Goal: Task Accomplishment & Management: Complete application form

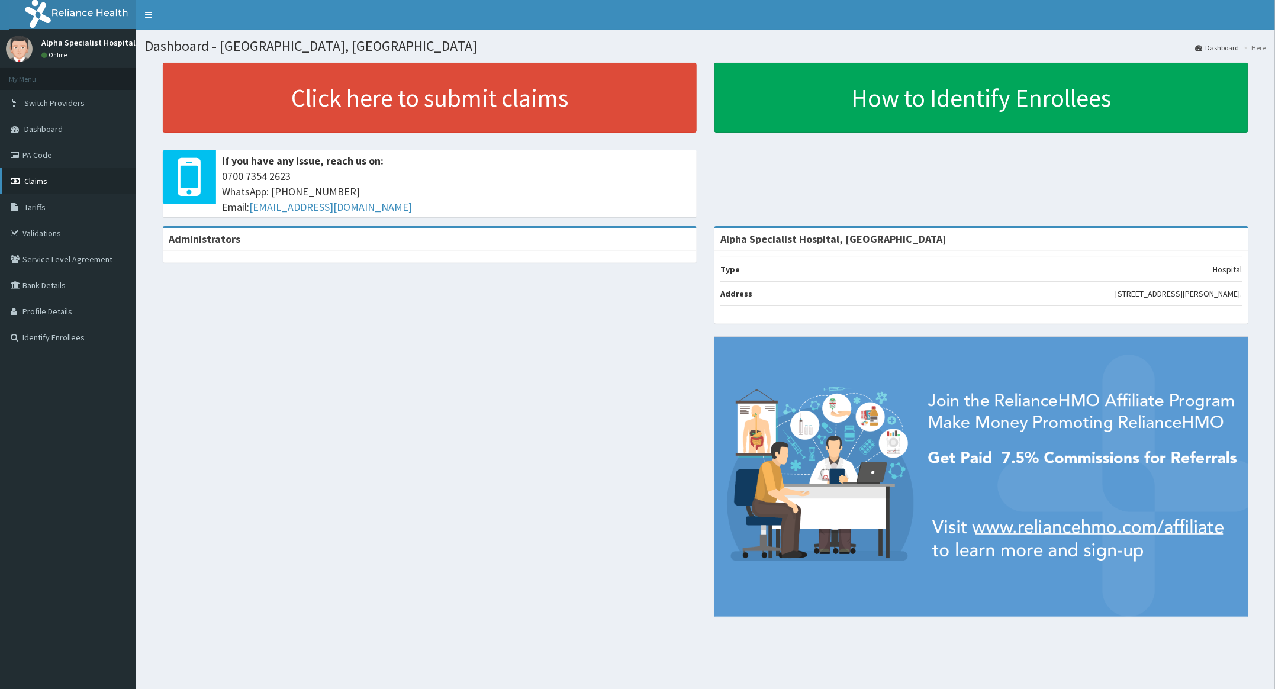
click at [39, 176] on span "Claims" at bounding box center [35, 181] width 23 height 11
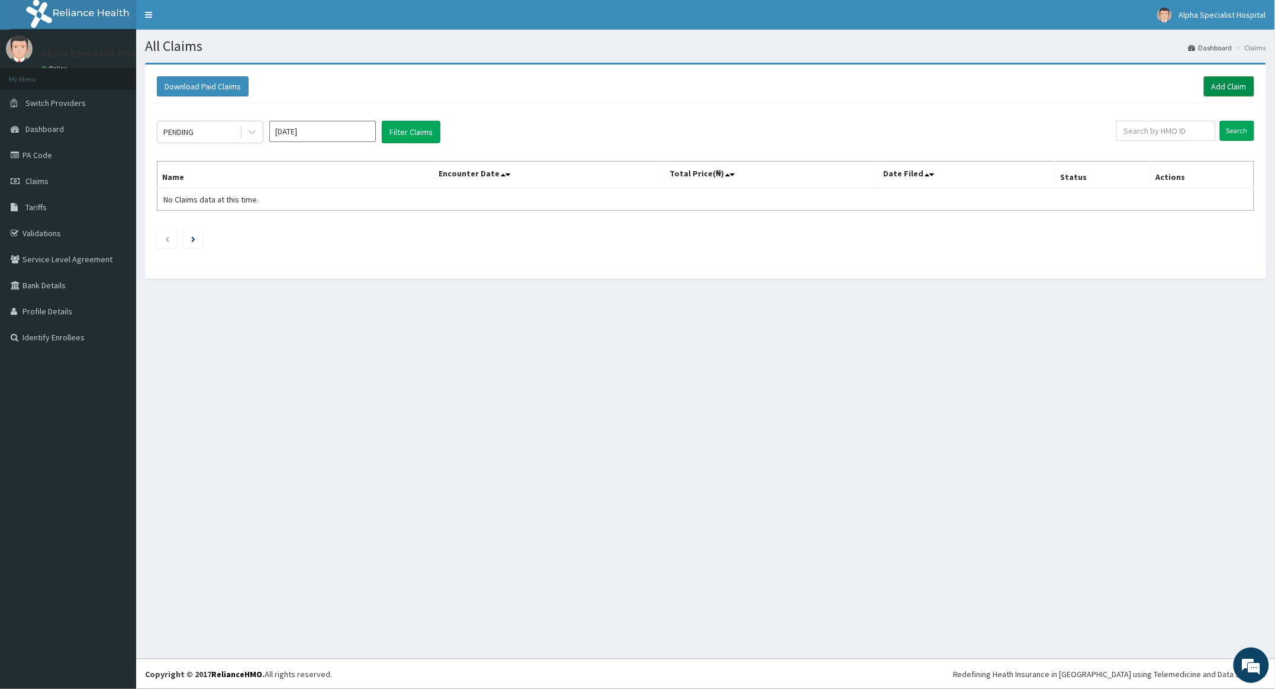
click at [1234, 81] on link "Add Claim" at bounding box center [1229, 86] width 50 height 20
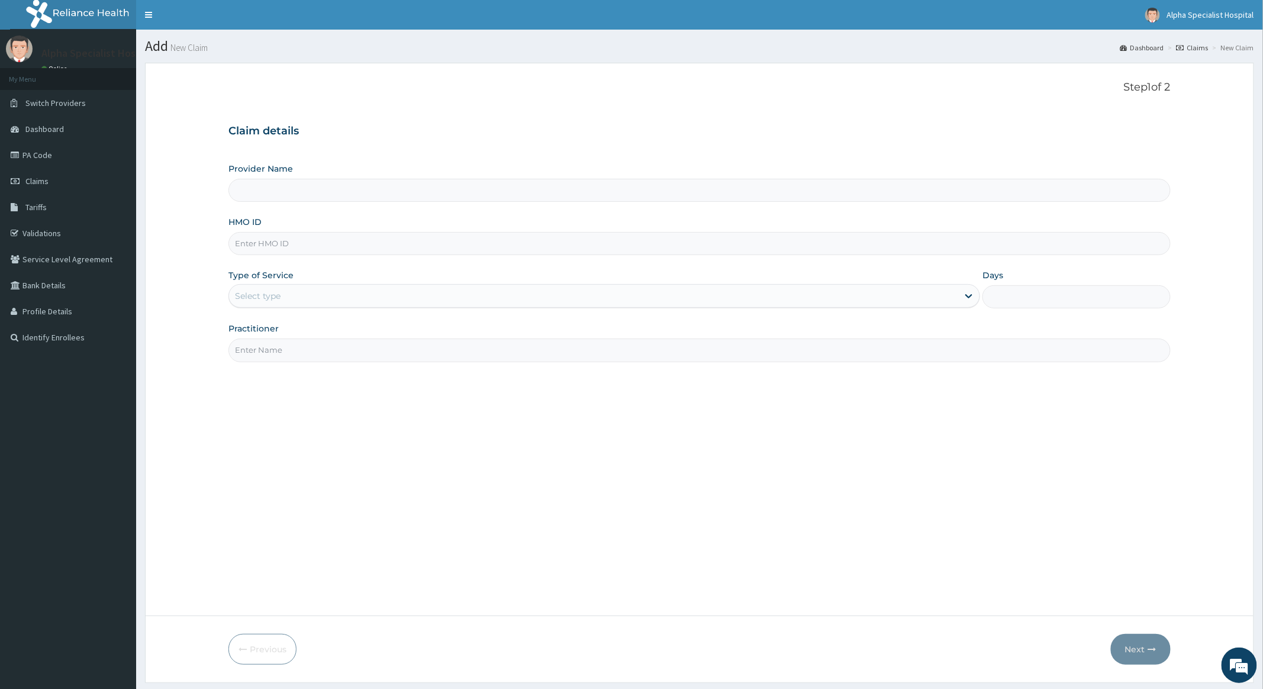
type input "Alpha Specialist Hospital, [GEOGRAPHIC_DATA]"
click at [268, 246] on input "HMO ID" at bounding box center [699, 243] width 942 height 23
type input "RSJ/10064/B"
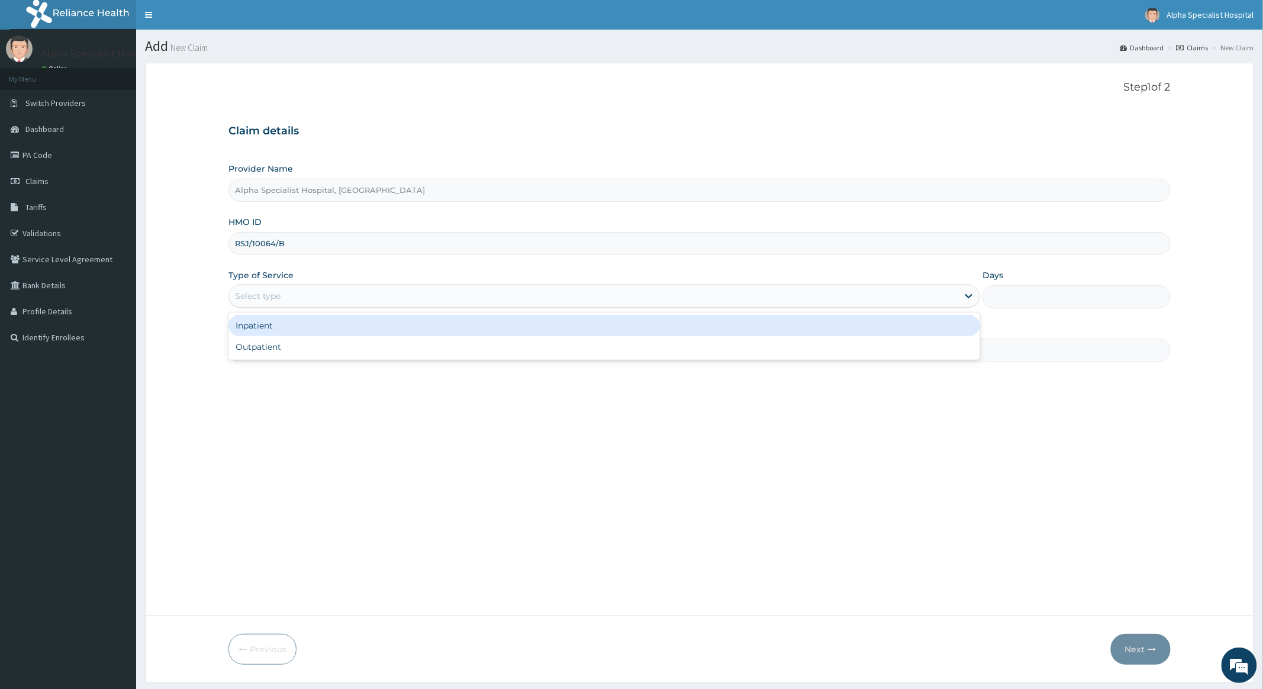
click at [289, 296] on div "Select type" at bounding box center [593, 295] width 729 height 19
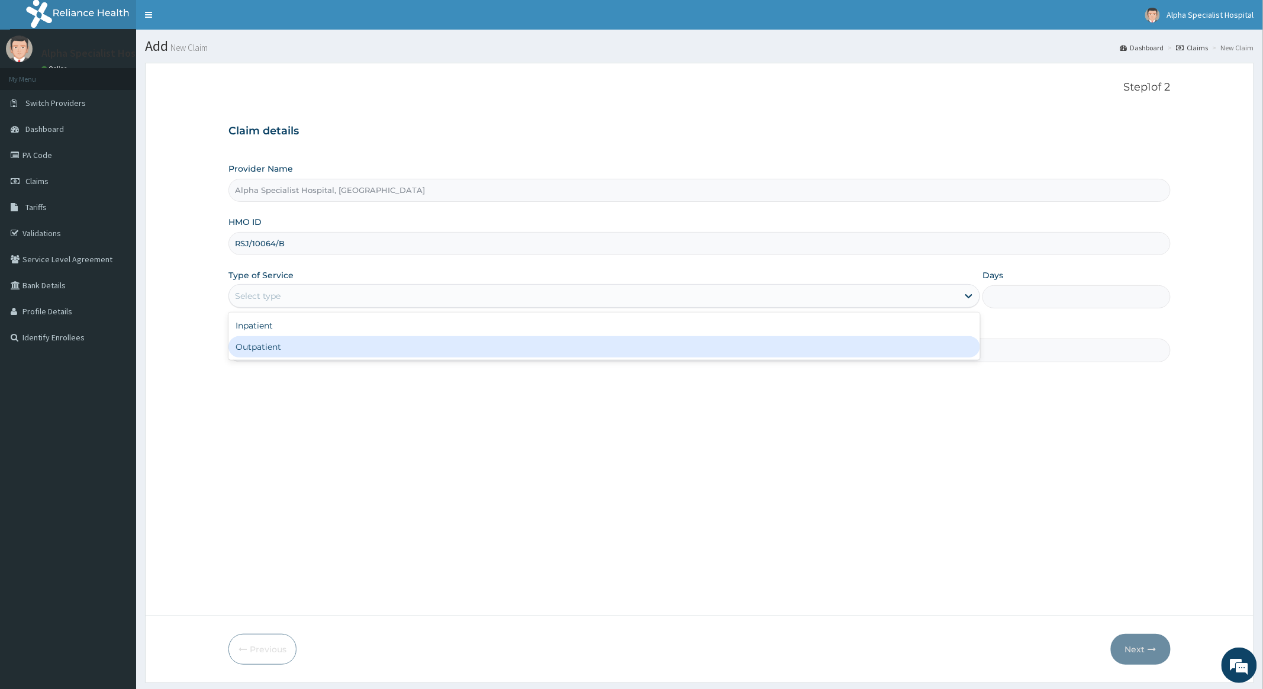
click at [252, 345] on div "Outpatient" at bounding box center [604, 346] width 752 height 21
type input "1"
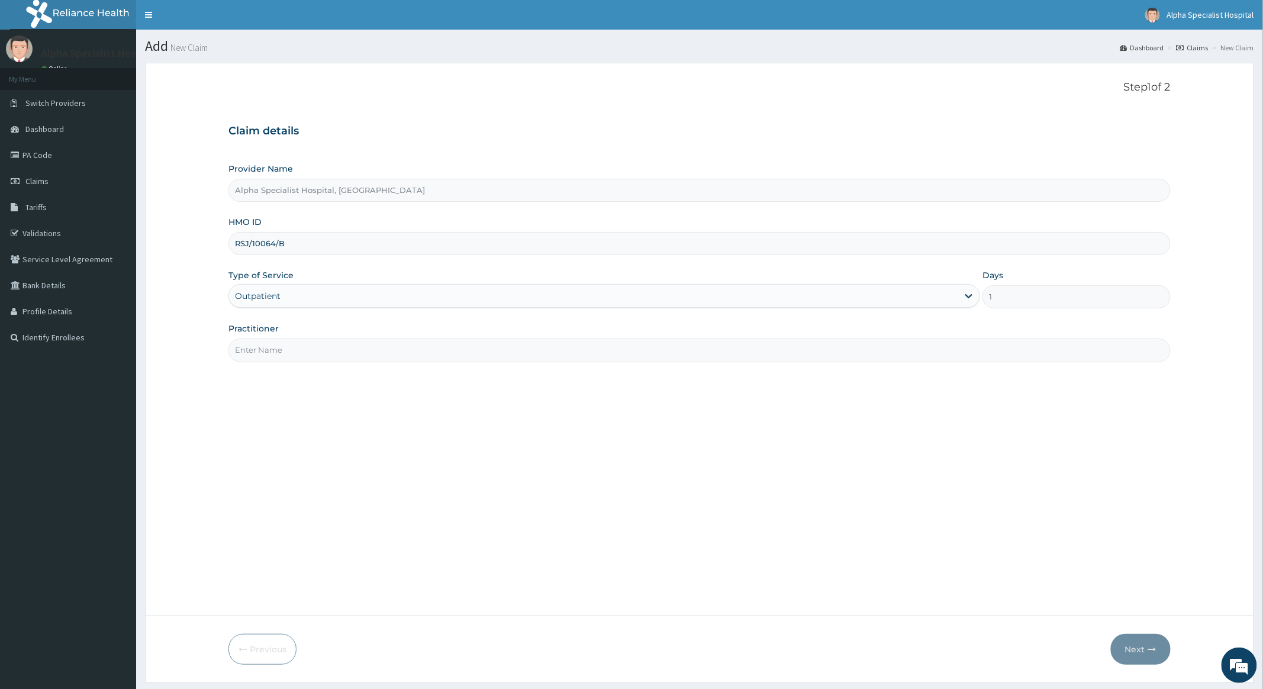
click at [273, 350] on input "Practitioner" at bounding box center [699, 350] width 942 height 23
type input "Dr Edijana"
click at [1132, 646] on button "Next" at bounding box center [1141, 649] width 60 height 31
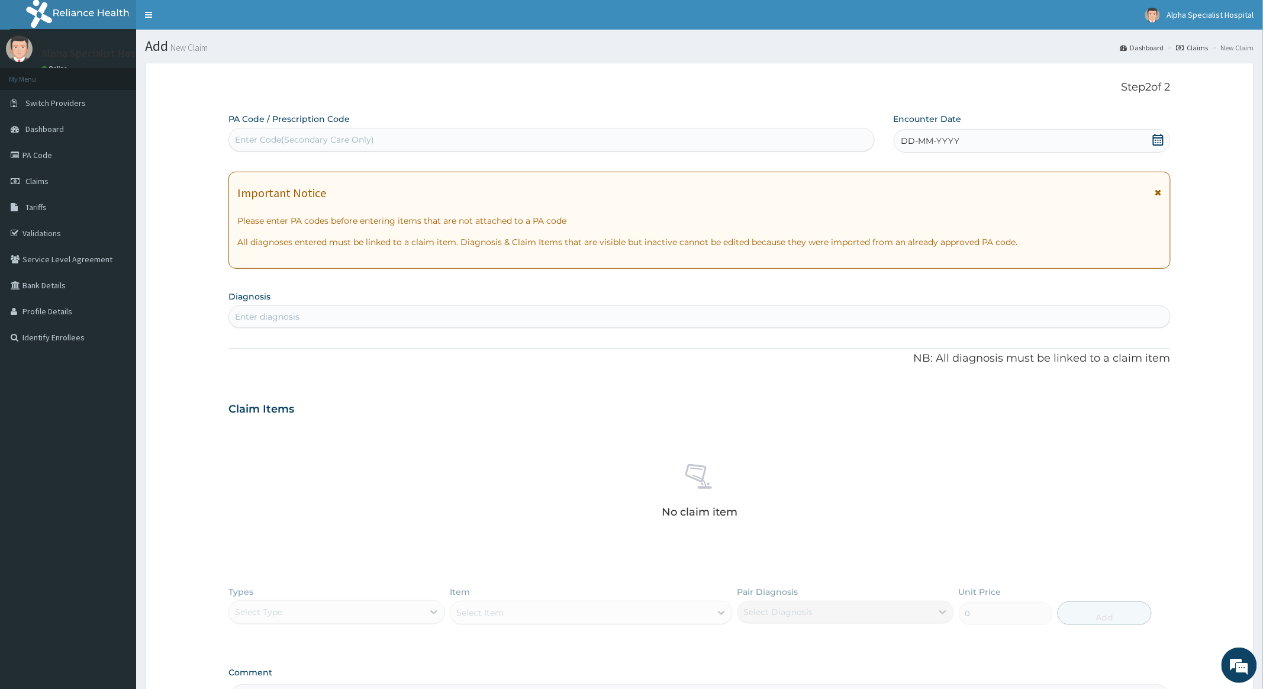
click at [1154, 142] on icon at bounding box center [1159, 140] width 12 height 12
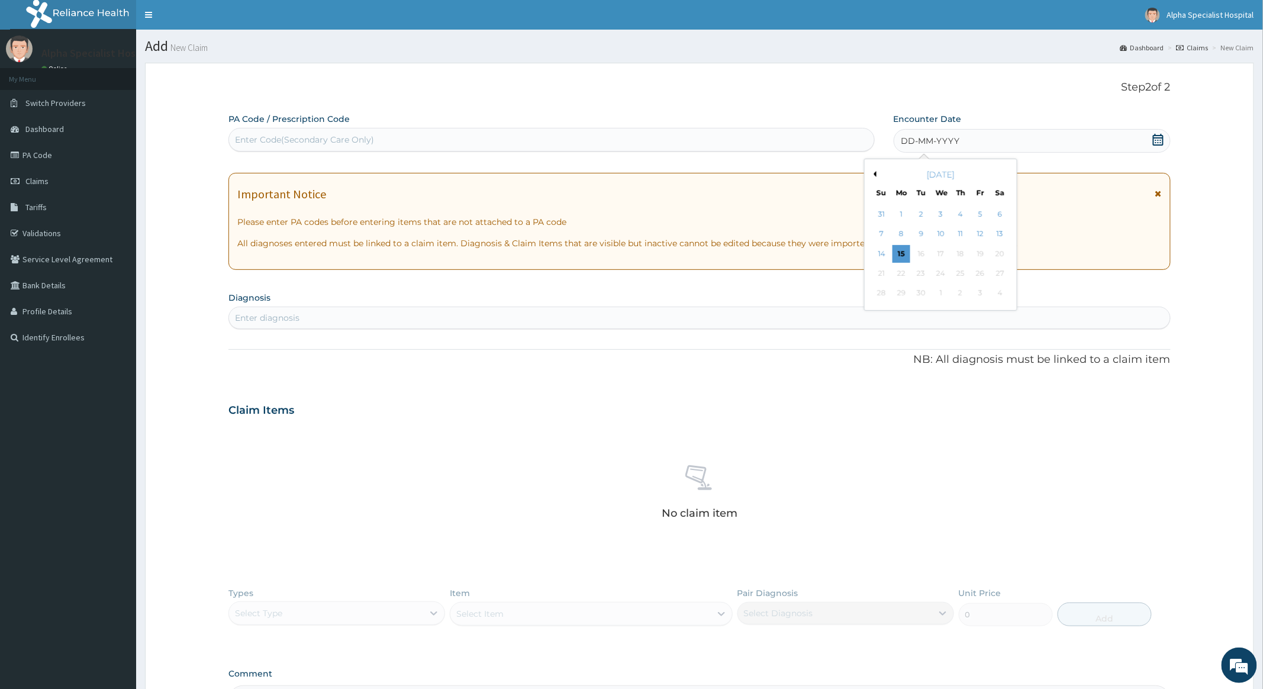
click at [874, 173] on button "Previous Month" at bounding box center [874, 174] width 6 height 6
click at [997, 211] on div "2" at bounding box center [1000, 214] width 18 height 18
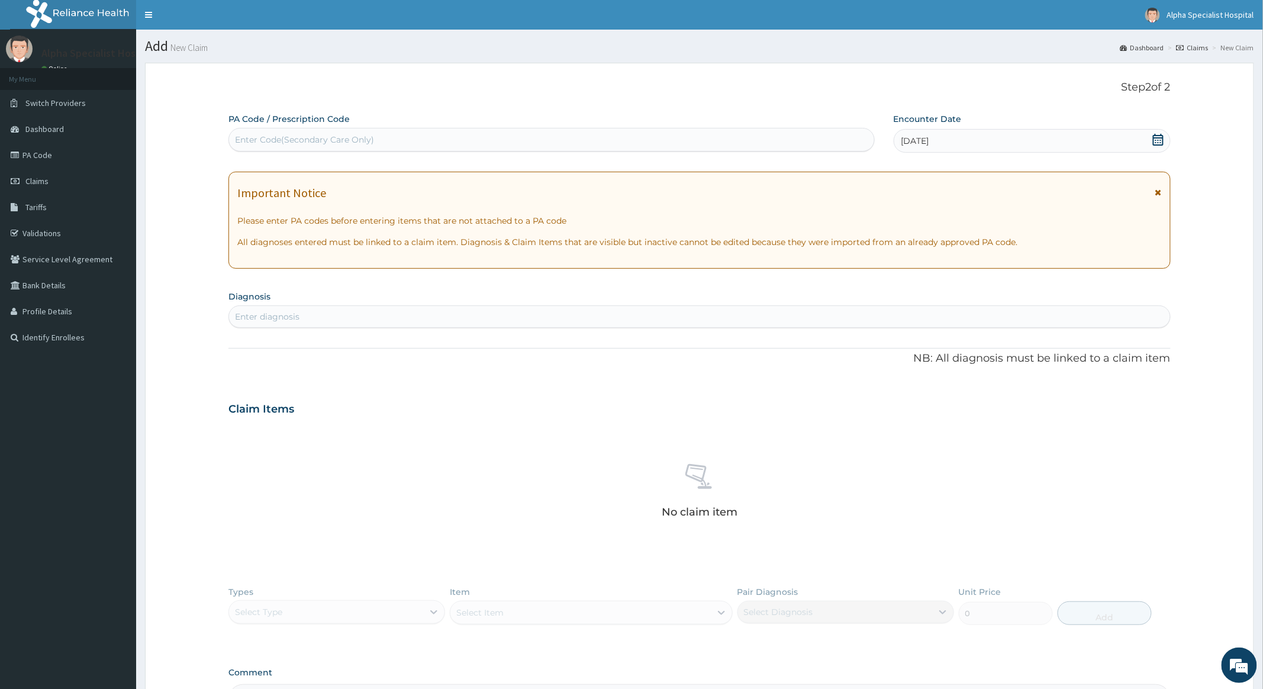
click at [275, 315] on div "Enter diagnosis" at bounding box center [267, 317] width 65 height 12
type input "MALAR"
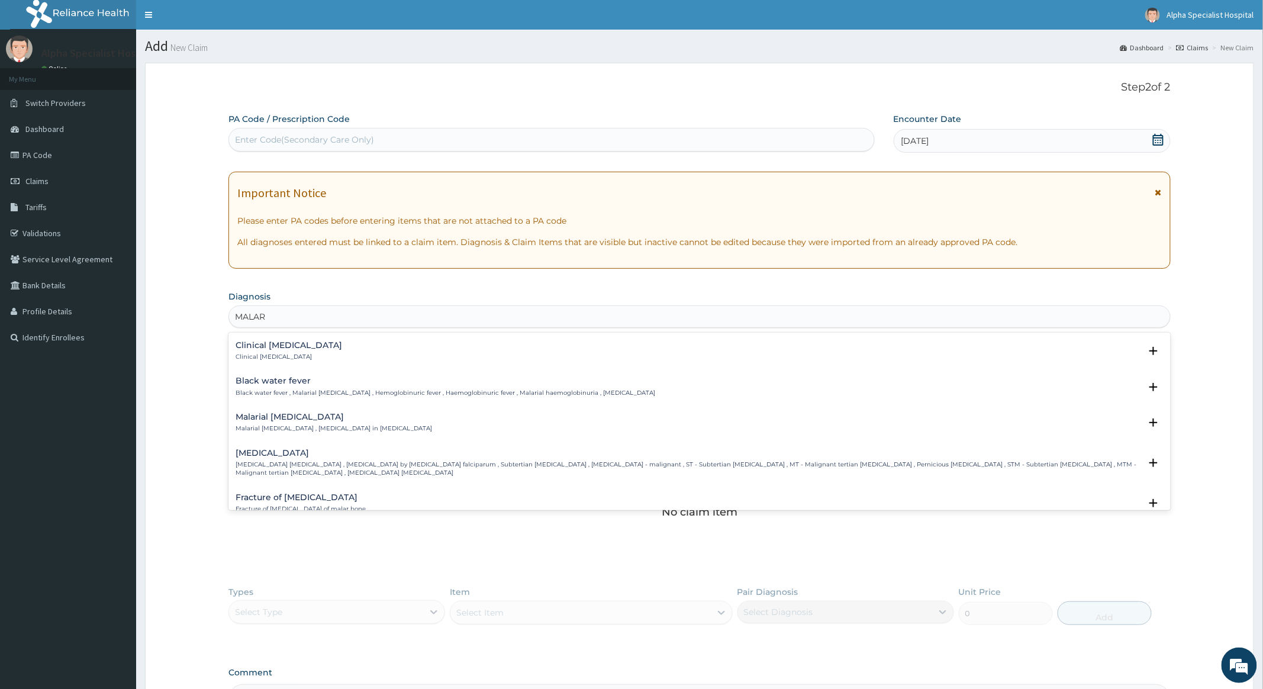
scroll to position [474, 0]
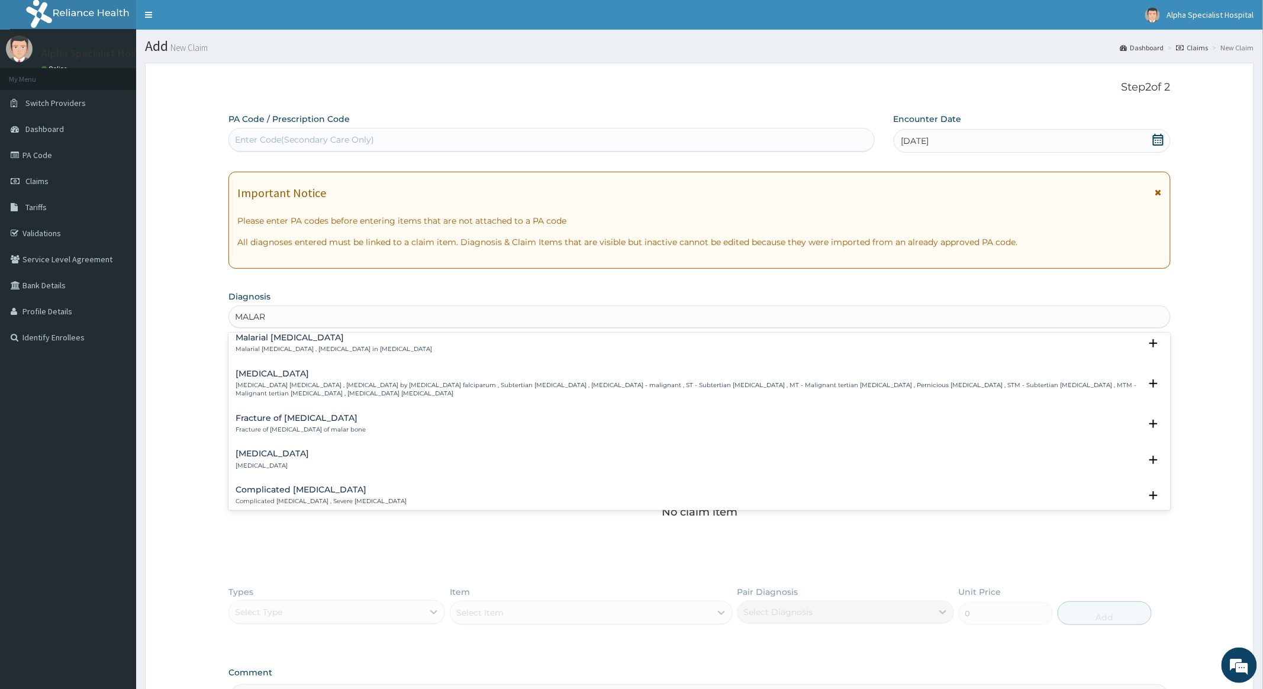
click at [263, 376] on h4 "Falciparum malaria" at bounding box center [688, 373] width 904 height 9
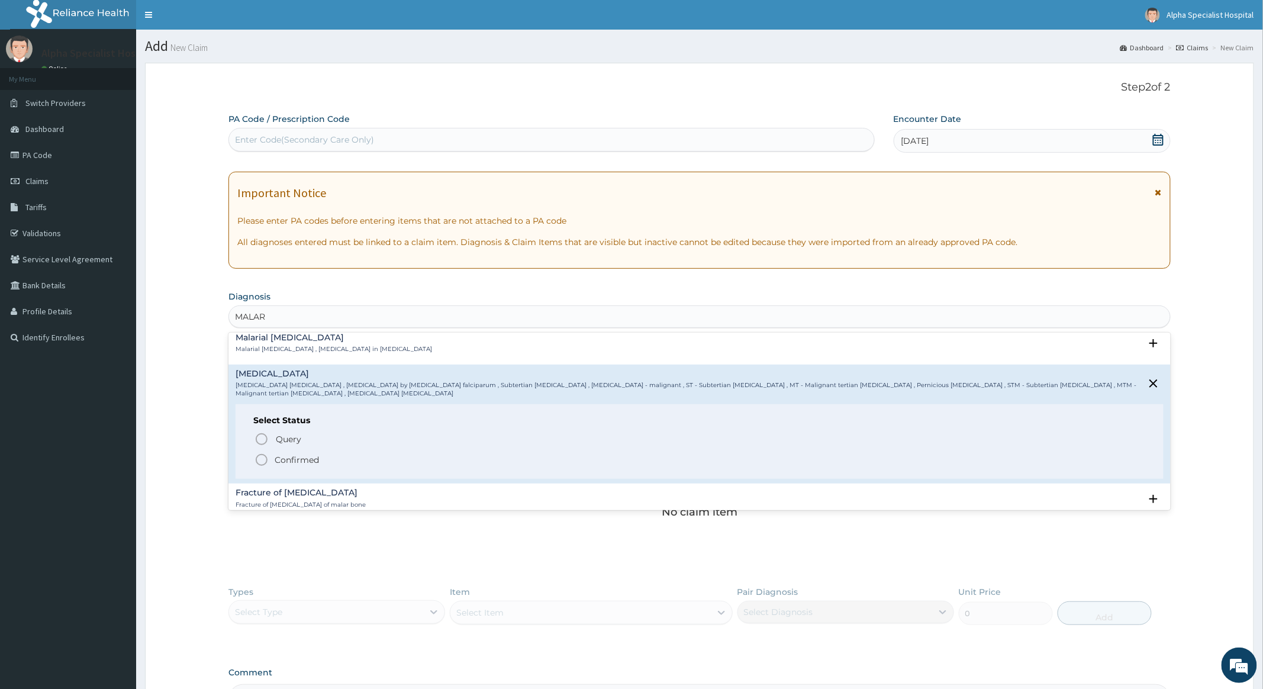
click at [263, 458] on icon "status option filled" at bounding box center [262, 460] width 14 height 14
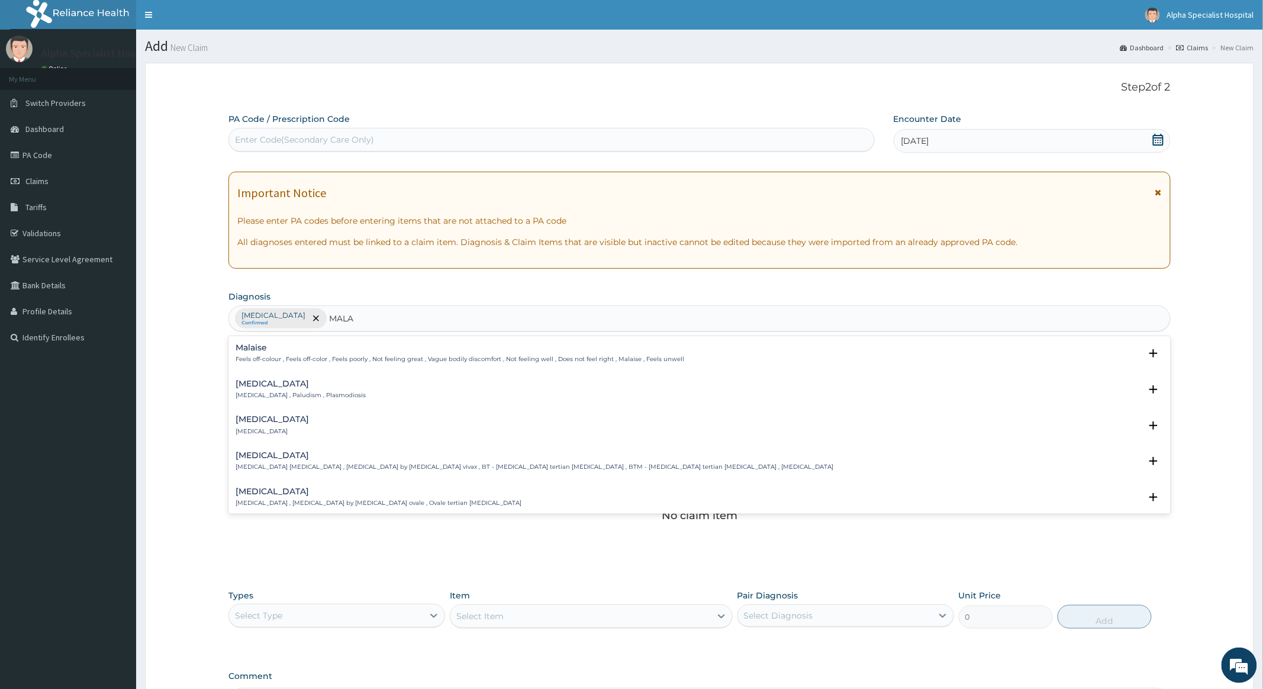
type input "MALAR"
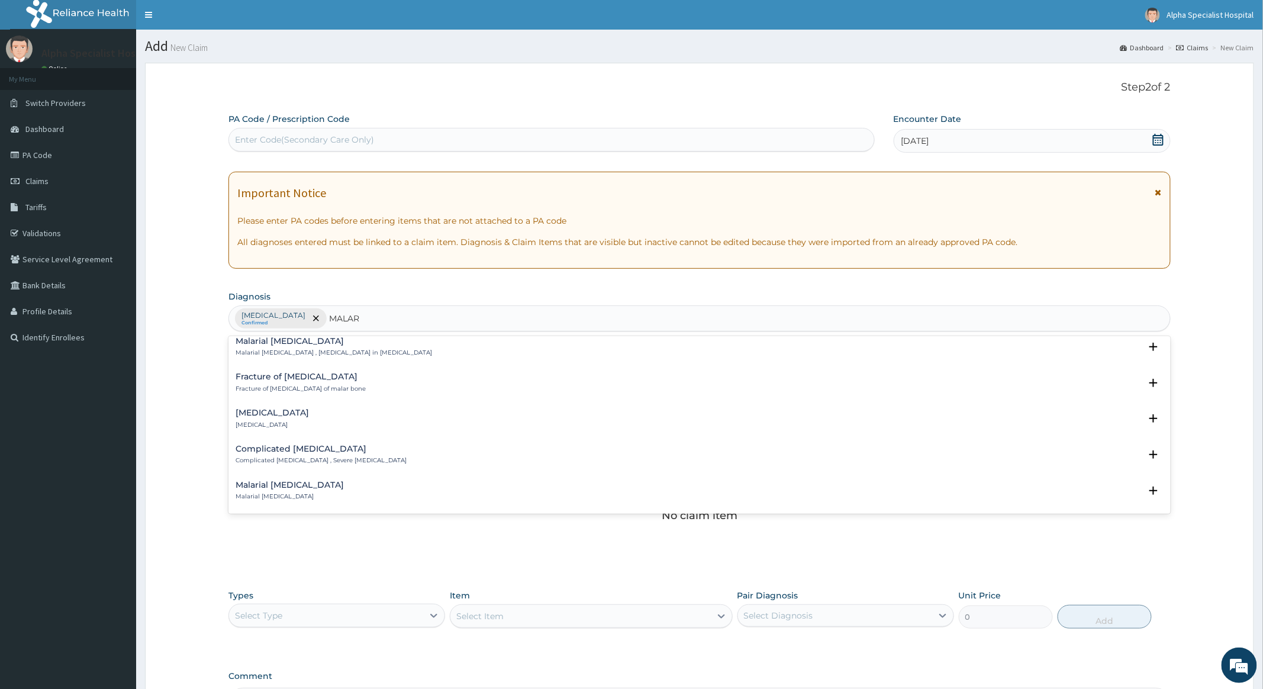
click at [284, 448] on h4 "Complicated [MEDICAL_DATA]" at bounding box center [321, 449] width 171 height 9
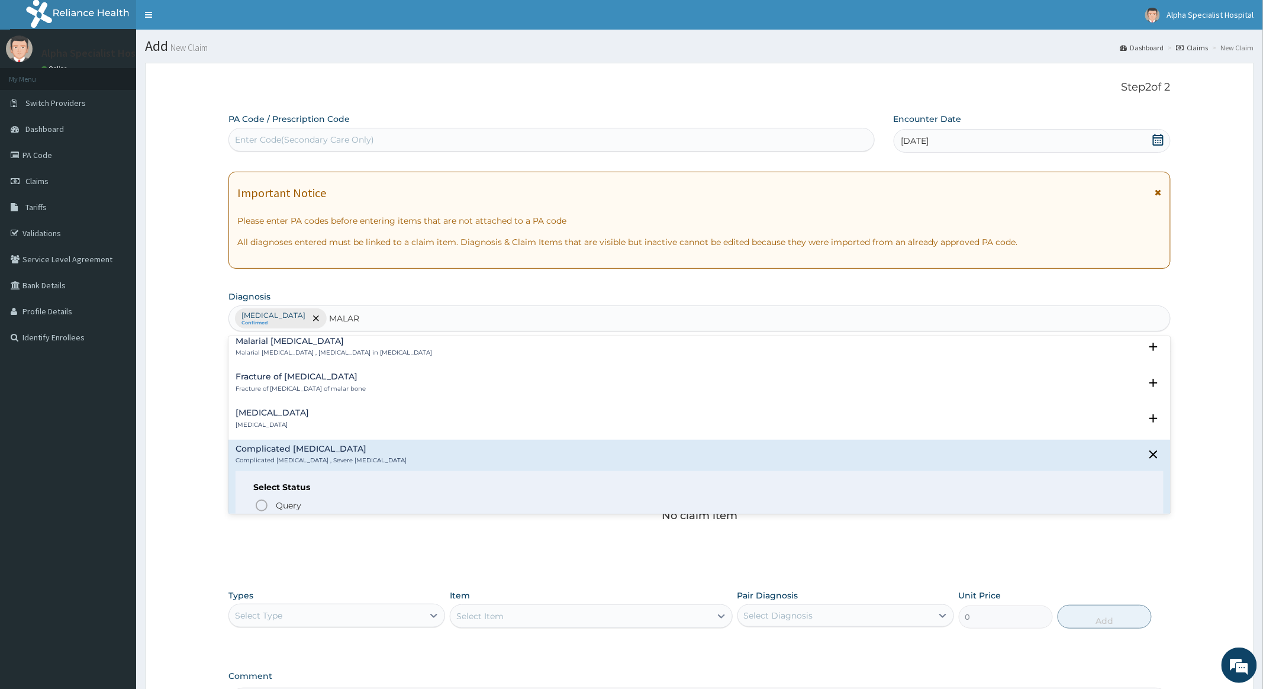
scroll to position [552, 0]
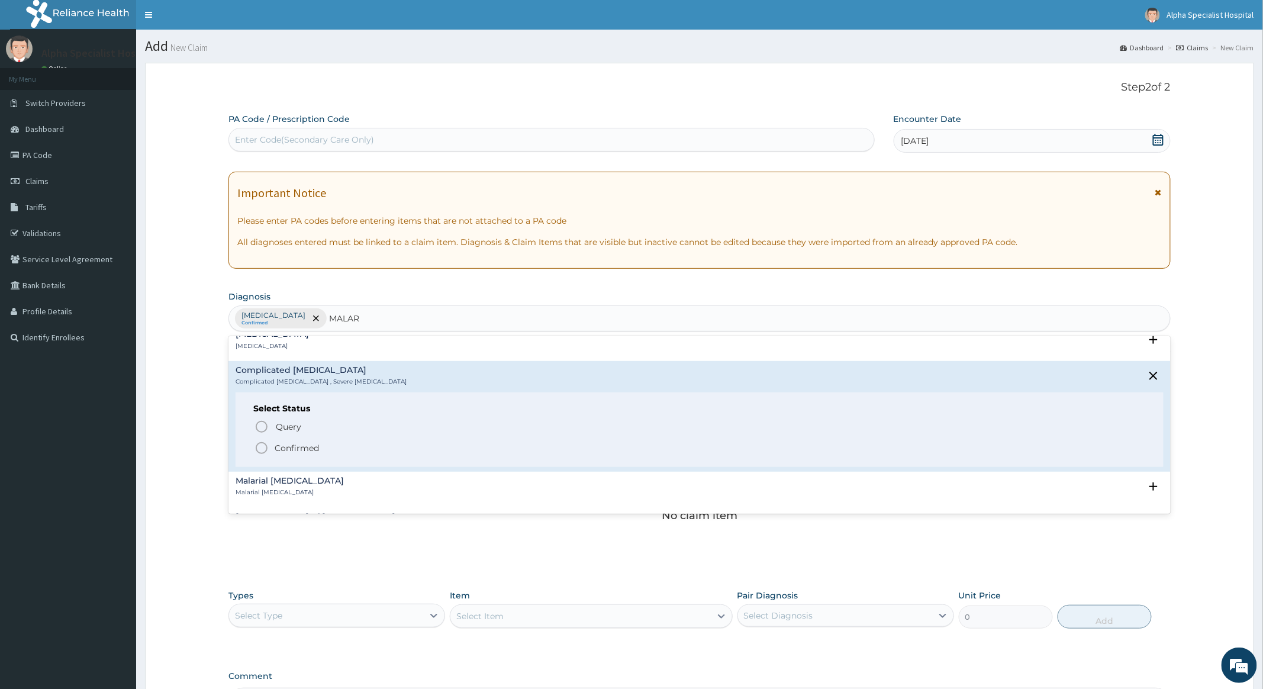
click at [260, 448] on icon "status option filled" at bounding box center [262, 448] width 14 height 14
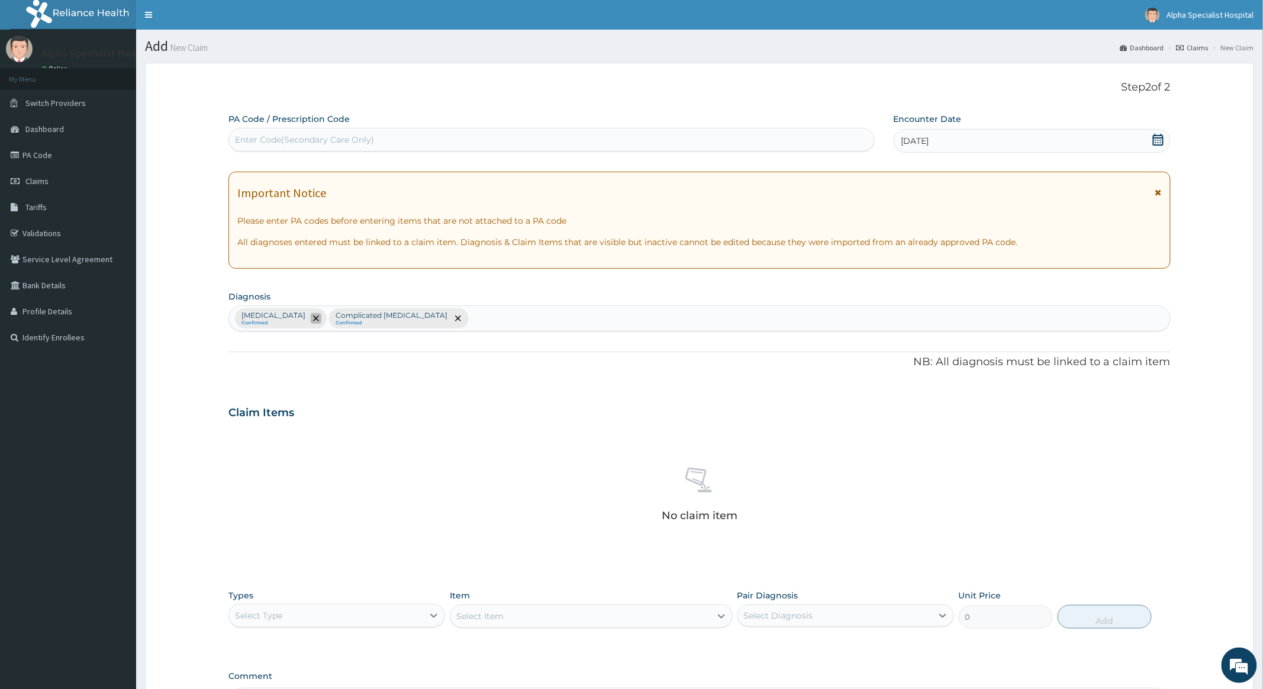
click at [319, 320] on icon "remove selection option" at bounding box center [316, 319] width 6 height 6
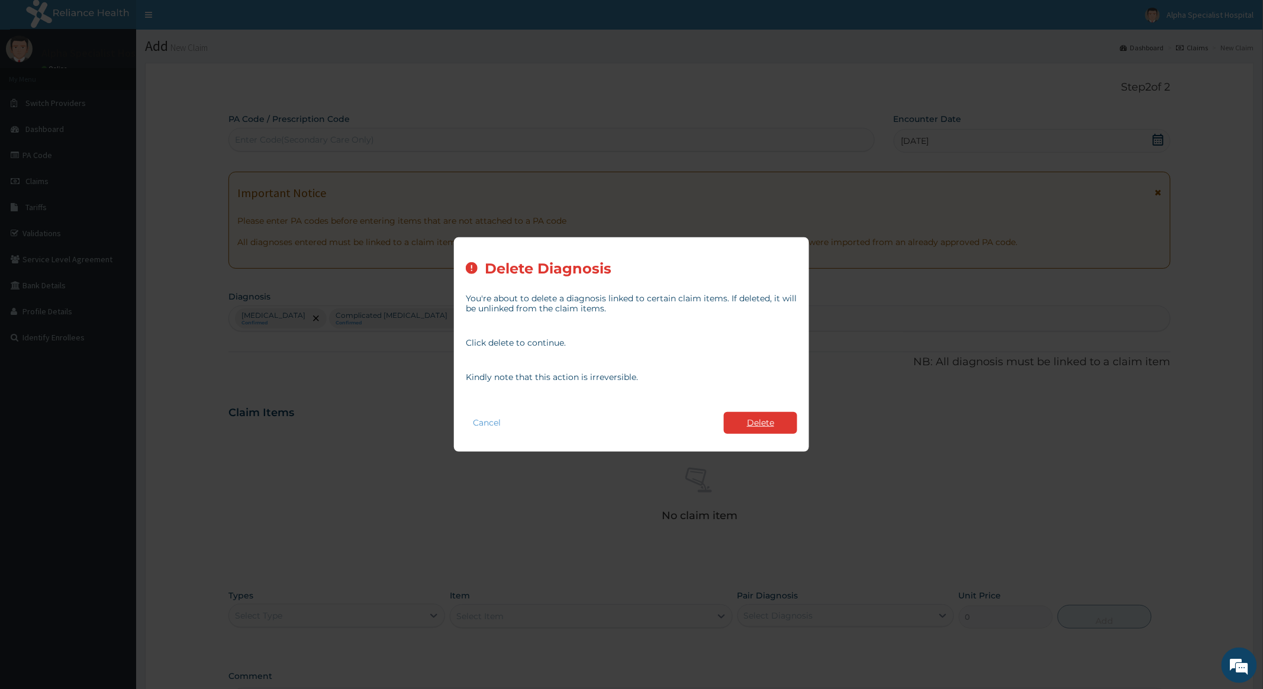
click at [761, 424] on button "Delete" at bounding box center [760, 423] width 73 height 22
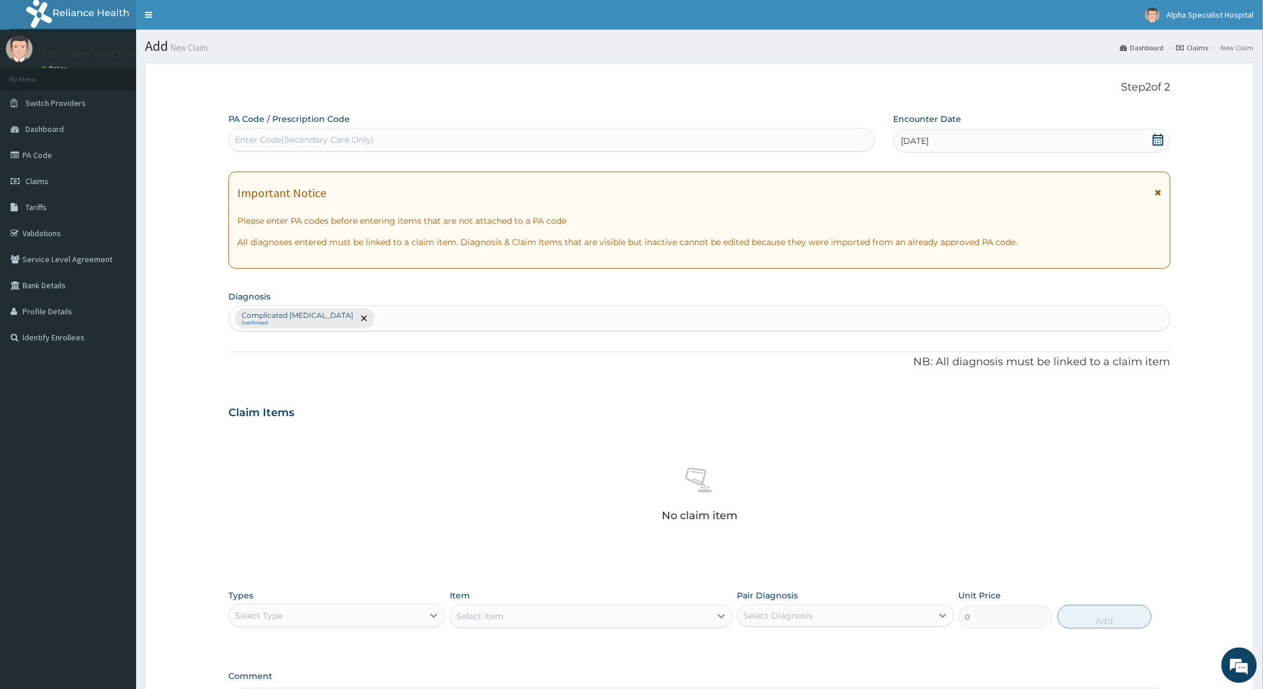
click at [396, 316] on div "Complicated malaria Confirmed" at bounding box center [699, 318] width 941 height 25
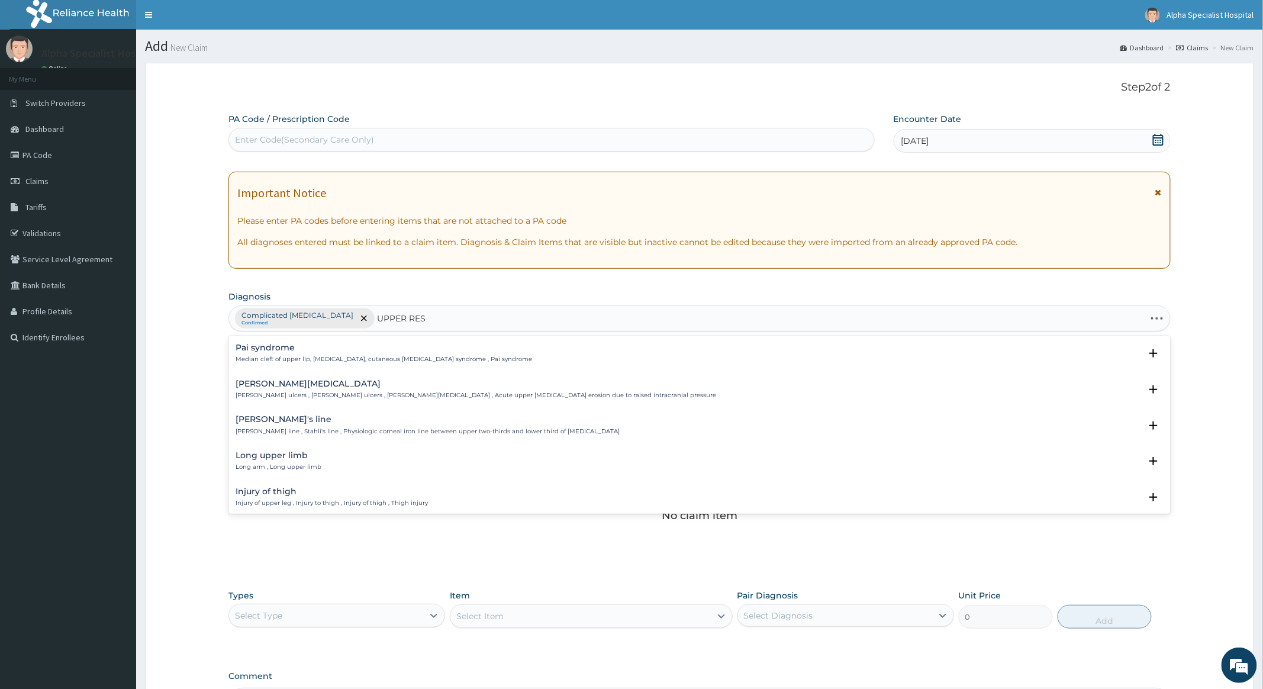
type input "UPPER RESP"
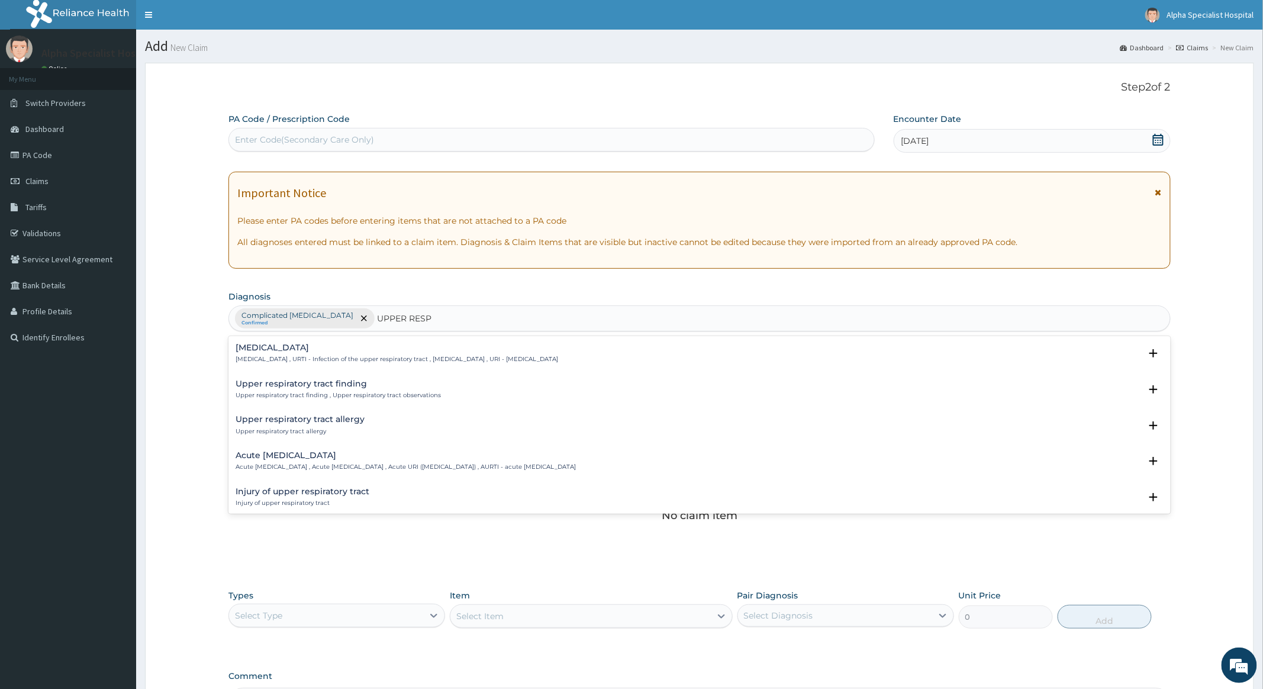
click at [313, 351] on h4 "Upper respiratory infection" at bounding box center [397, 347] width 323 height 9
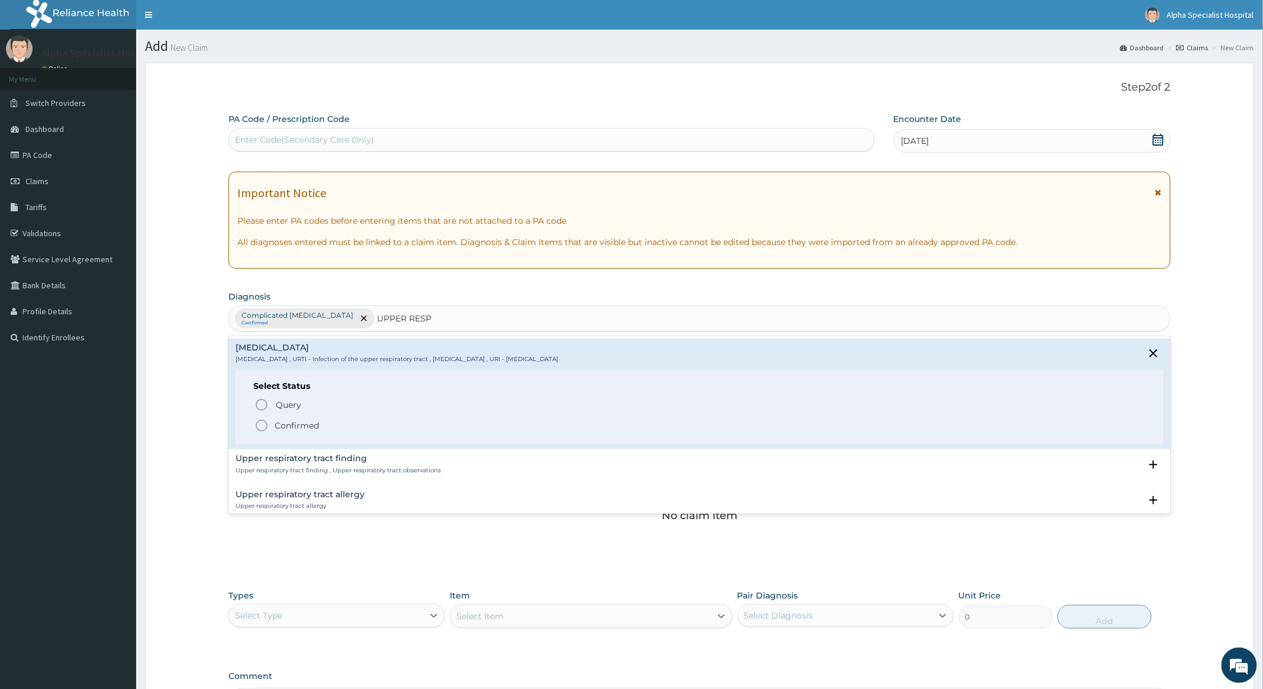
click at [262, 424] on icon "status option filled" at bounding box center [262, 426] width 14 height 14
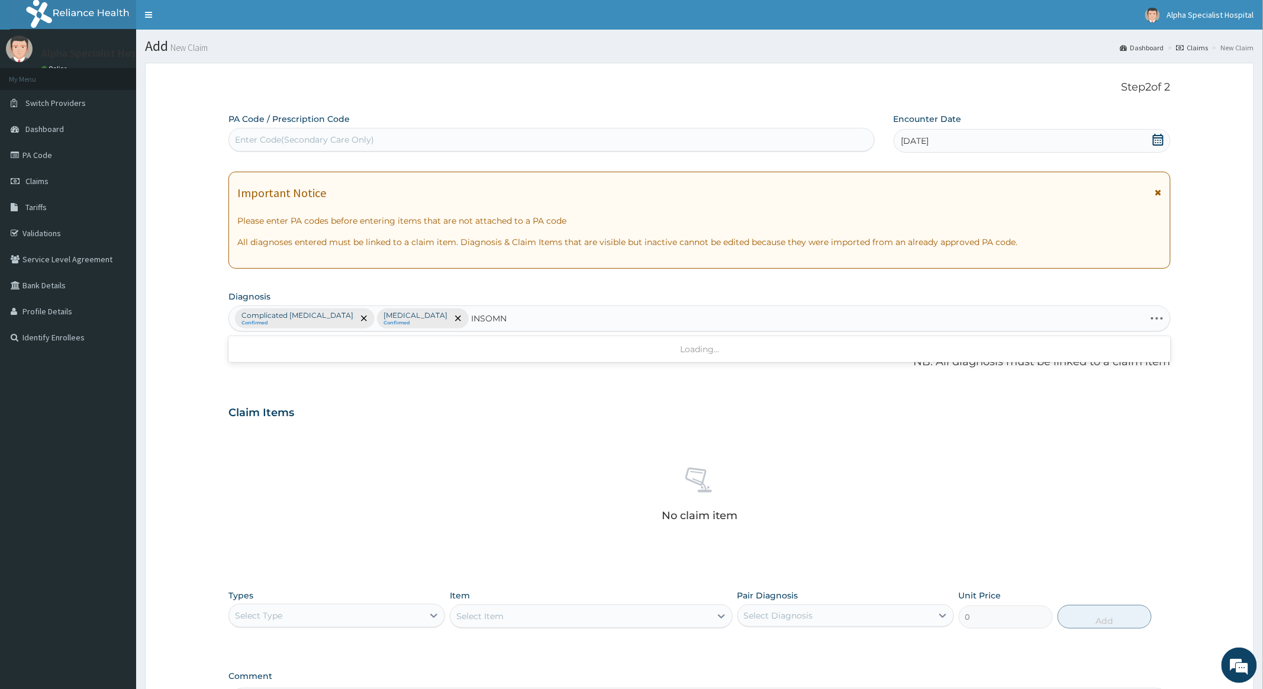
type input "INSOMNI"
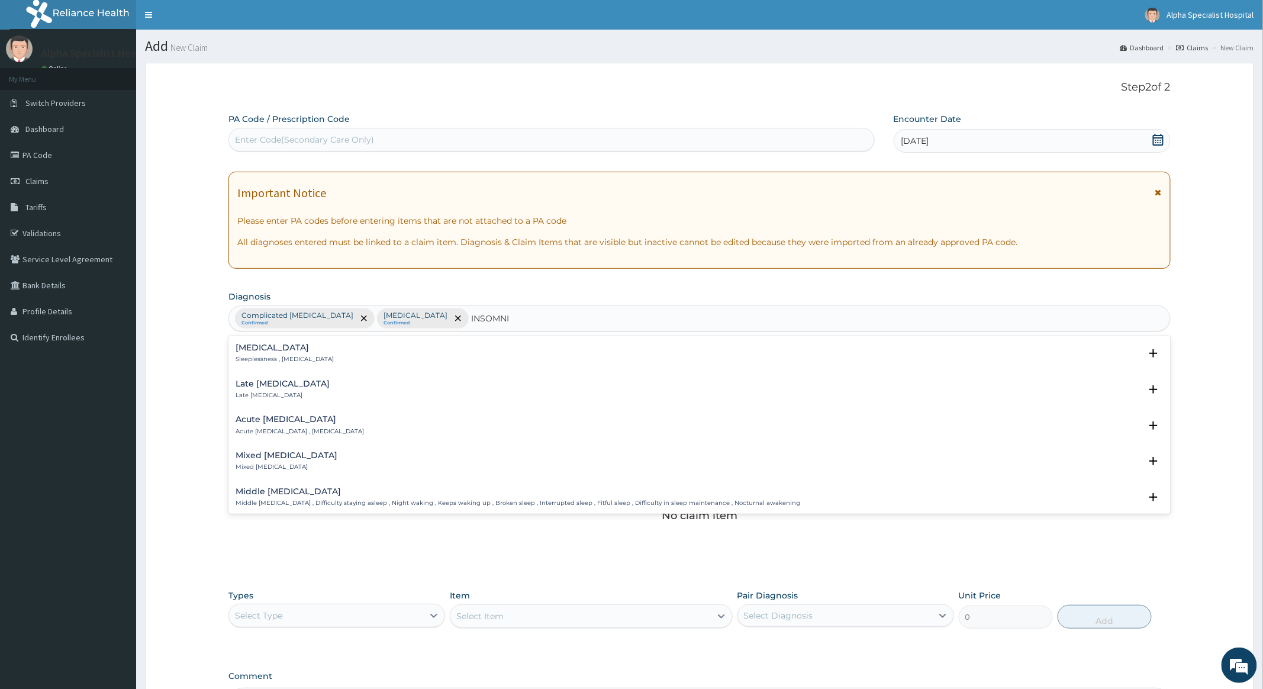
click at [256, 346] on h4 "Insomnia" at bounding box center [285, 347] width 98 height 9
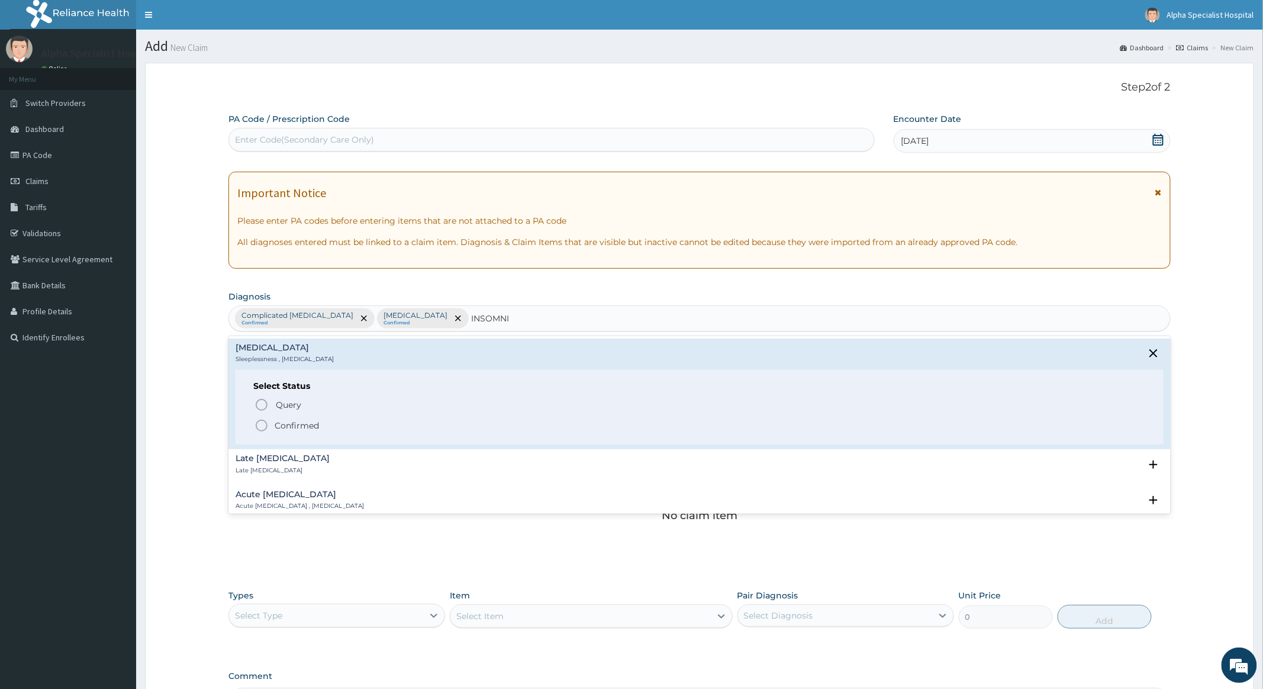
click at [263, 427] on icon "status option filled" at bounding box center [262, 426] width 14 height 14
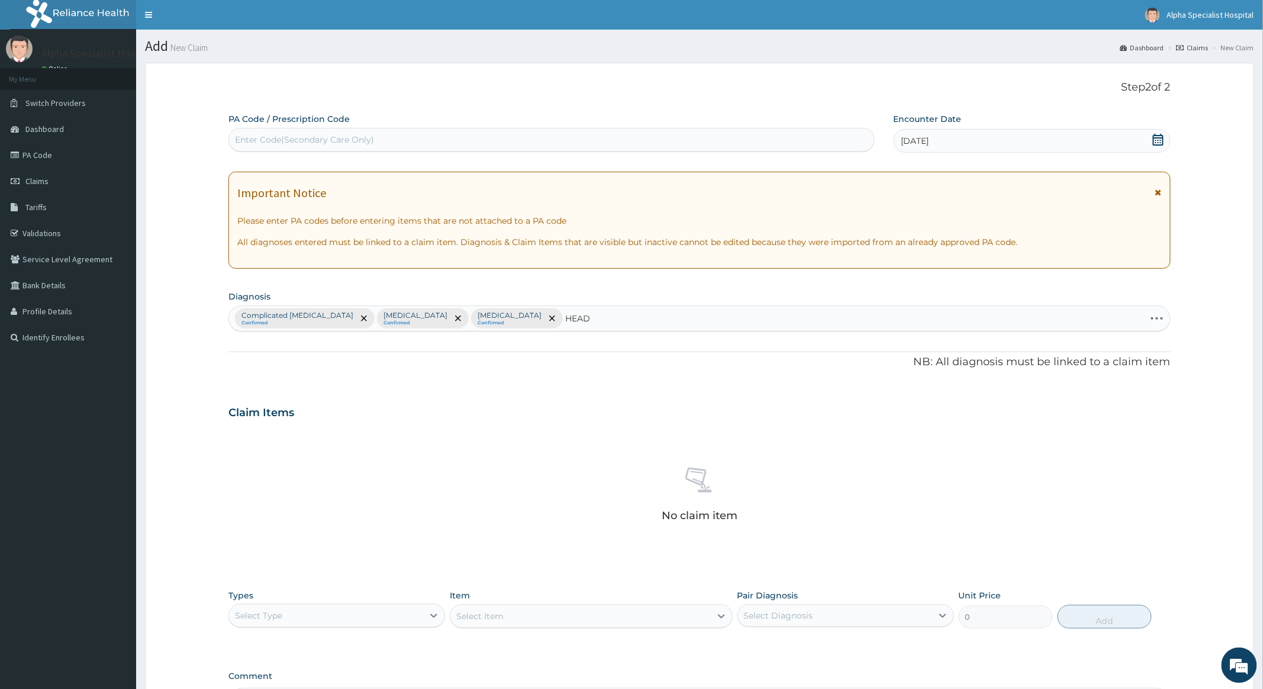
type input "HEADA"
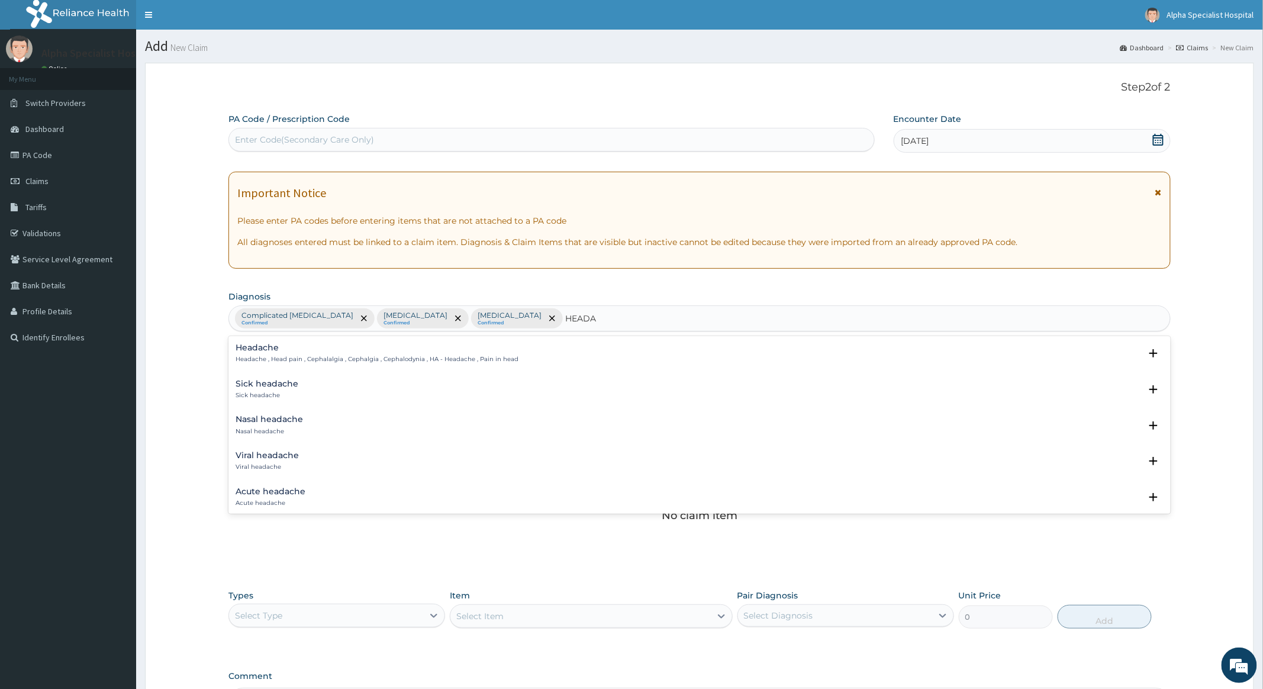
click at [277, 351] on h4 "Headache" at bounding box center [377, 347] width 283 height 9
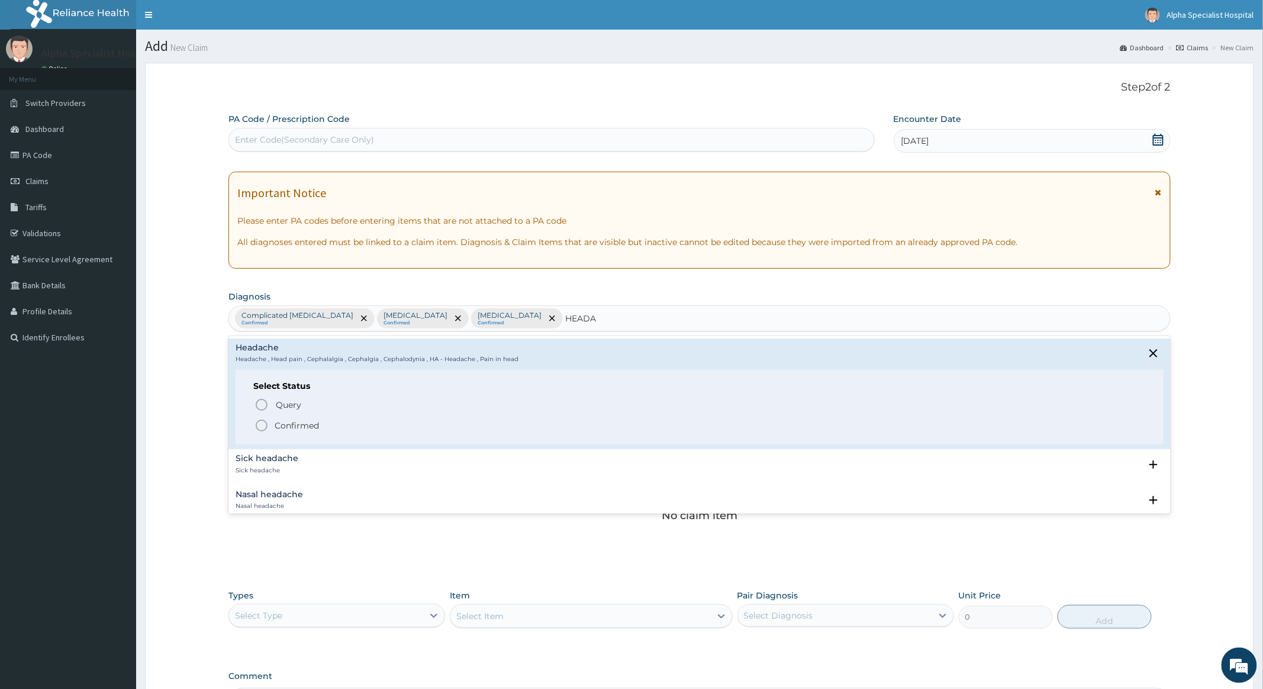
click at [263, 427] on icon "status option filled" at bounding box center [262, 426] width 14 height 14
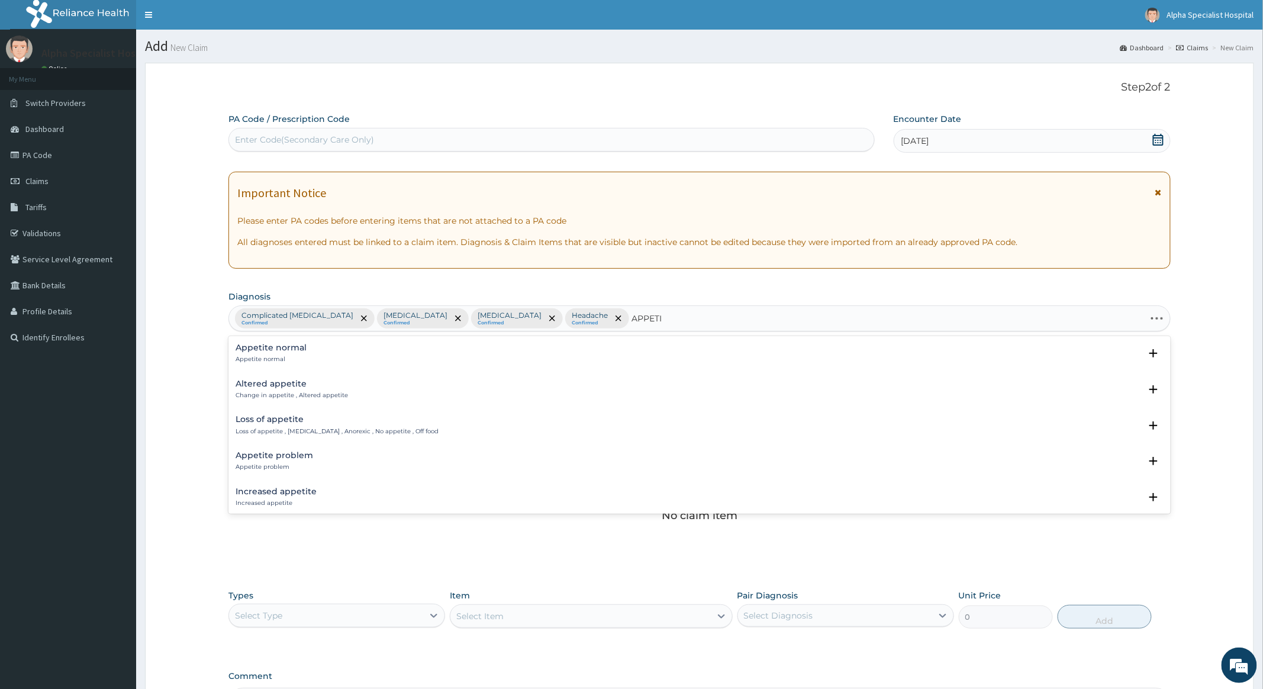
type input "APPETIT"
click at [285, 386] on h4 "Altered appetite" at bounding box center [292, 383] width 112 height 9
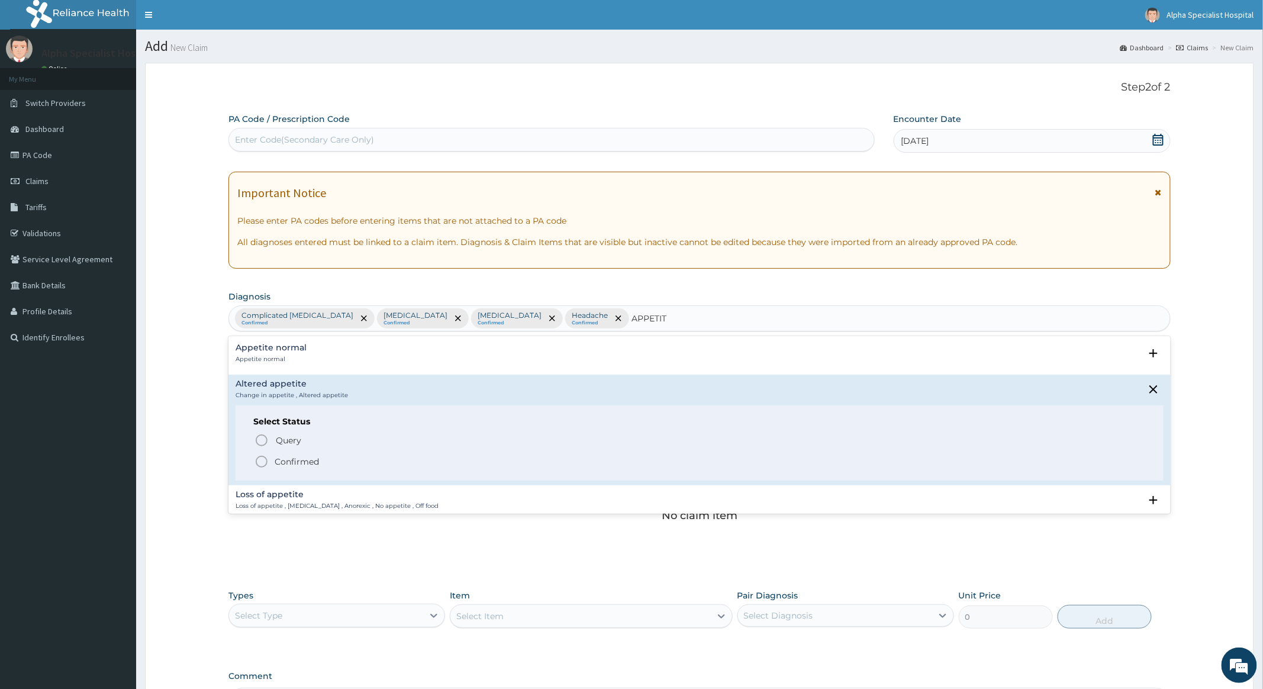
click at [261, 464] on icon "status option filled" at bounding box center [262, 462] width 14 height 14
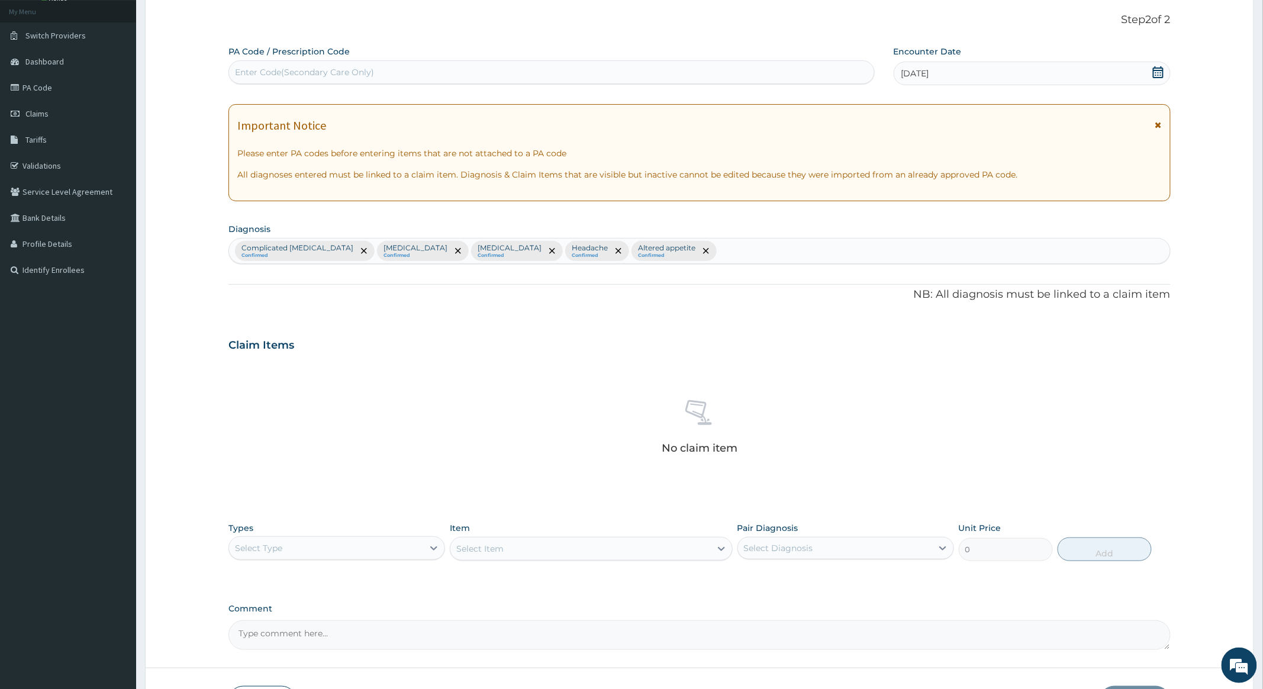
scroll to position [154, 0]
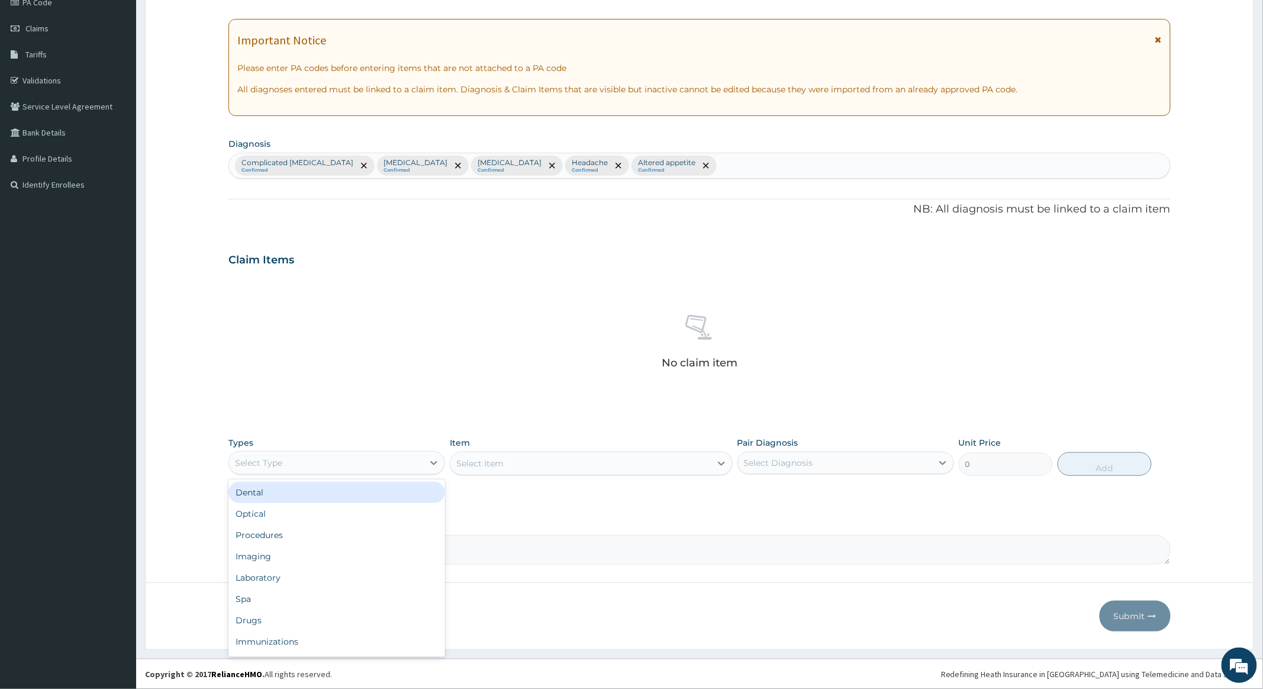
click at [423, 461] on div "Select Type" at bounding box center [326, 462] width 194 height 19
click at [270, 532] on div "Procedures" at bounding box center [336, 534] width 217 height 21
click at [632, 459] on div "Select Item" at bounding box center [591, 464] width 282 height 24
click at [662, 462] on div "Select Item" at bounding box center [591, 464] width 282 height 24
click at [663, 462] on div "Select Item" at bounding box center [591, 464] width 282 height 24
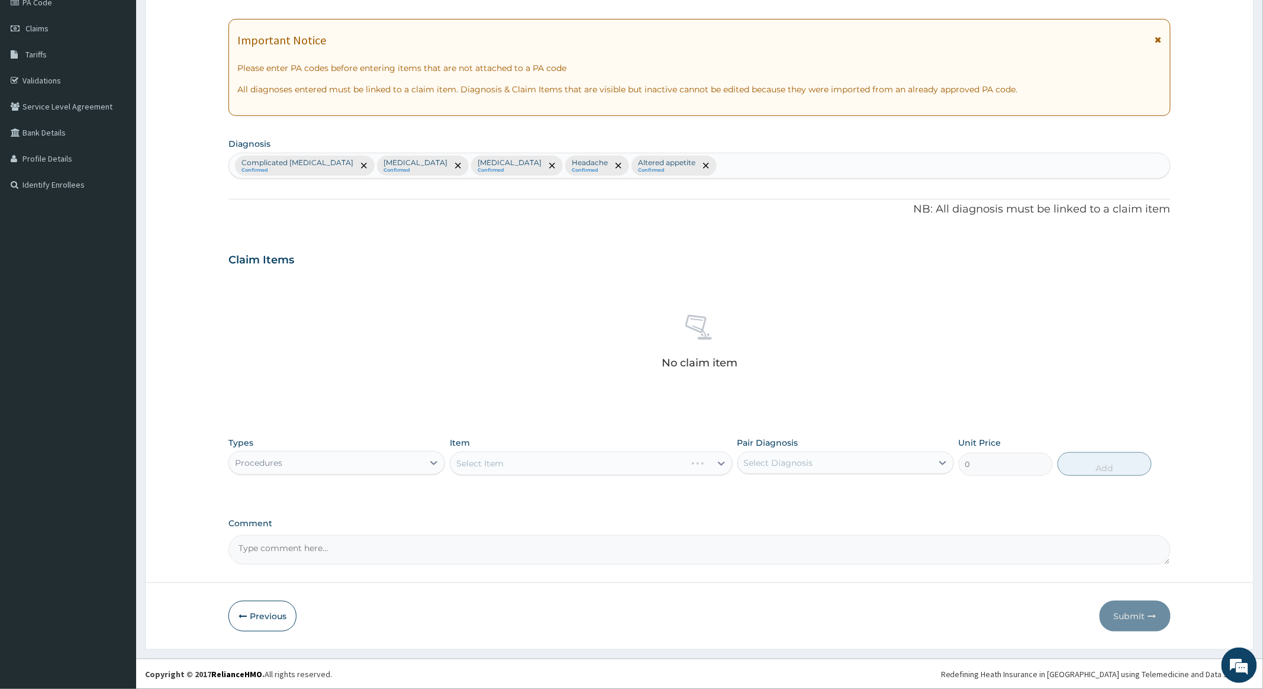
click at [694, 461] on div "Select Item" at bounding box center [591, 464] width 282 height 24
click at [673, 462] on div "Select Item" at bounding box center [591, 464] width 282 height 24
click at [688, 462] on div "Select Item" at bounding box center [591, 464] width 282 height 24
click at [706, 458] on div "Select Item" at bounding box center [591, 464] width 282 height 24
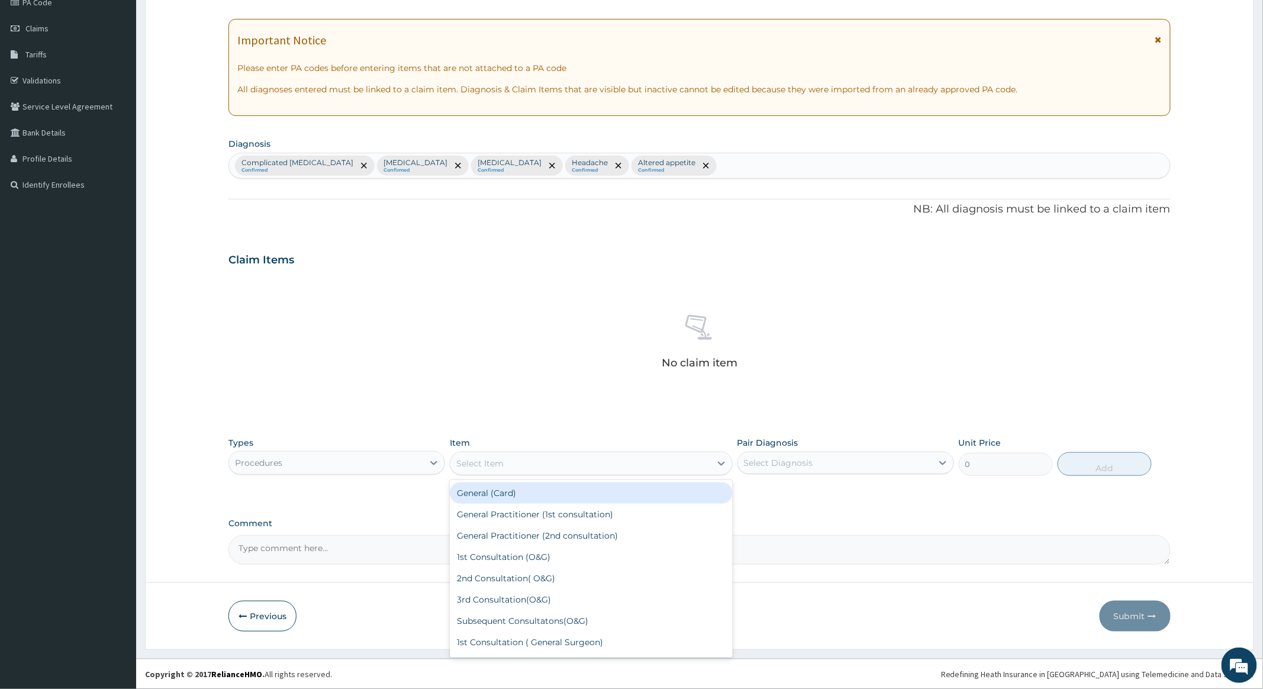
click at [683, 462] on div "Select Item" at bounding box center [580, 463] width 260 height 19
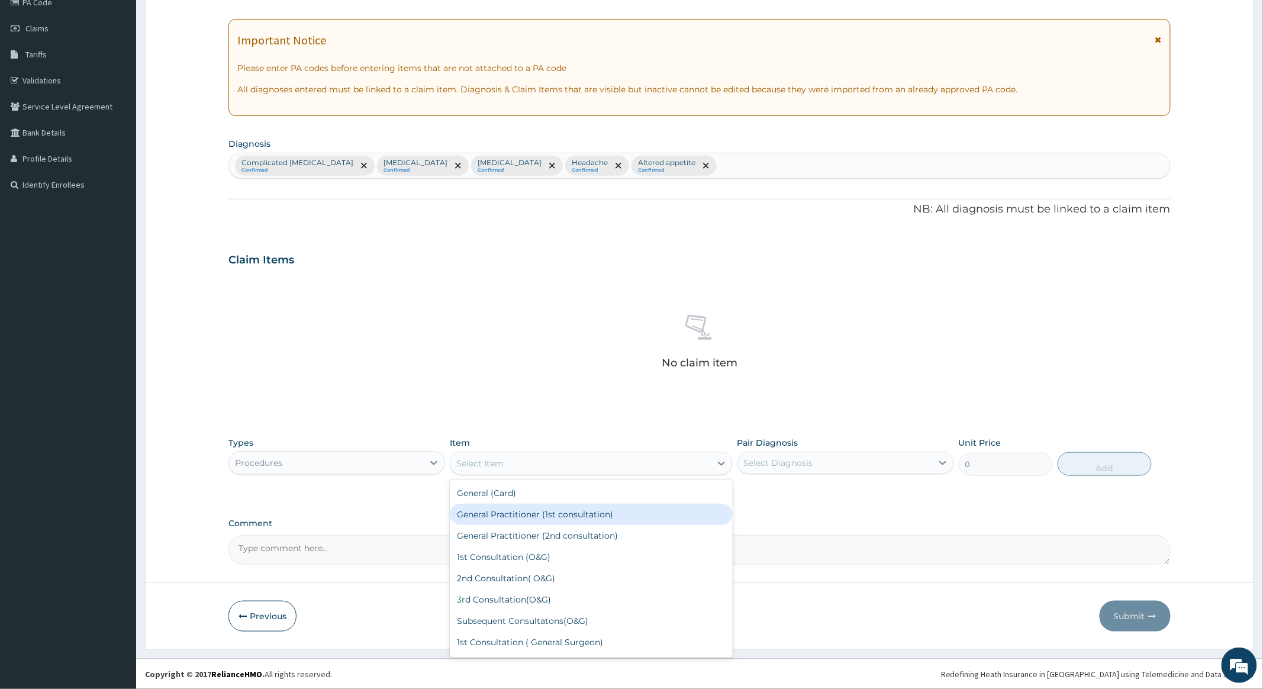
click at [548, 510] on div "General Practitioner (1st consultation)" at bounding box center [591, 514] width 282 height 21
type input "4000"
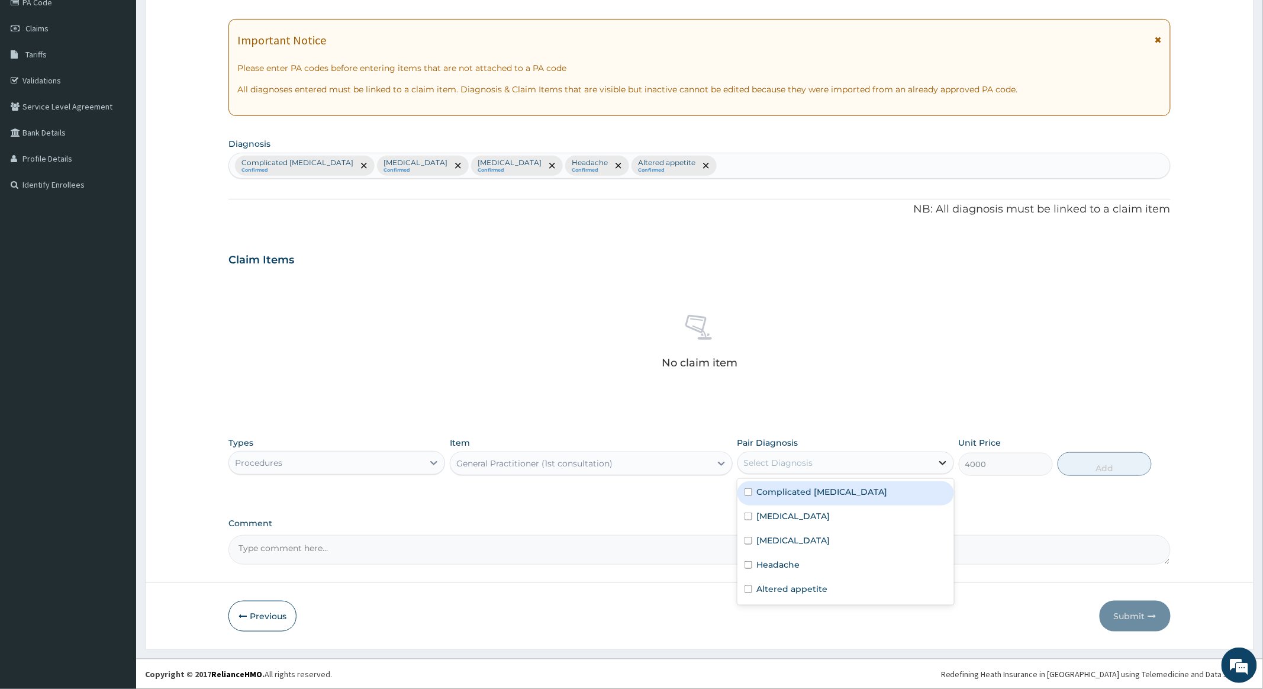
click at [943, 458] on icon at bounding box center [943, 463] width 12 height 12
click at [746, 492] on input "checkbox" at bounding box center [749, 492] width 8 height 8
checkbox input "true"
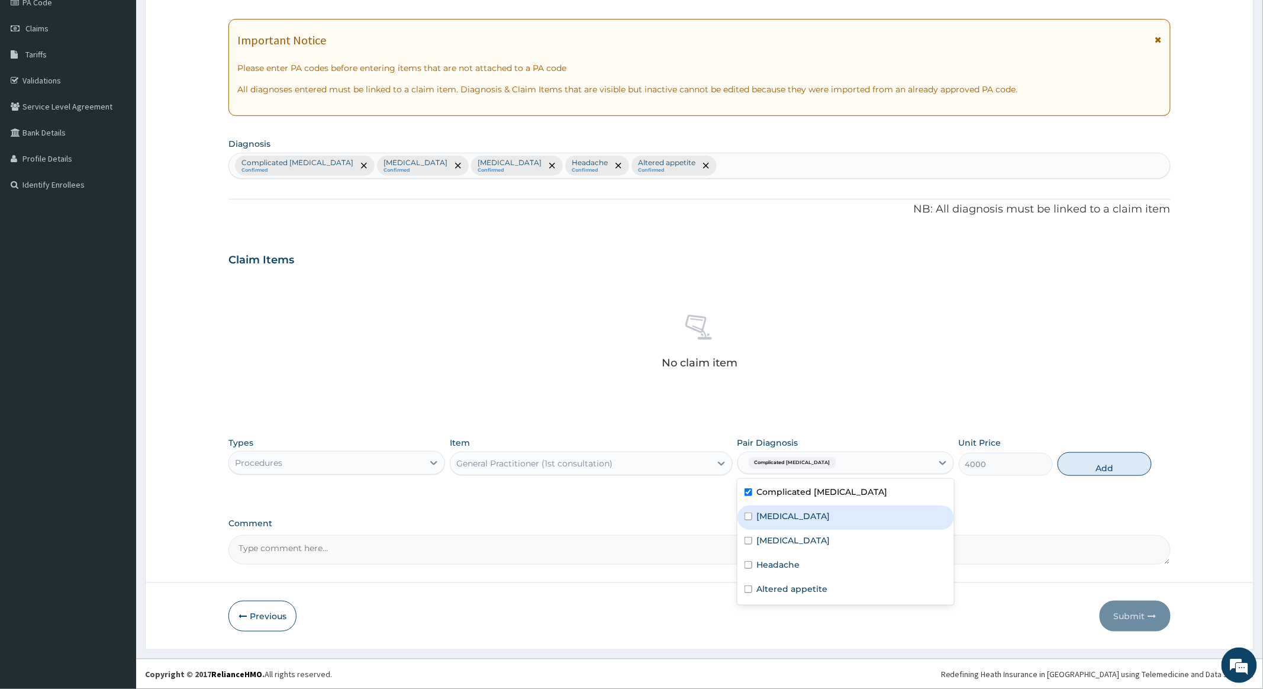
click at [749, 515] on input "checkbox" at bounding box center [749, 517] width 8 height 8
checkbox input "true"
click at [749, 540] on input "checkbox" at bounding box center [749, 541] width 8 height 8
checkbox input "true"
click at [746, 566] on input "checkbox" at bounding box center [749, 565] width 8 height 8
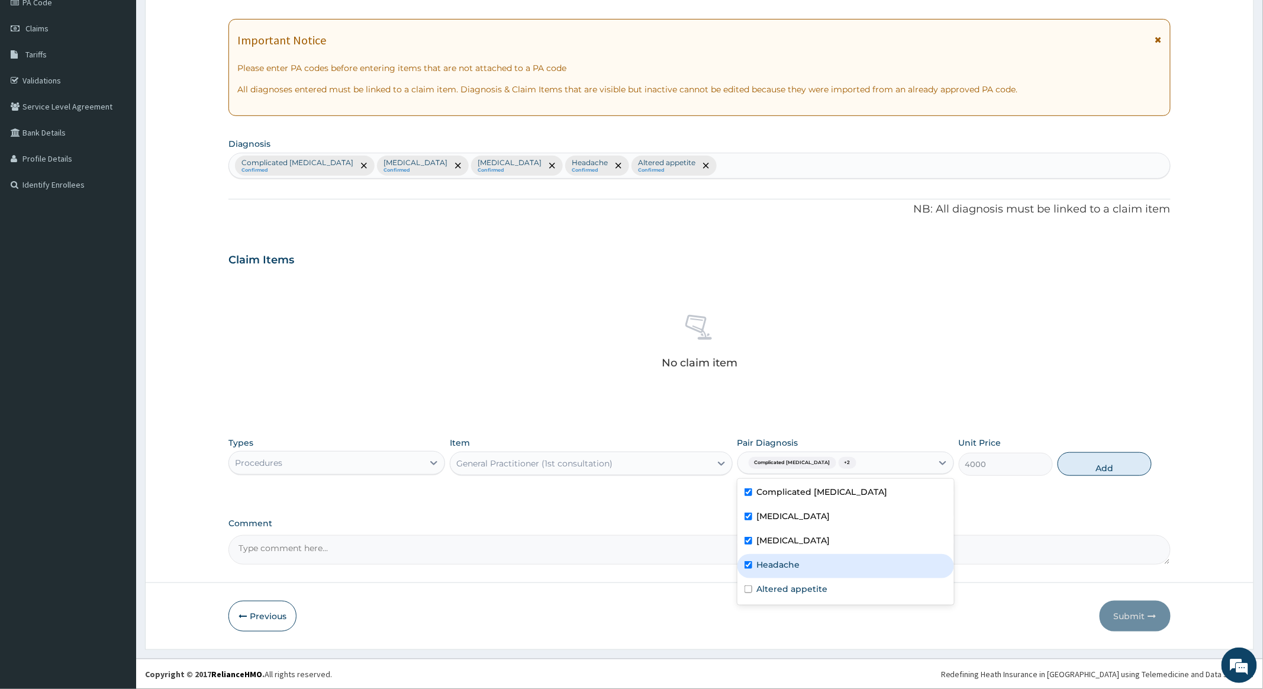
checkbox input "true"
click at [746, 590] on input "checkbox" at bounding box center [749, 589] width 8 height 8
checkbox input "true"
click at [1099, 465] on button "Add" at bounding box center [1105, 464] width 94 height 24
type input "0"
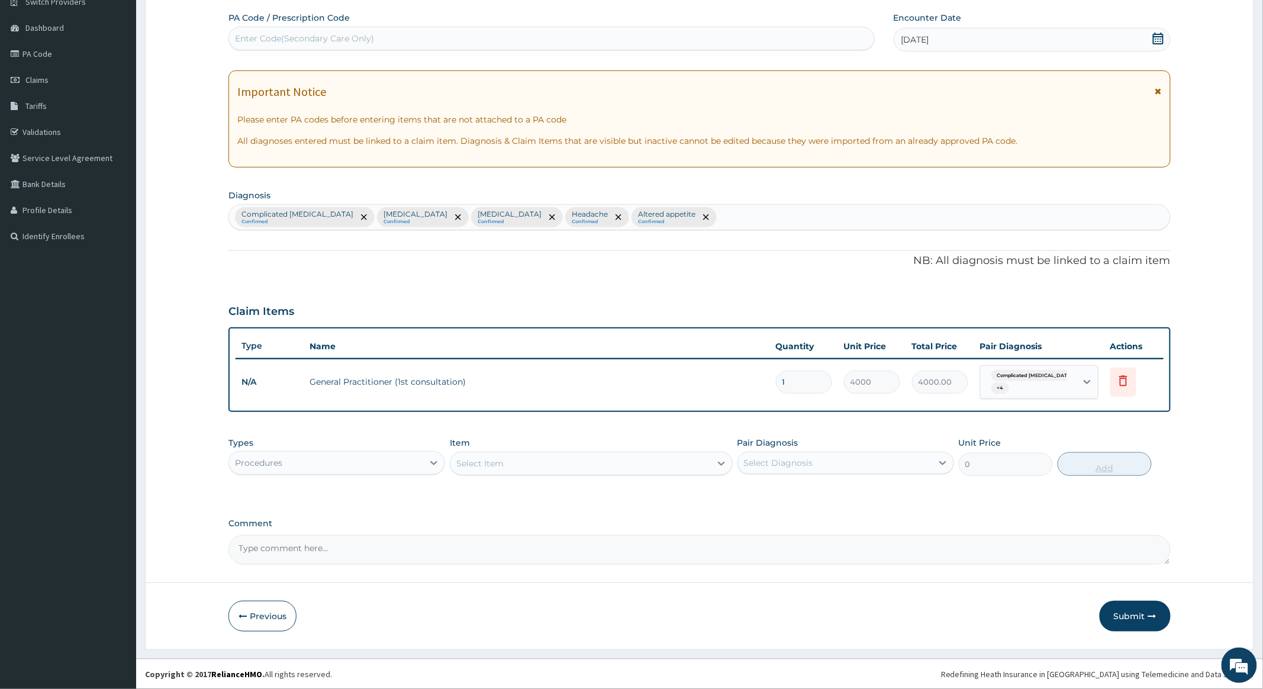
scroll to position [102, 0]
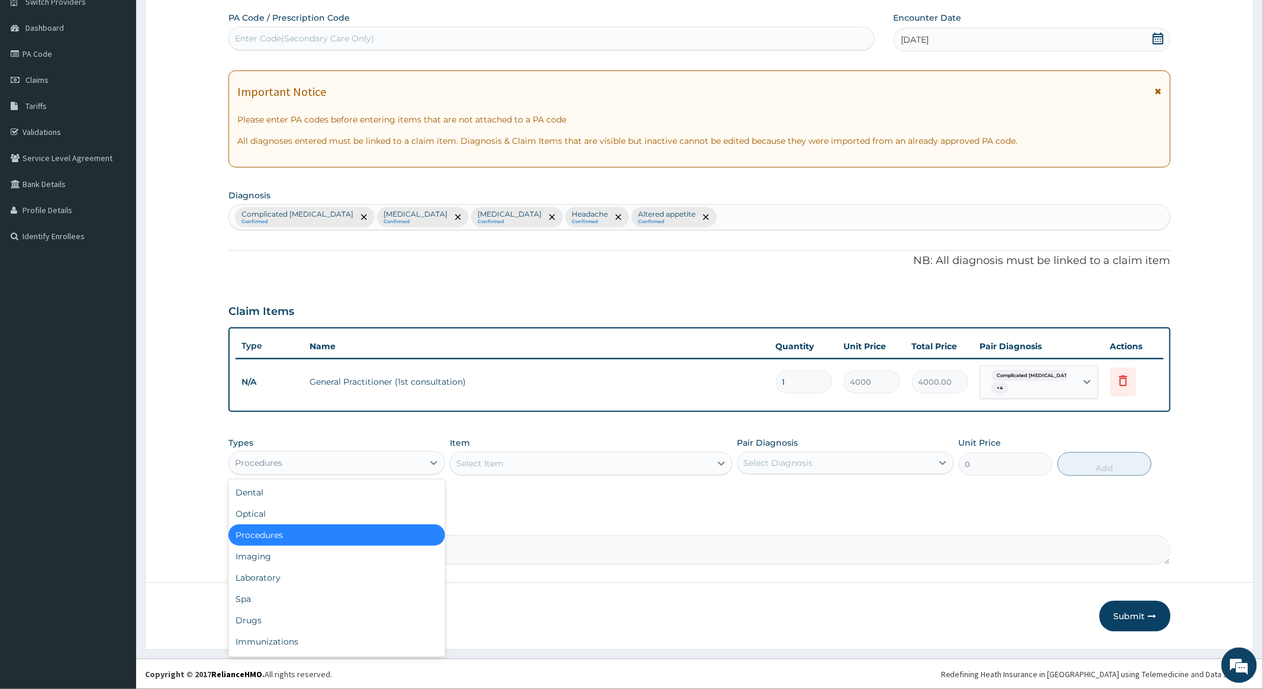
click at [420, 460] on div "Procedures" at bounding box center [326, 462] width 194 height 19
click at [247, 618] on div "Drugs" at bounding box center [336, 620] width 217 height 21
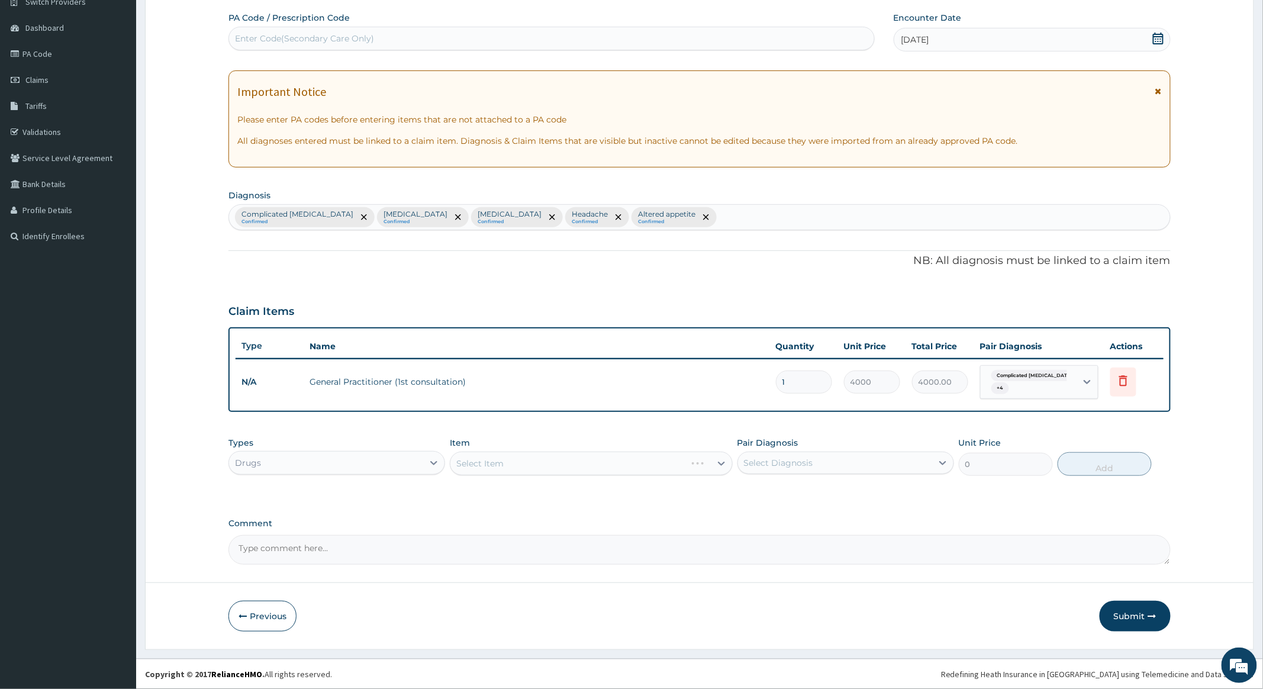
click at [640, 462] on div "Select Item" at bounding box center [591, 464] width 282 height 24
click at [645, 462] on div "Select Item" at bounding box center [591, 464] width 282 height 24
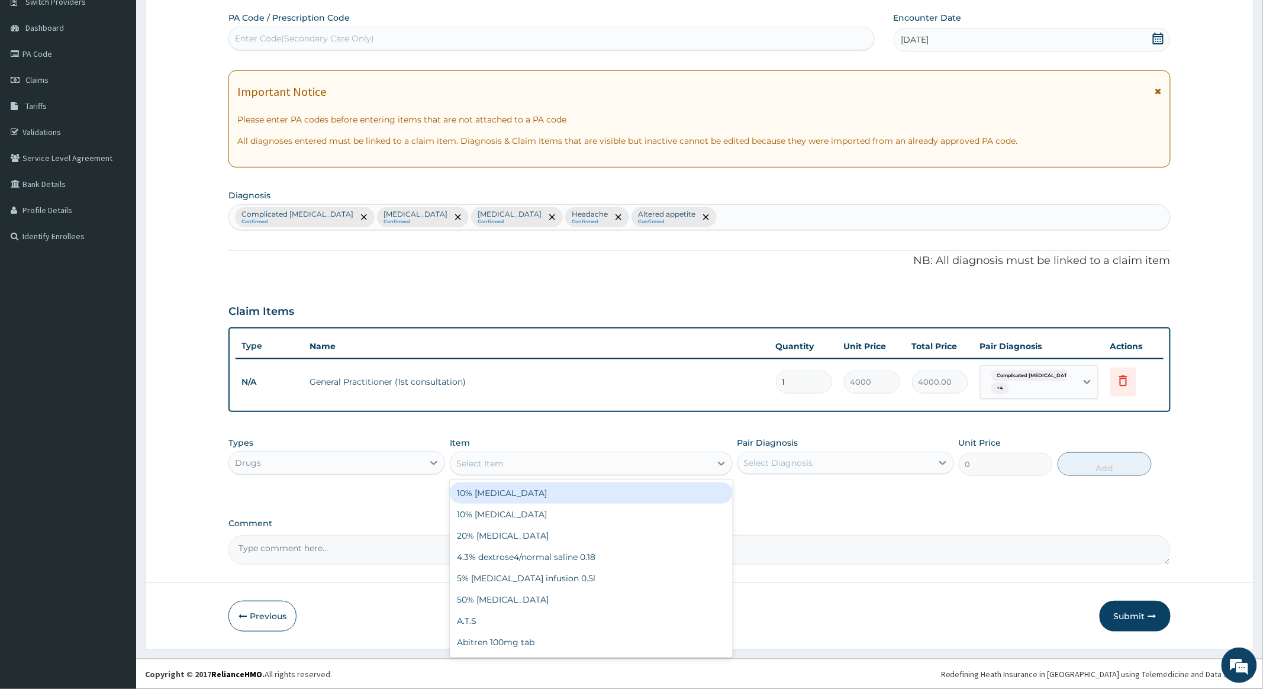
click at [645, 462] on div "Select Item" at bounding box center [580, 463] width 260 height 19
type input "LORAT"
click at [514, 490] on div "Loratidine 10mg tab" at bounding box center [591, 492] width 282 height 21
type input "120"
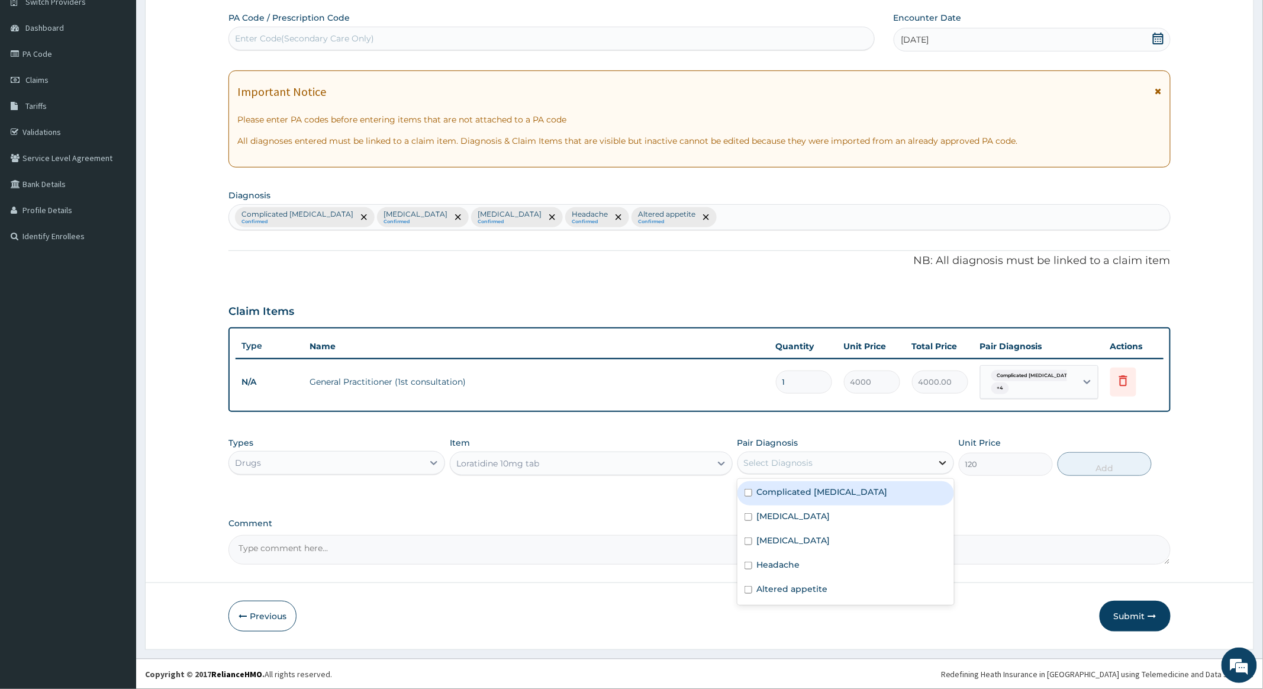
click at [935, 457] on div at bounding box center [942, 462] width 21 height 21
click at [746, 513] on input "checkbox" at bounding box center [749, 517] width 8 height 8
checkbox input "true"
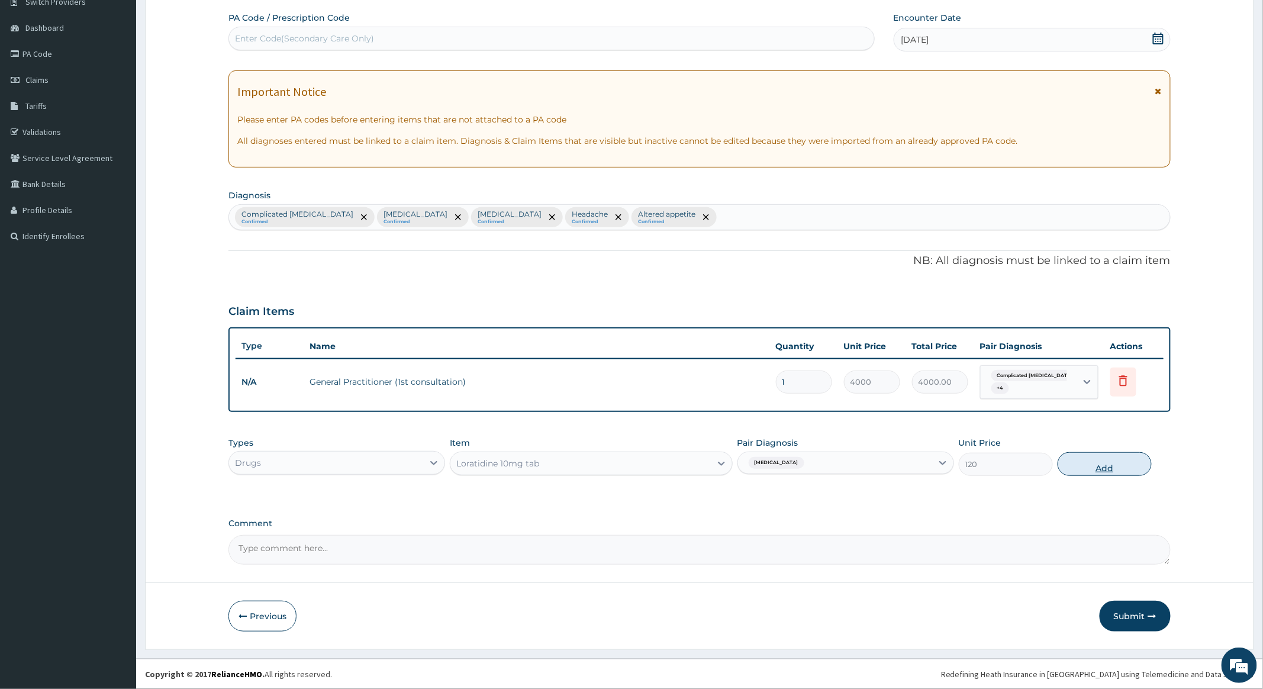
click at [1102, 461] on button "Add" at bounding box center [1105, 464] width 94 height 24
type input "0"
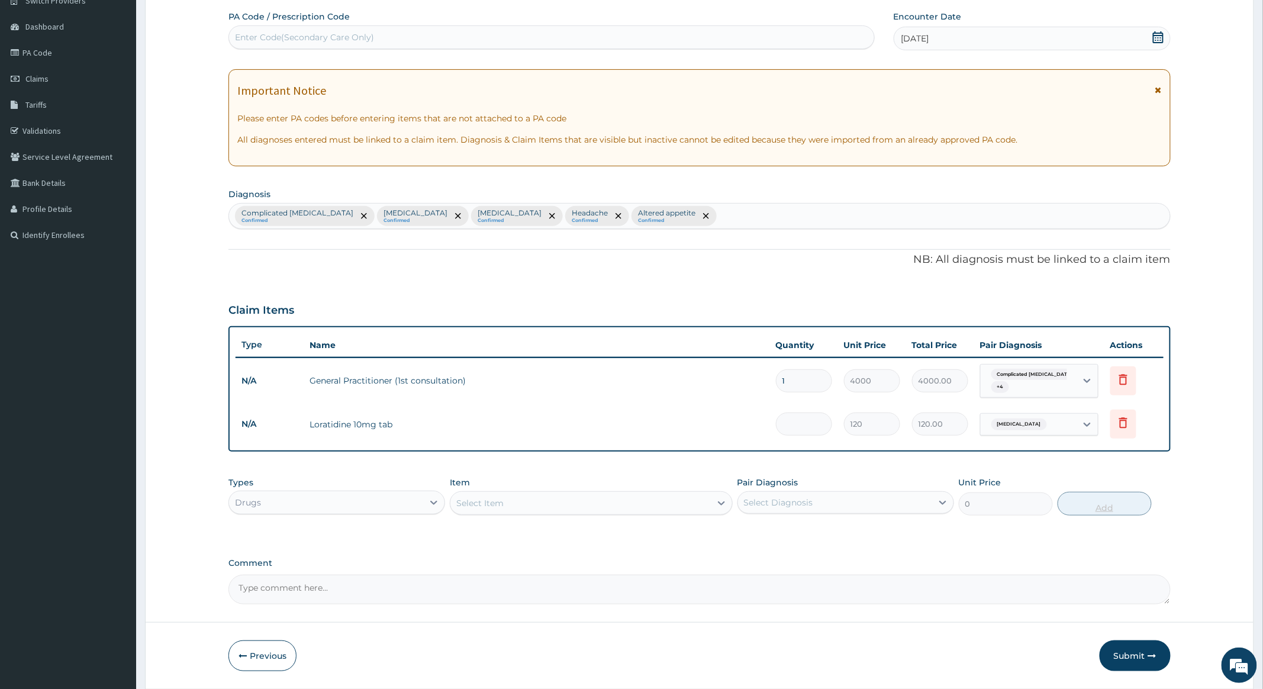
type input "0.00"
type input "3"
type input "360.00"
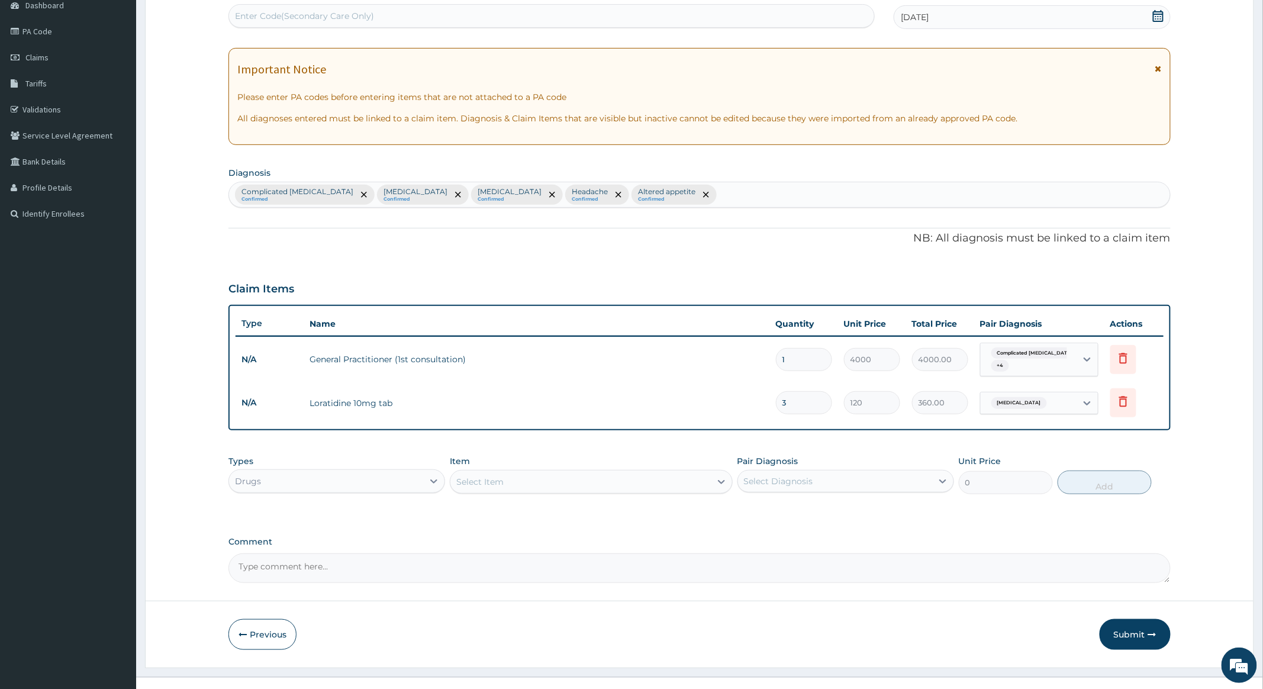
scroll to position [143, 0]
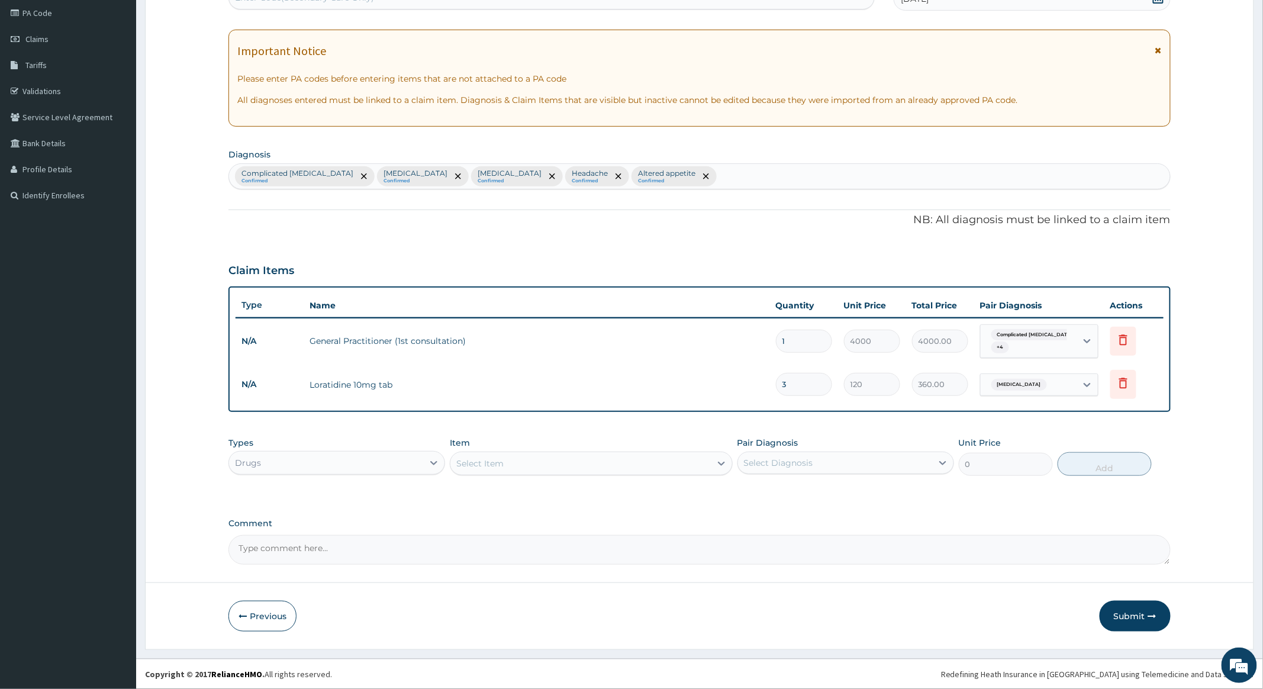
type input "3"
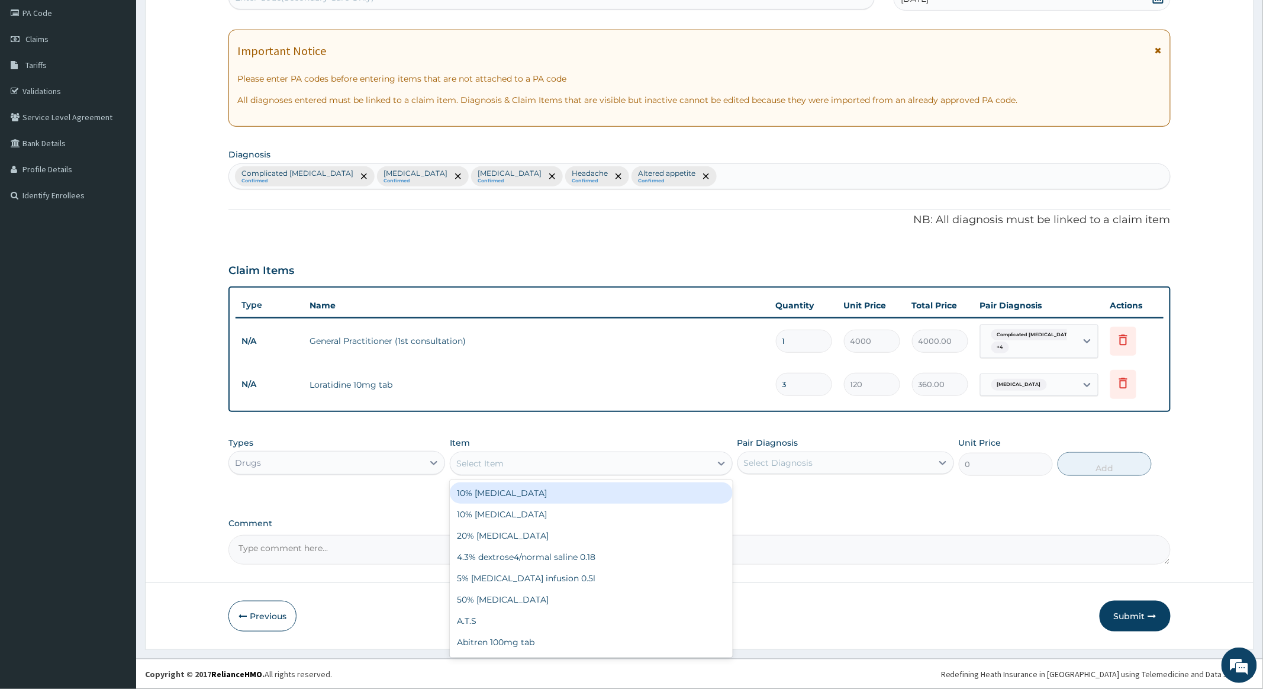
click at [640, 458] on div "Select Item" at bounding box center [580, 463] width 260 height 19
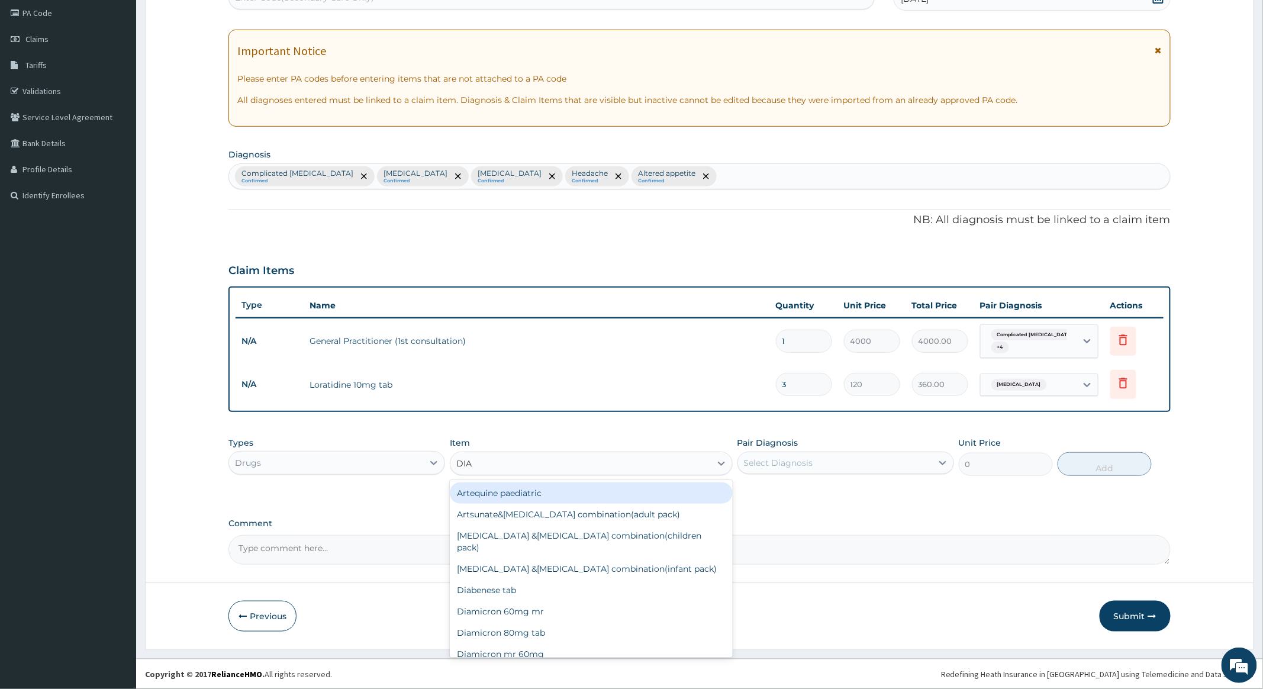
type input "DIAZ"
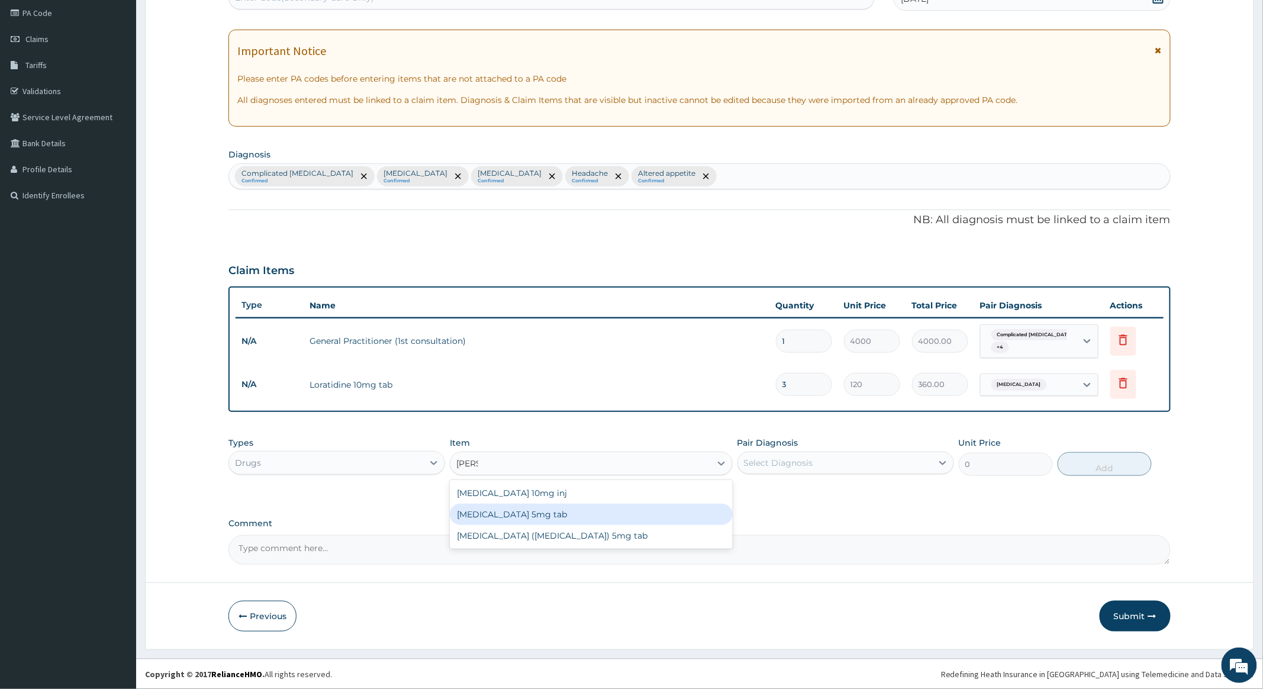
click at [500, 512] on div "Diazepam 5mg tab" at bounding box center [591, 514] width 282 height 21
type input "64.8"
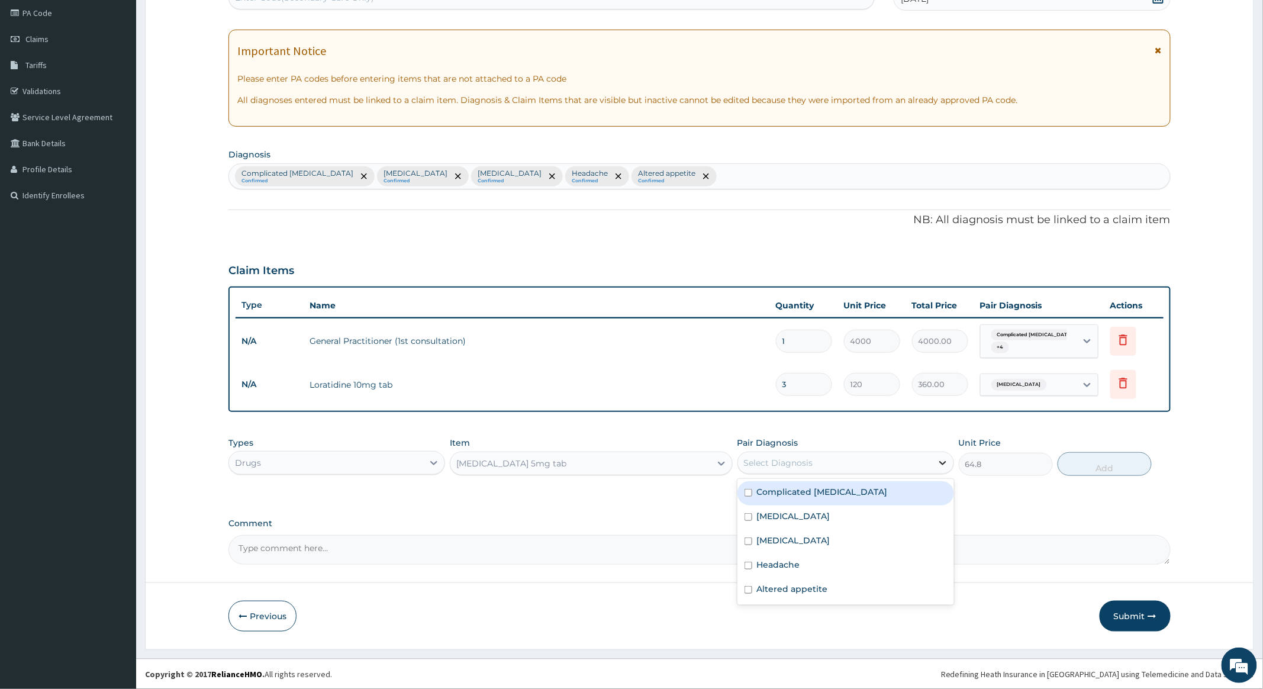
click at [935, 462] on div at bounding box center [942, 462] width 21 height 21
click at [747, 540] on input "checkbox" at bounding box center [749, 541] width 8 height 8
checkbox input "true"
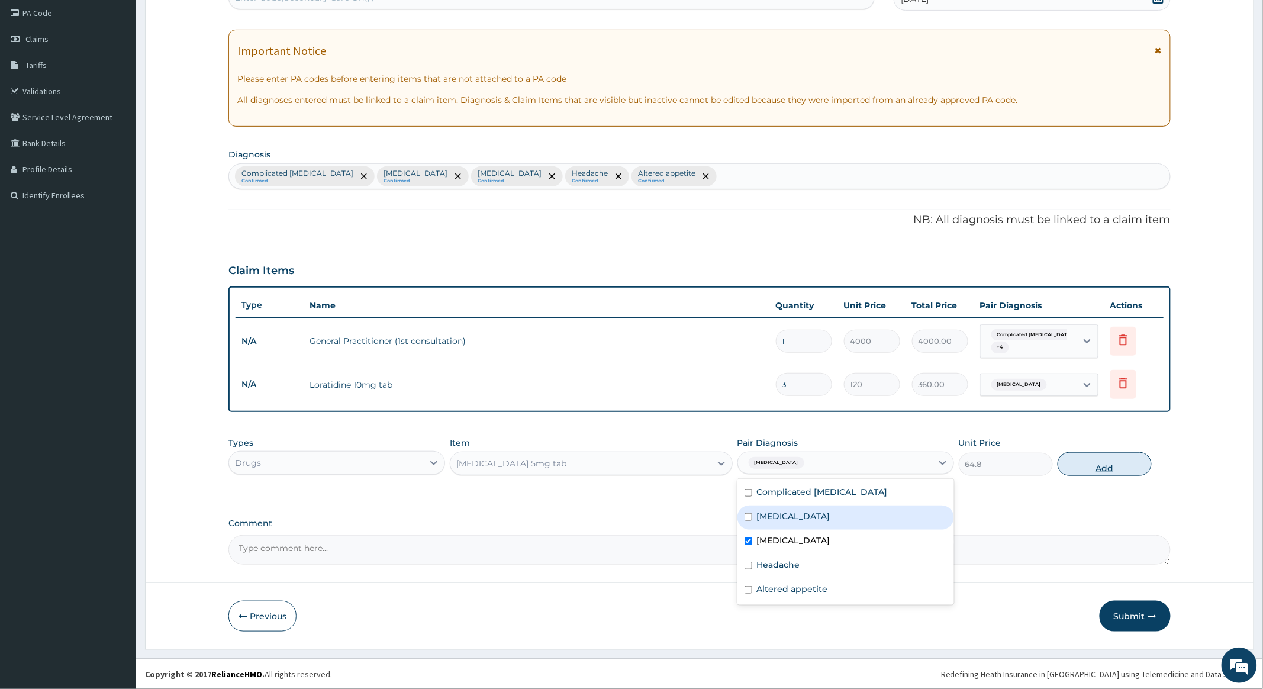
click at [1106, 459] on button "Add" at bounding box center [1105, 464] width 94 height 24
type input "0"
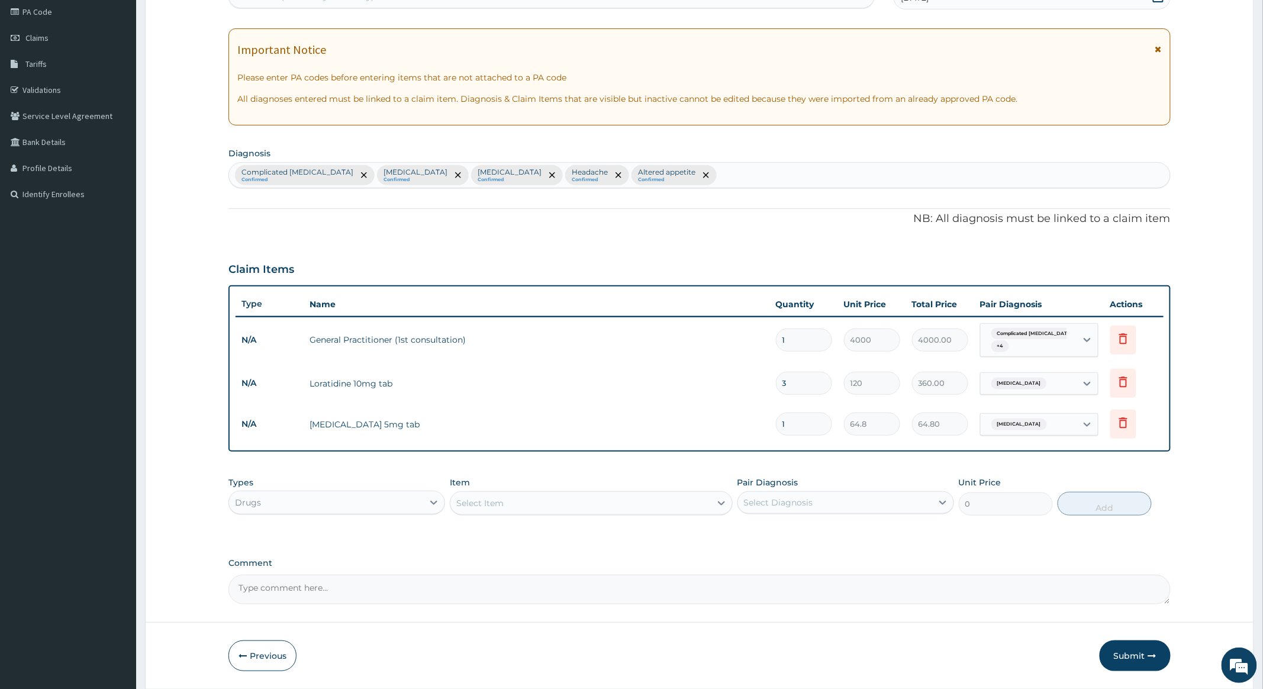
type input "0.00"
type input "3"
type input "194.40"
type input "3"
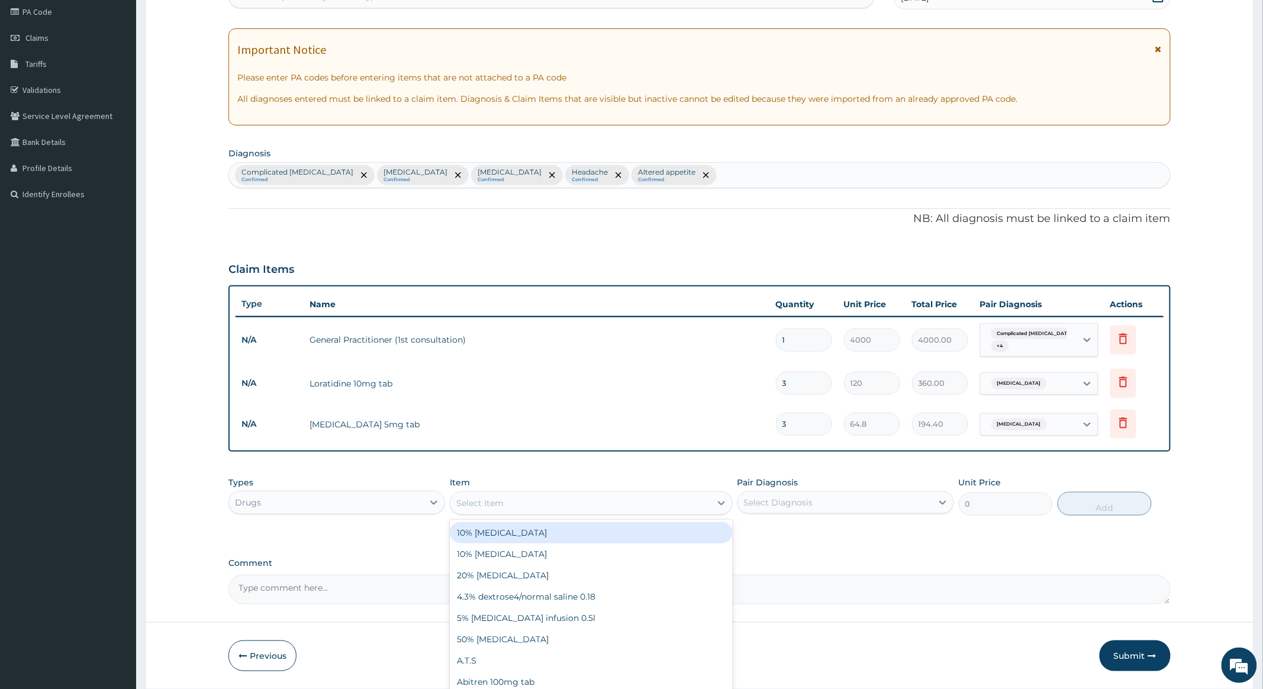
click at [649, 501] on div "Select Item" at bounding box center [580, 503] width 260 height 19
type input "IBP"
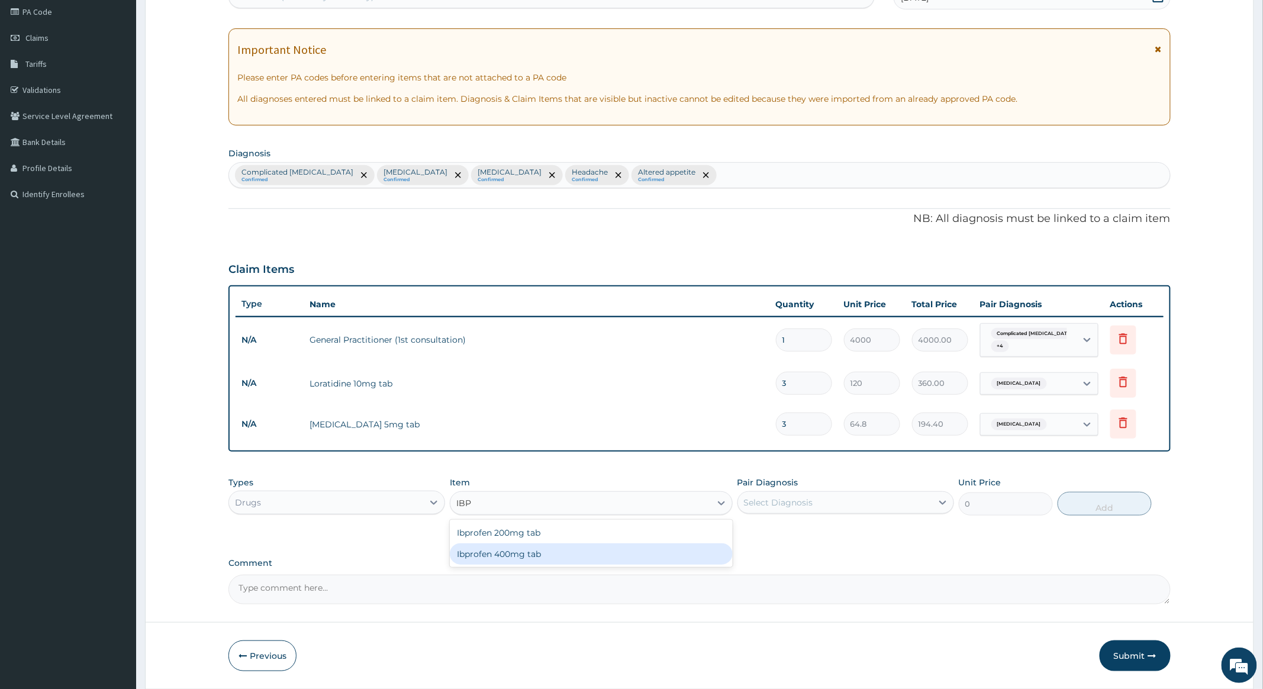
click at [515, 552] on div "Ibprofen 400mg tab" at bounding box center [591, 553] width 282 height 21
type input "200"
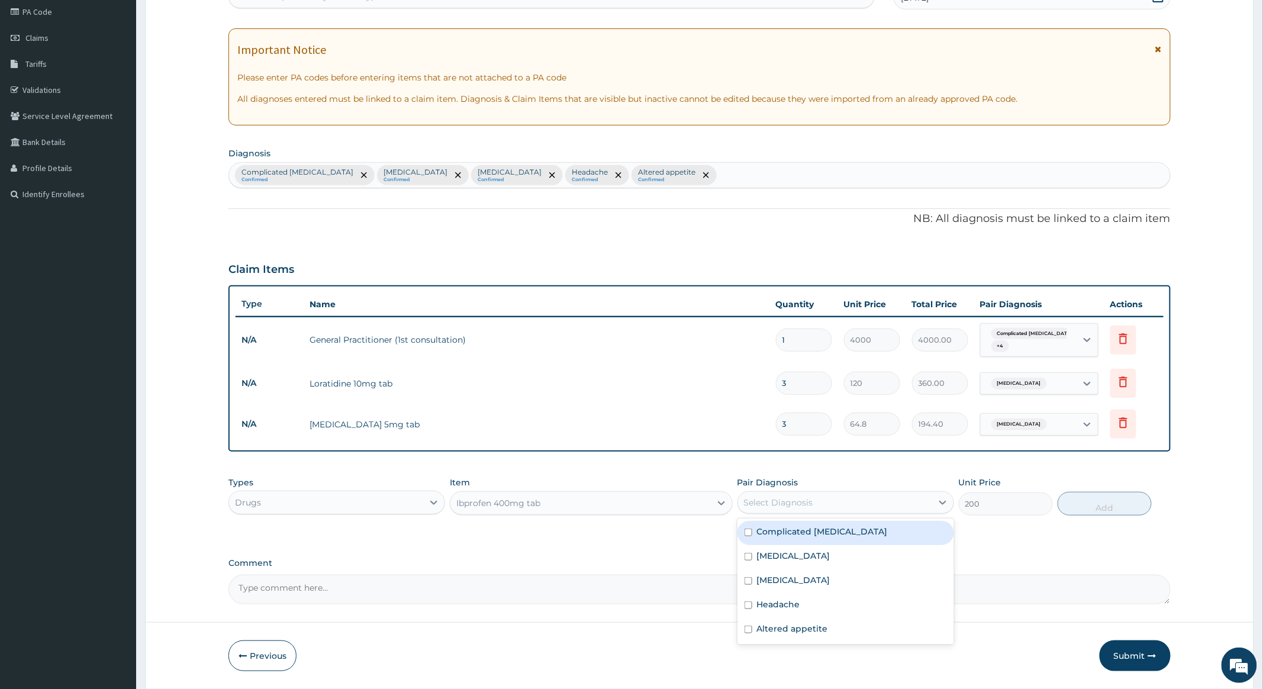
click at [902, 498] on div "Select Diagnosis" at bounding box center [835, 502] width 194 height 19
click at [748, 603] on input "checkbox" at bounding box center [749, 605] width 8 height 8
checkbox input "true"
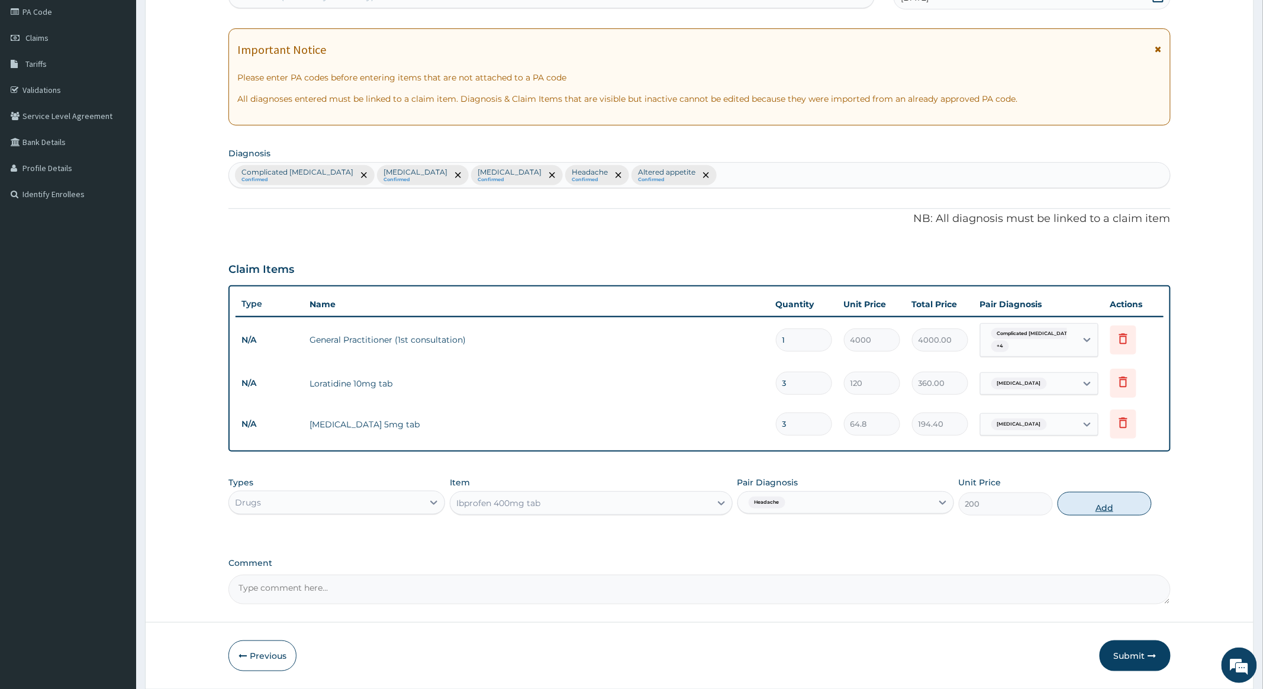
click at [1111, 504] on button "Add" at bounding box center [1105, 504] width 94 height 24
type input "0"
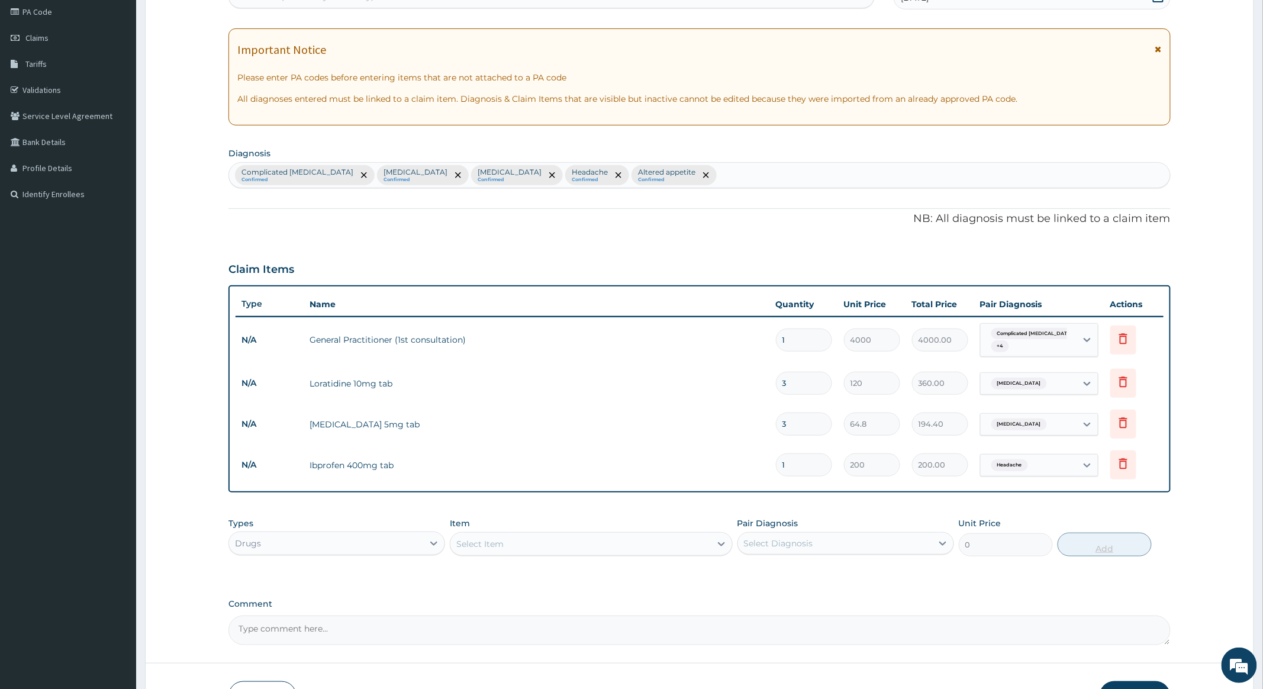
type input "0.00"
type input "6"
type input "1200.00"
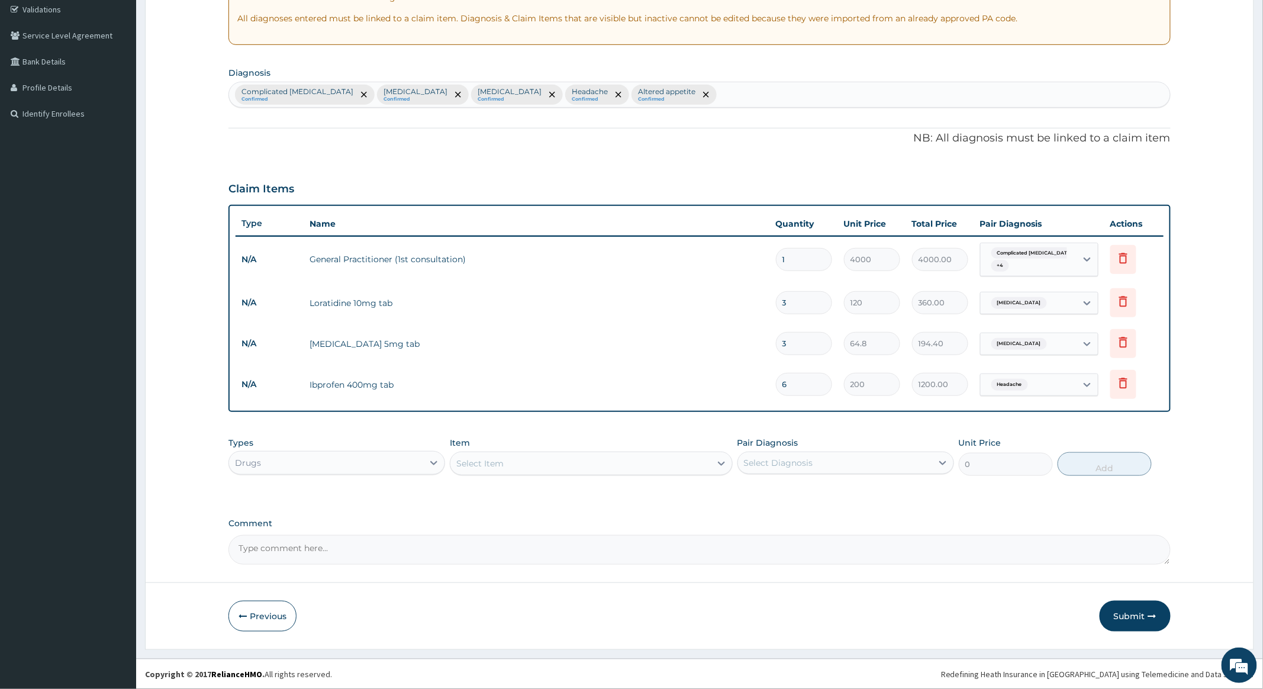
scroll to position [226, 0]
type input "6"
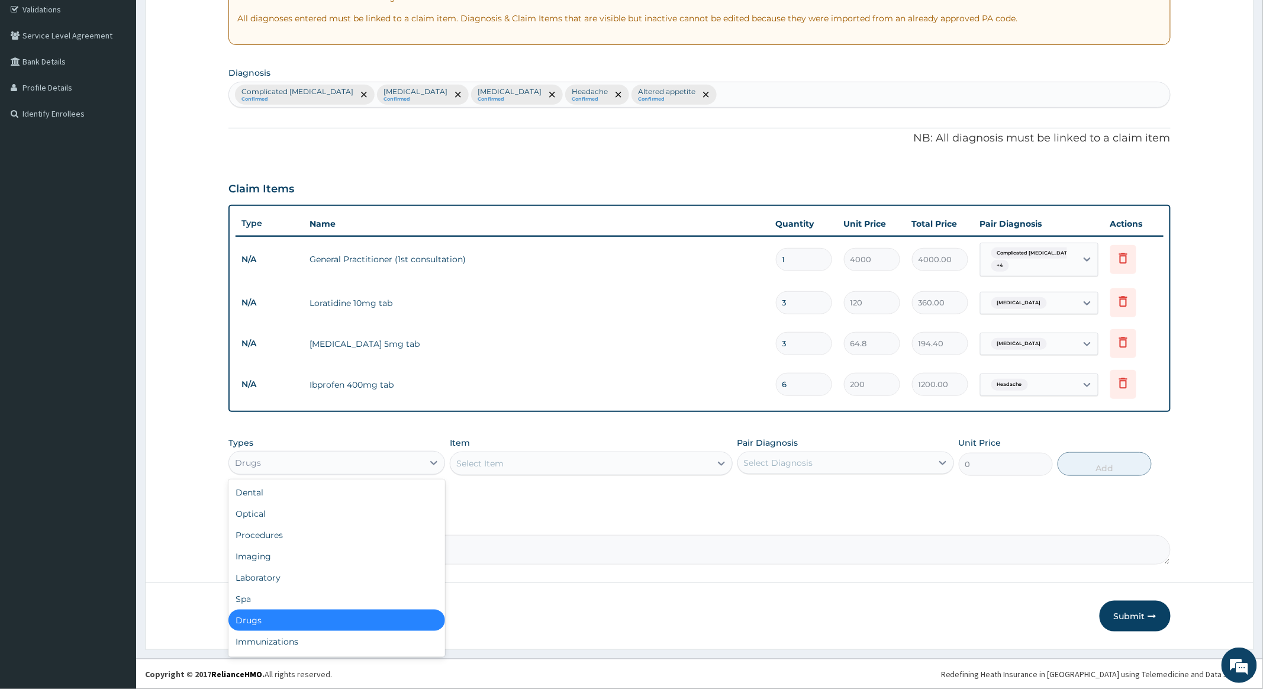
click at [372, 458] on div "Drugs" at bounding box center [326, 462] width 194 height 19
click at [623, 463] on div "Select Item" at bounding box center [580, 463] width 260 height 19
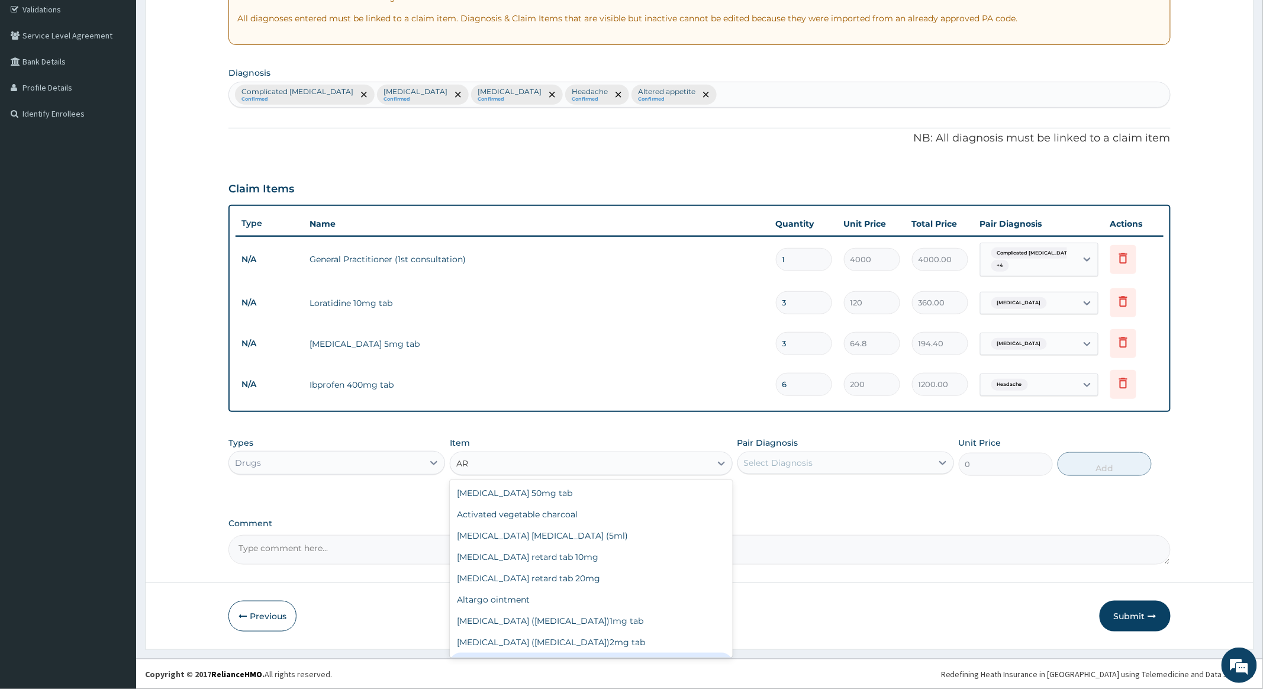
type input "A"
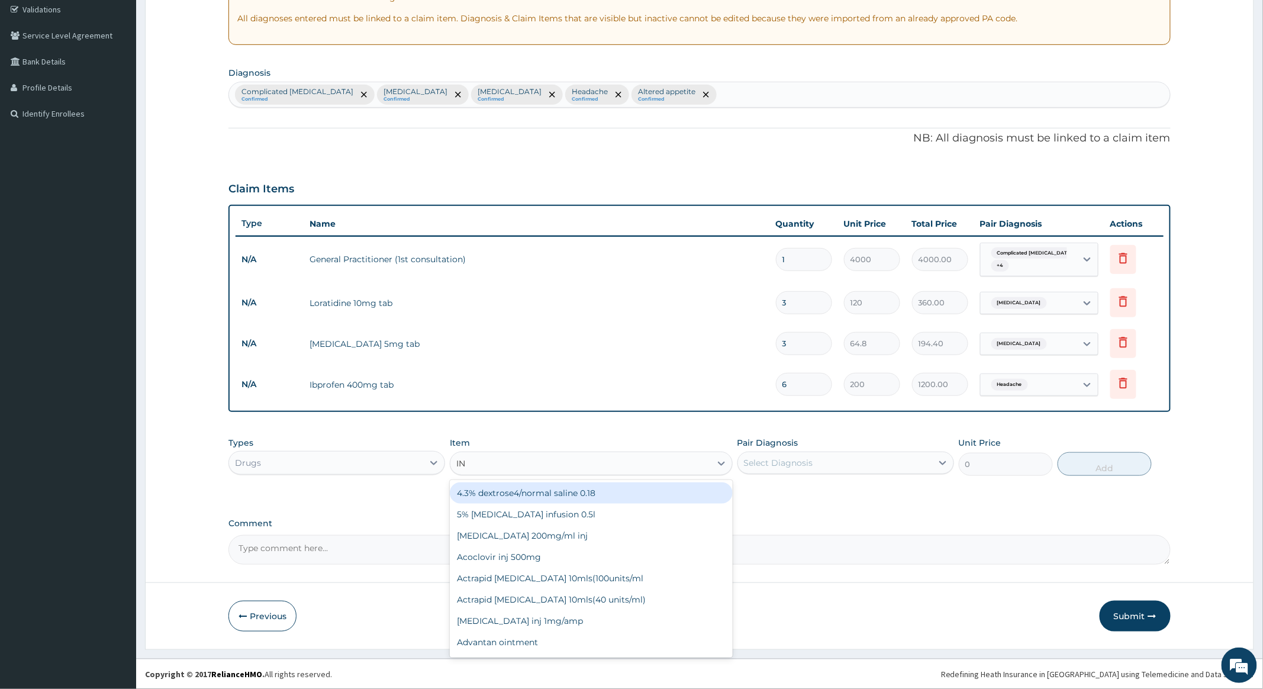
type input "INJ"
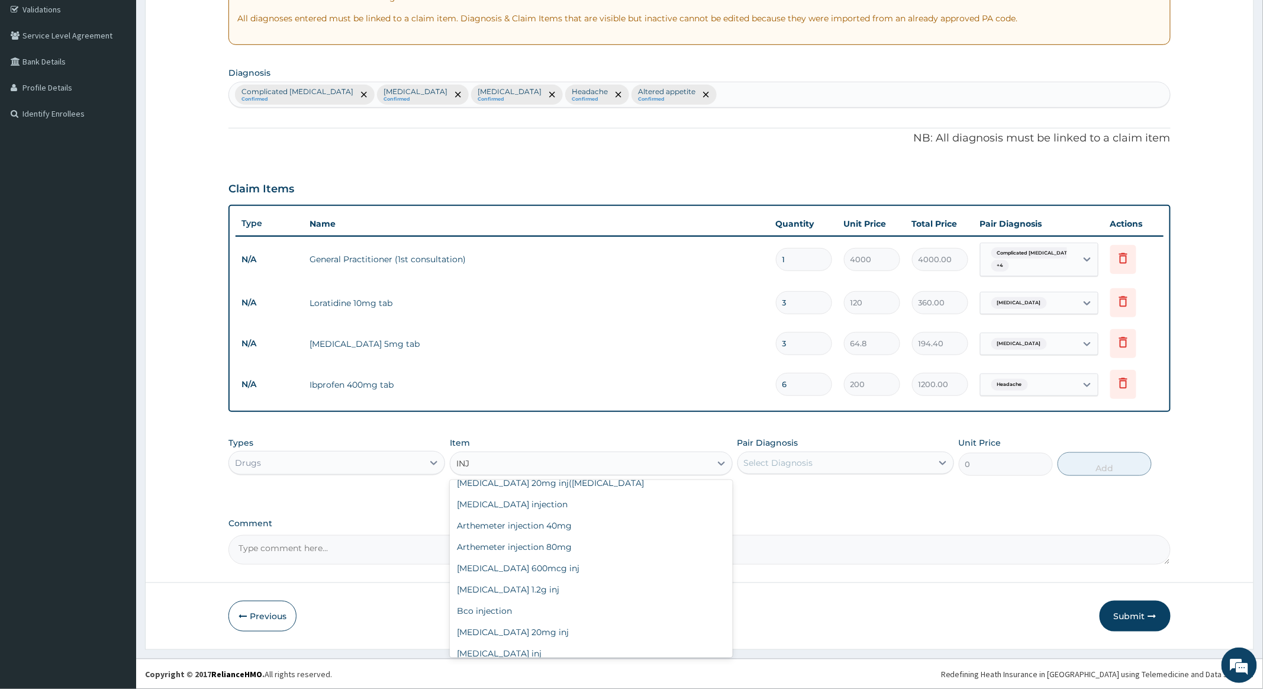
scroll to position [237, 0]
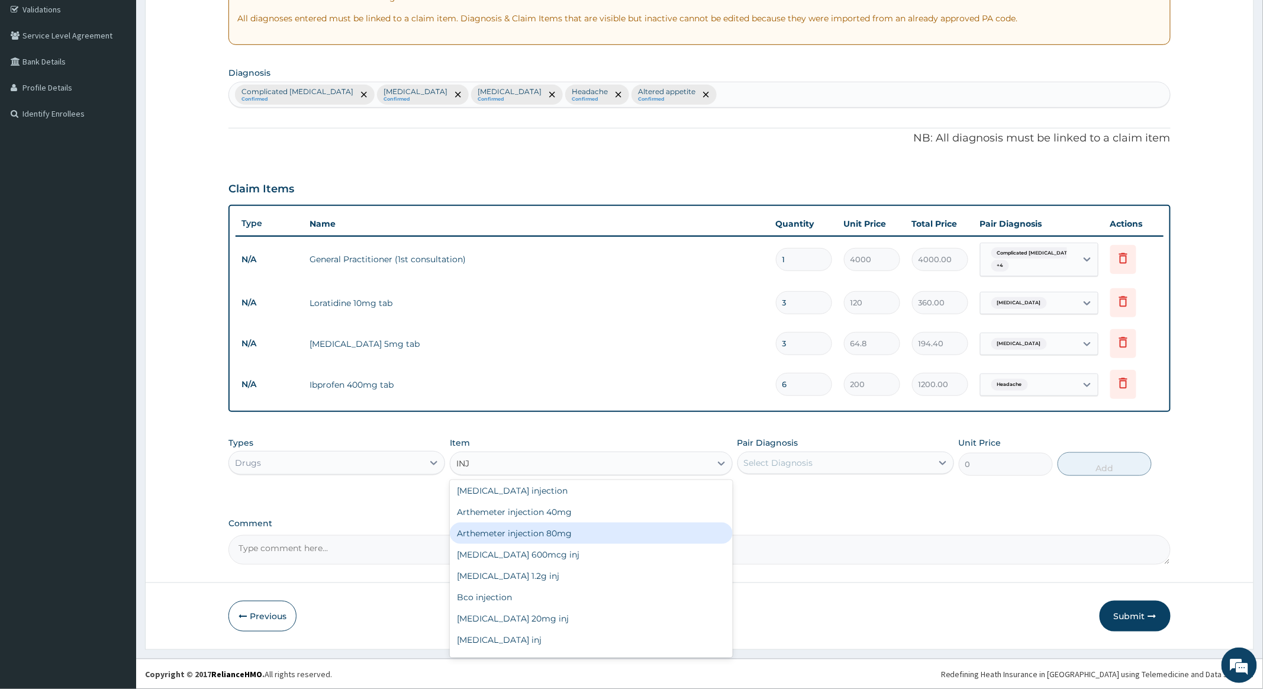
click at [509, 530] on div "Arthemeter injection 80mg" at bounding box center [591, 533] width 282 height 21
type input "940.74"
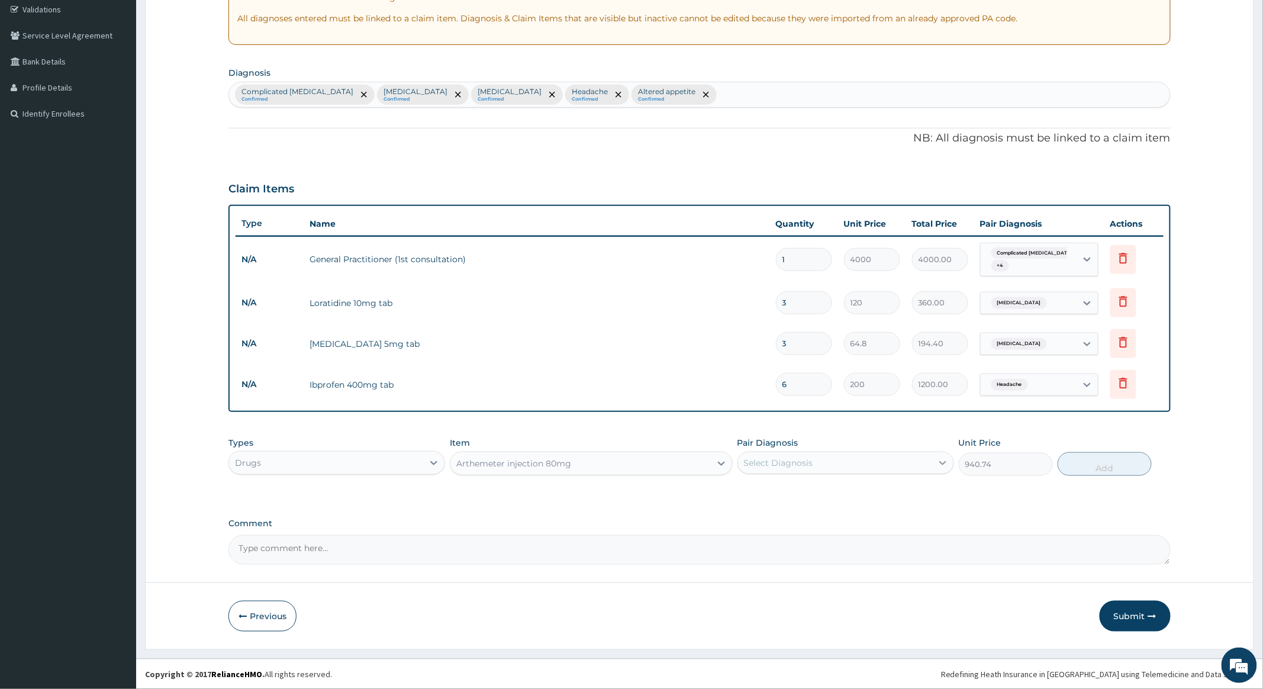
click at [934, 456] on div at bounding box center [942, 462] width 21 height 21
click at [749, 491] on input "checkbox" at bounding box center [749, 493] width 8 height 8
checkbox input "true"
click at [1104, 455] on button "Add" at bounding box center [1105, 464] width 94 height 24
type input "0"
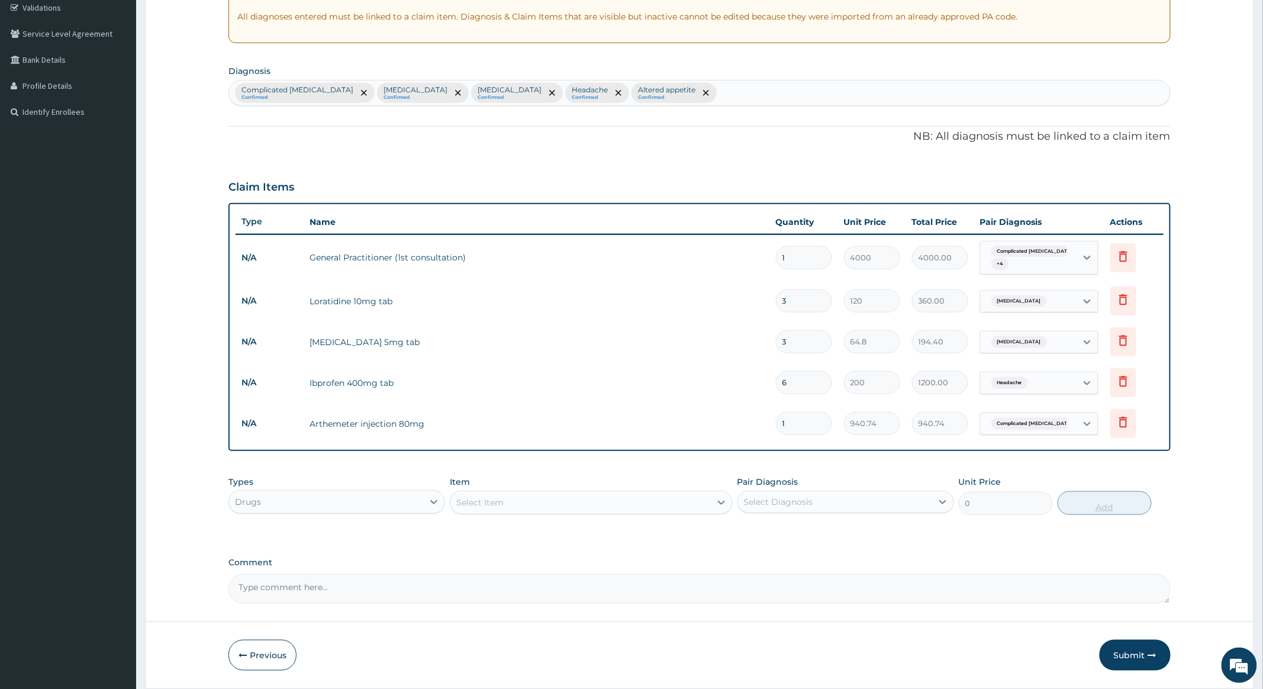
type input "0.00"
type input "3"
type input "2822.22"
type input "3"
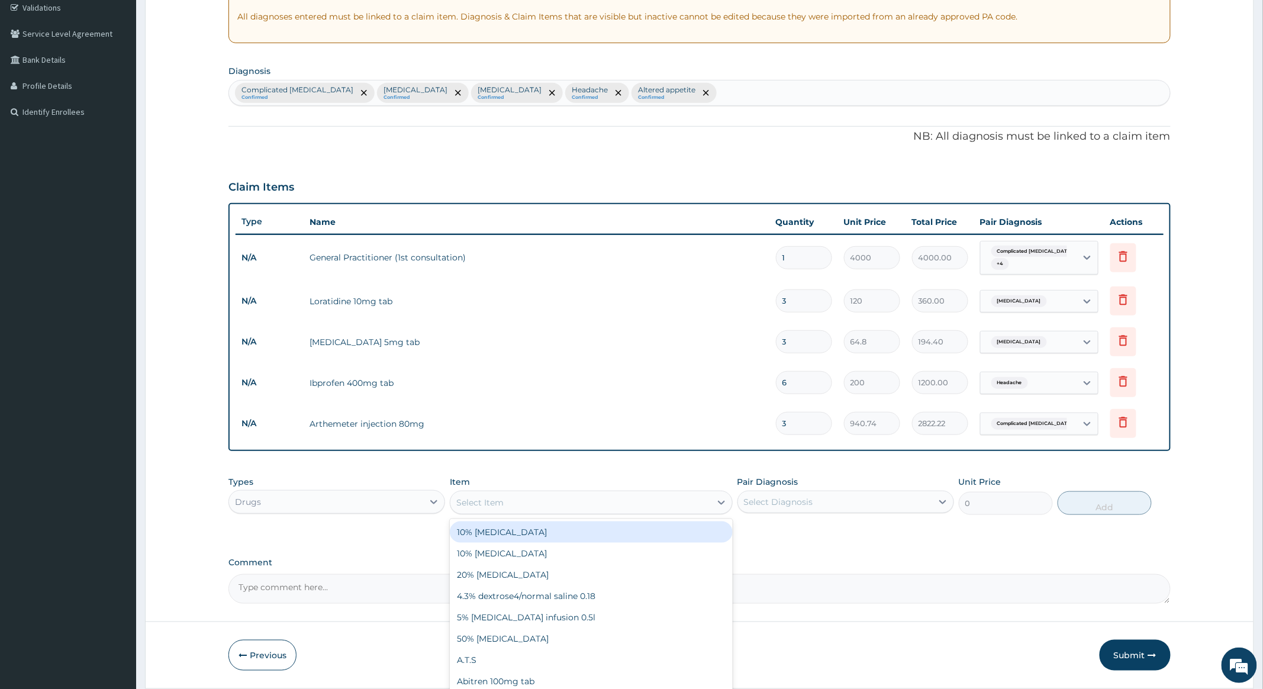
click at [648, 505] on div "Select Item" at bounding box center [580, 502] width 260 height 19
type input "CHLOR"
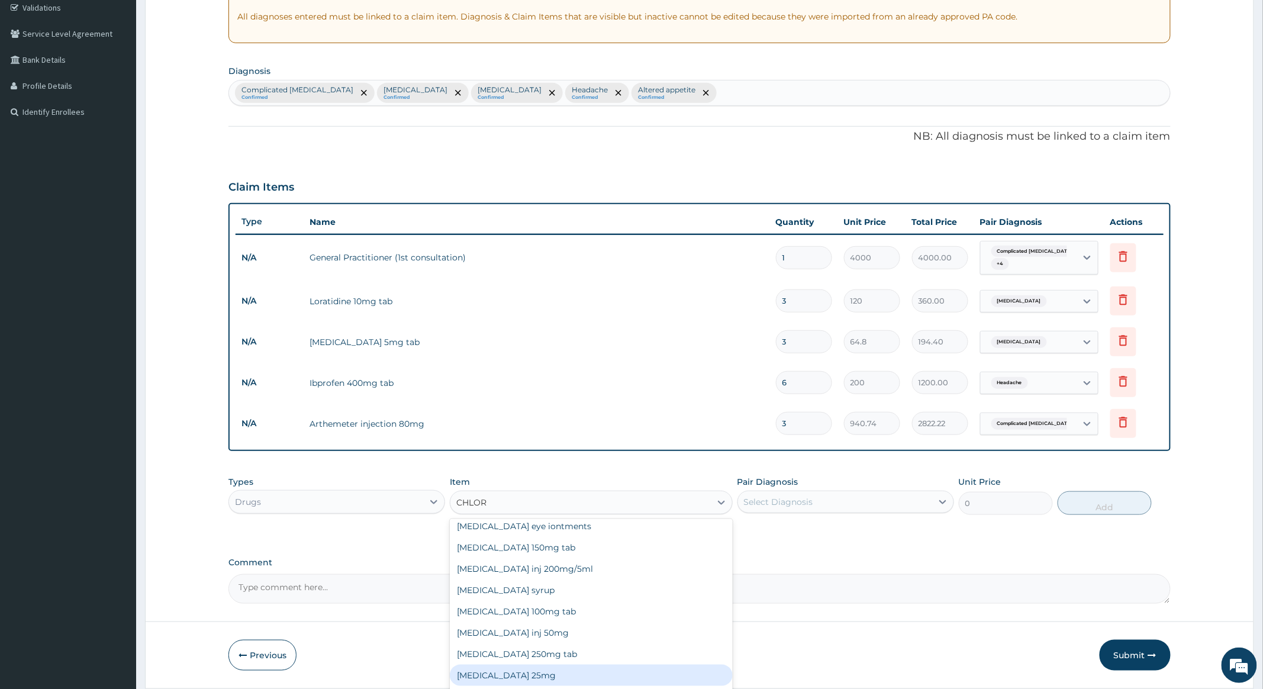
scroll to position [67, 0]
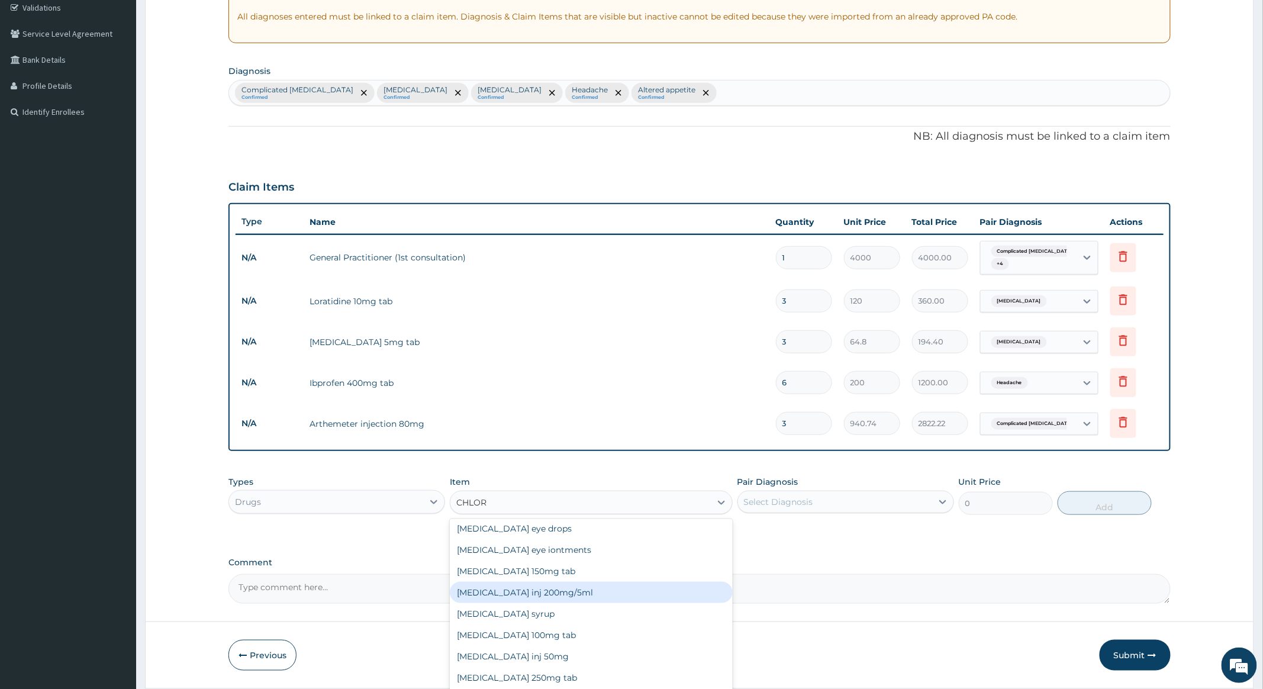
click at [500, 590] on div "Chloroquine inj 200mg/5ml" at bounding box center [591, 592] width 282 height 21
type input "600"
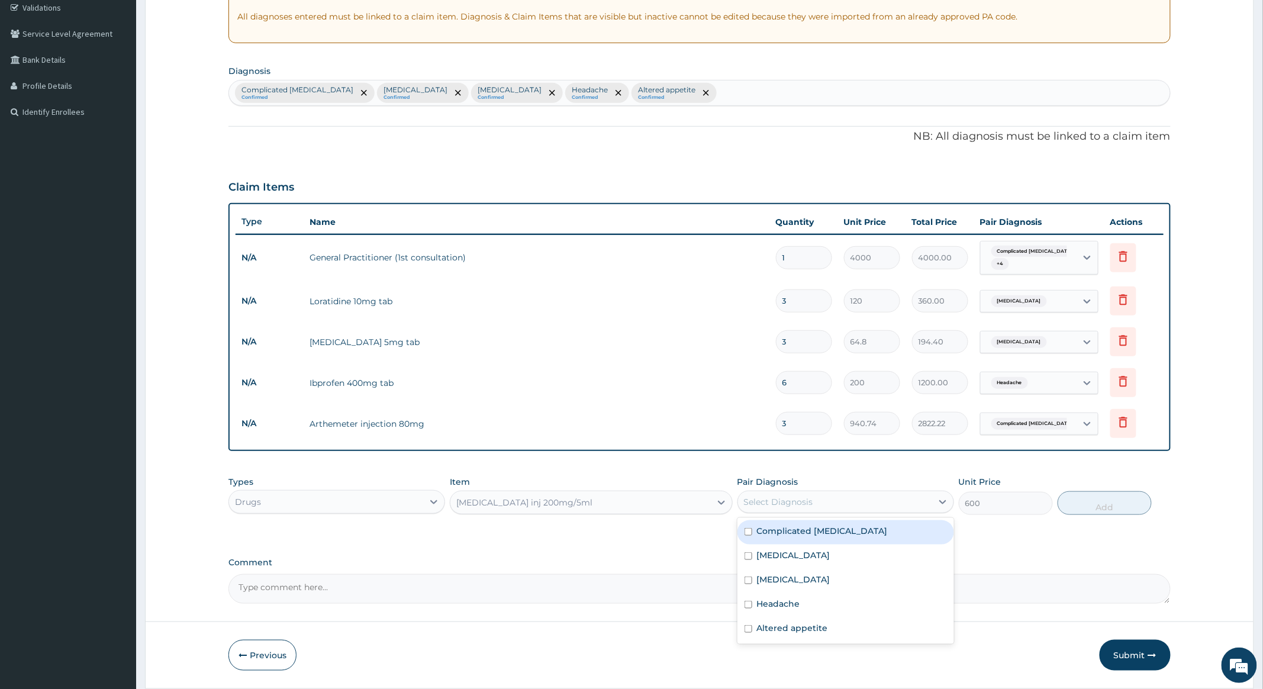
click at [879, 498] on div "Select Diagnosis" at bounding box center [835, 501] width 194 height 19
click at [749, 530] on input "checkbox" at bounding box center [749, 532] width 8 height 8
checkbox input "true"
click at [1090, 503] on button "Add" at bounding box center [1105, 503] width 94 height 24
type input "0"
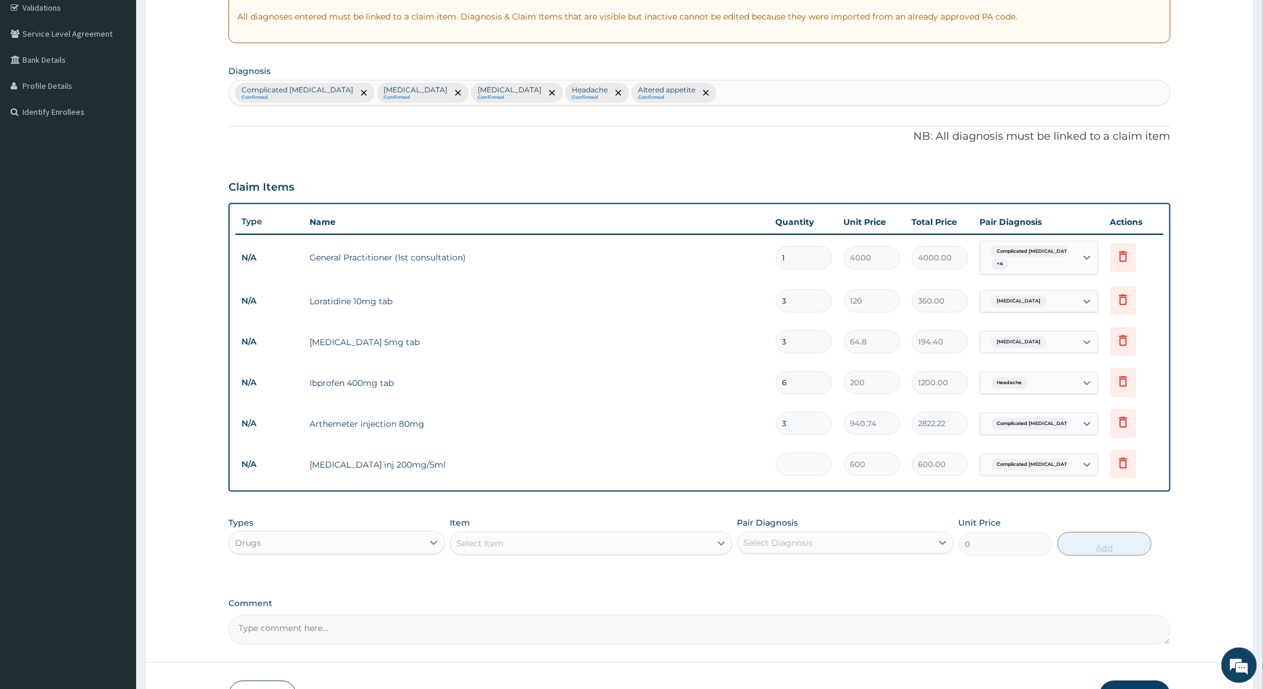
type input "0.00"
type input "3"
type input "1800.00"
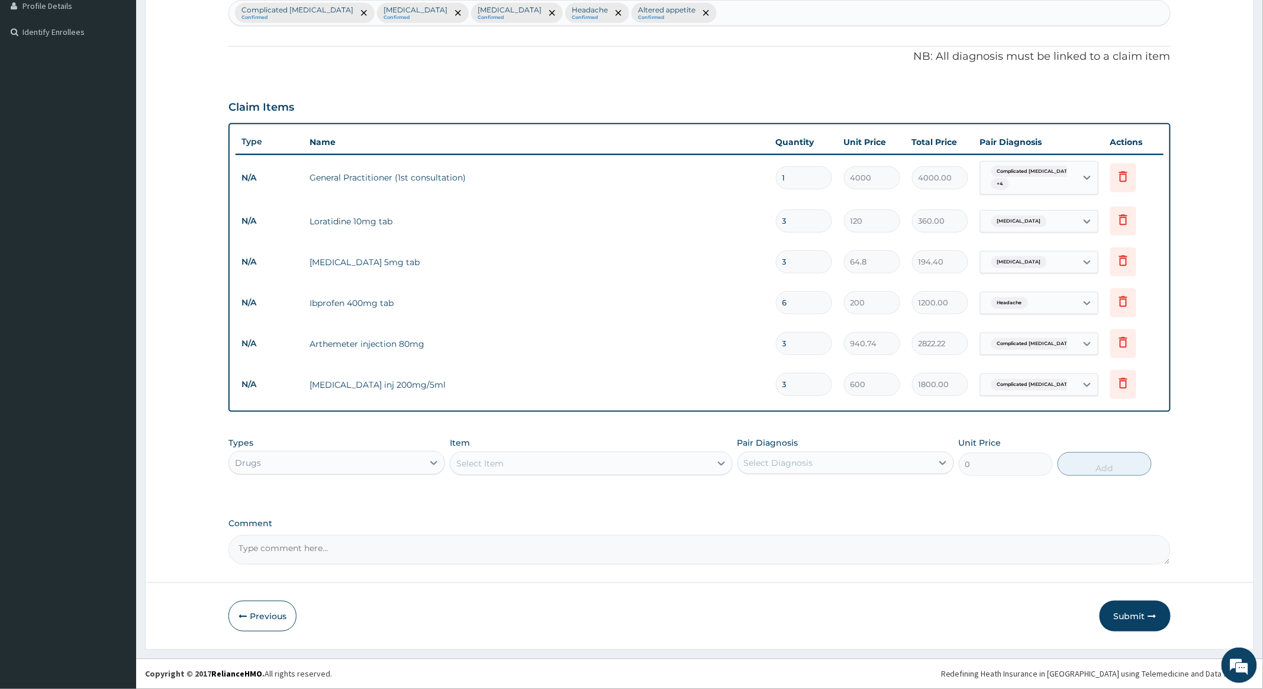
scroll to position [308, 0]
type input "3"
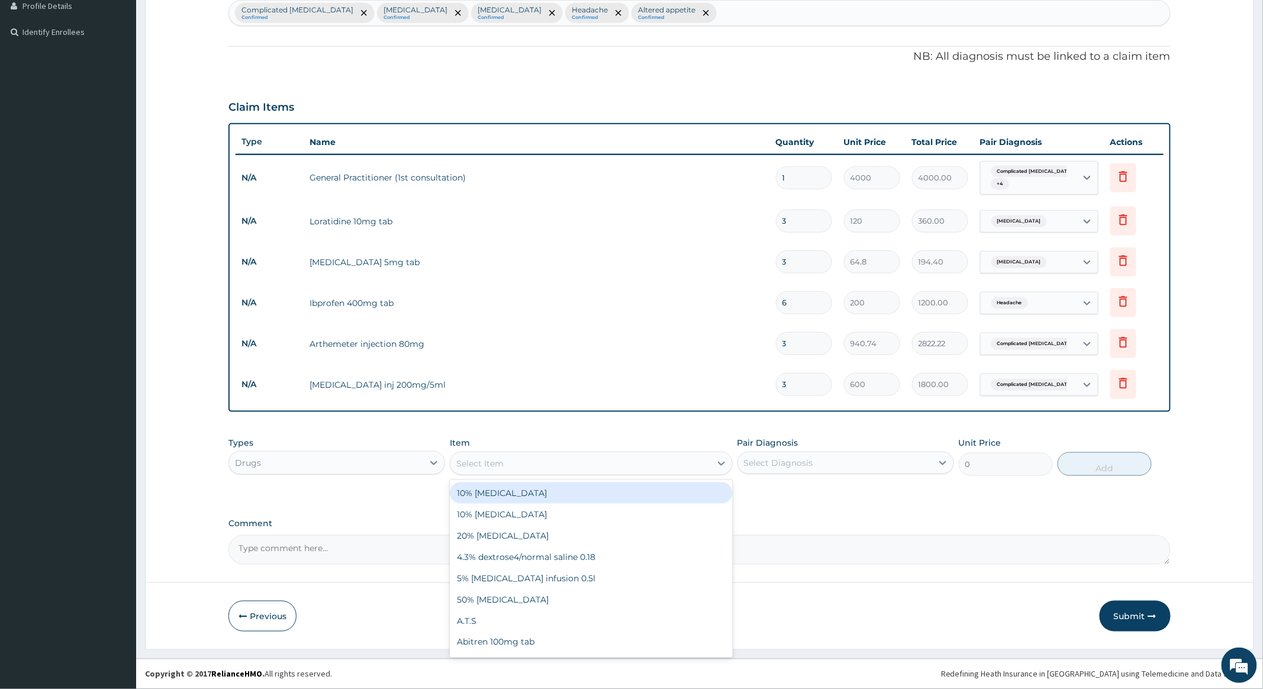
click at [618, 463] on div "Select Item" at bounding box center [580, 463] width 260 height 19
type input "MINE"
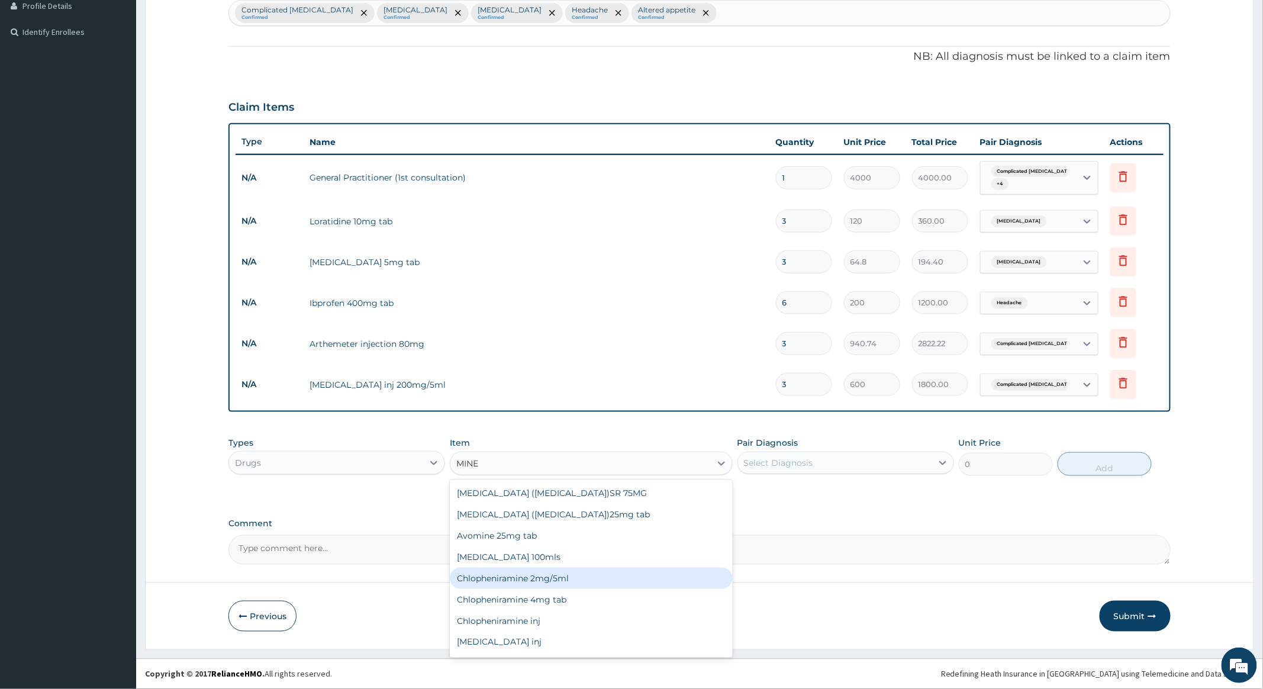
scroll to position [40, 0]
click at [524, 575] on div "Chlopheniramine inj" at bounding box center [591, 580] width 282 height 21
type input "550"
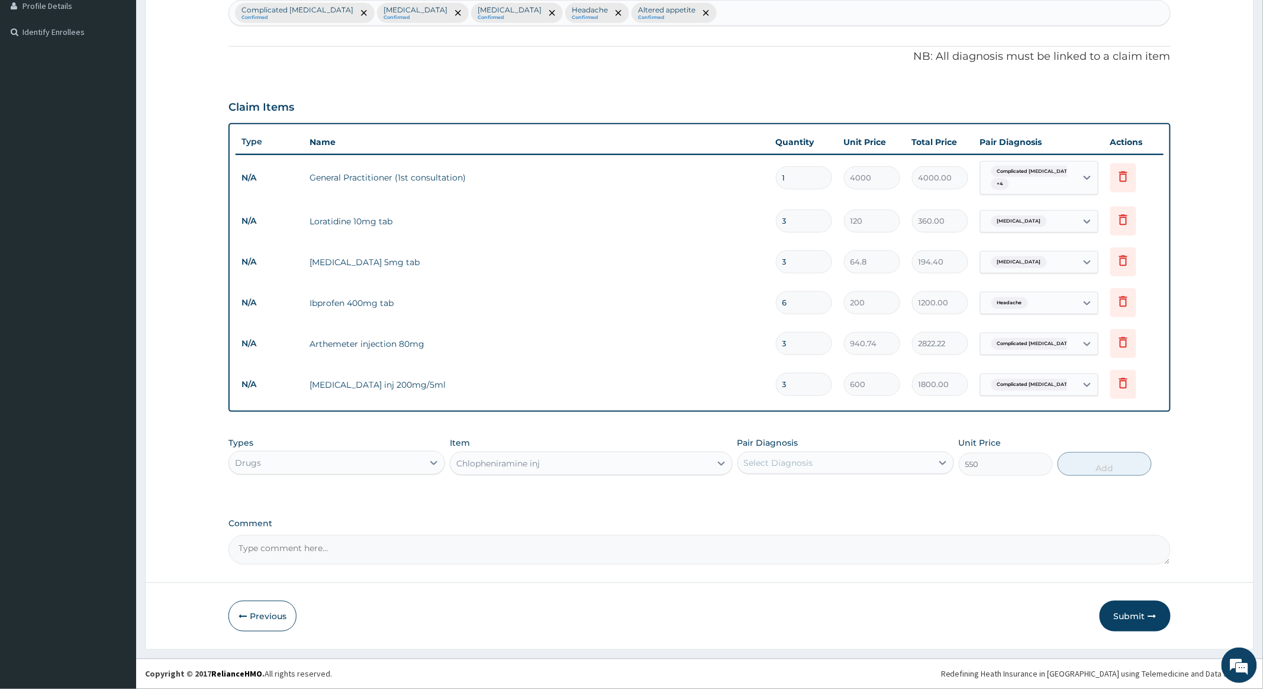
click at [871, 461] on div "Select Diagnosis" at bounding box center [835, 462] width 194 height 19
click at [745, 490] on input "checkbox" at bounding box center [749, 493] width 8 height 8
checkbox input "true"
click at [1088, 461] on button "Add" at bounding box center [1105, 464] width 94 height 24
type input "0"
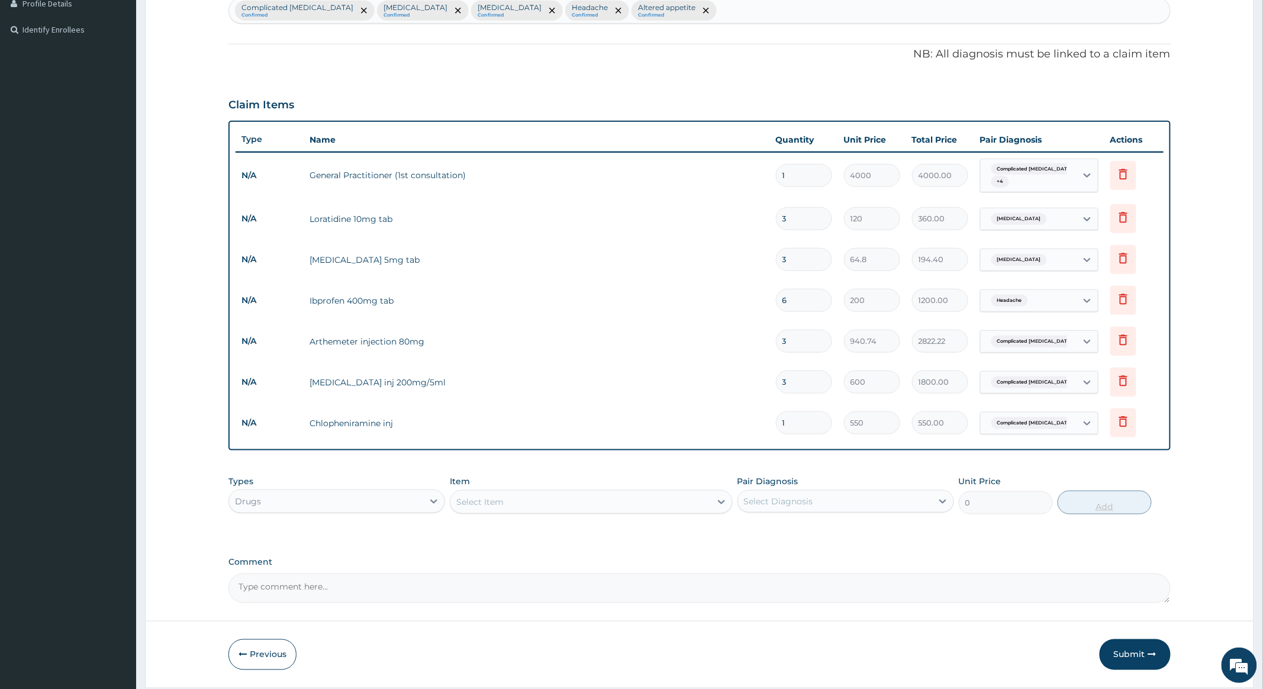
type input "0.00"
type input "3"
type input "1650.00"
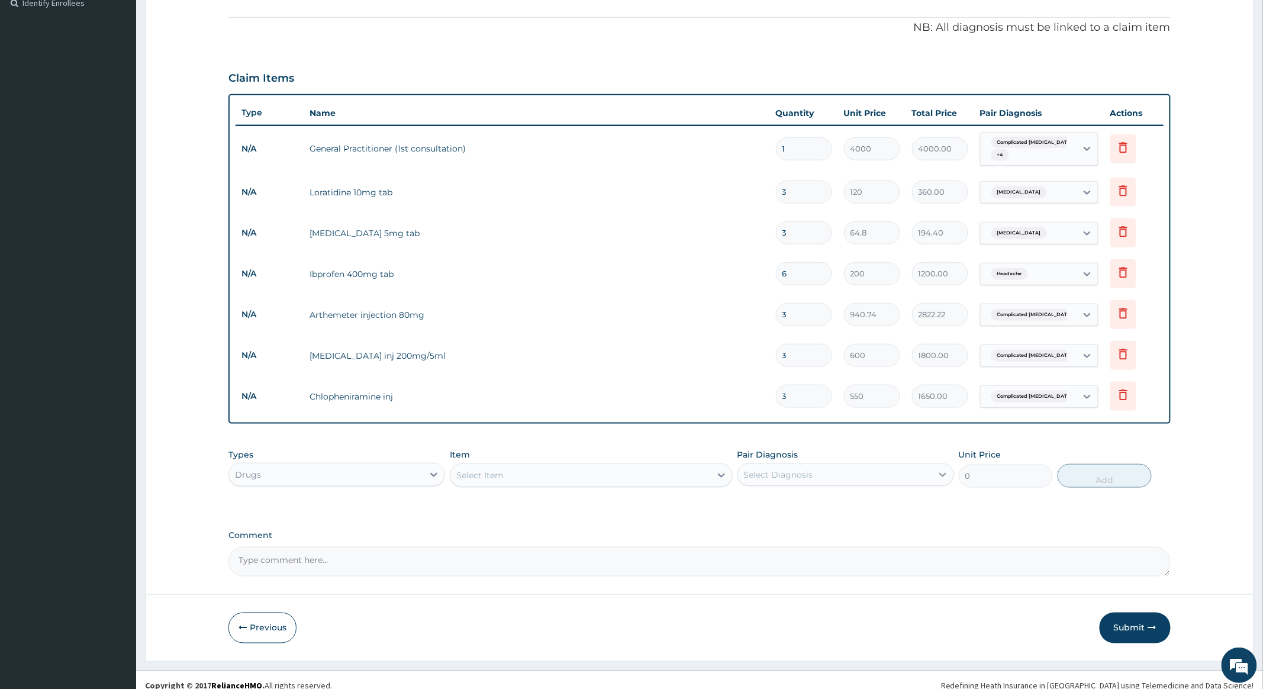
scroll to position [349, 0]
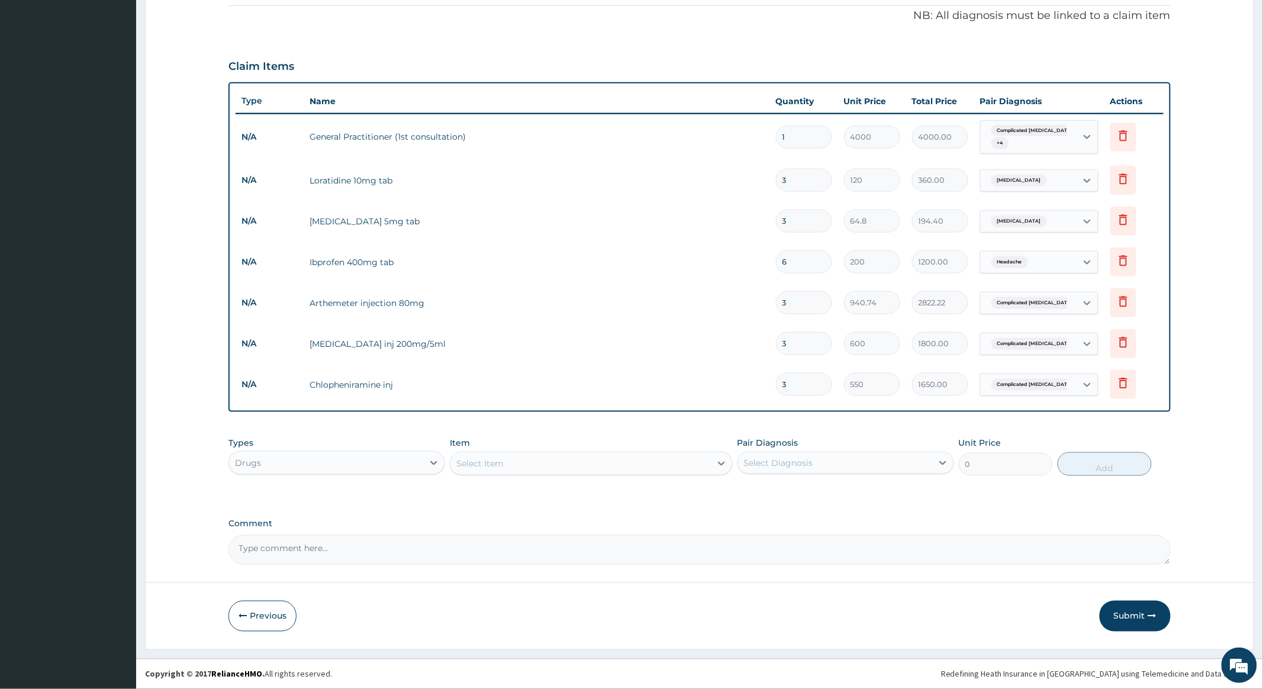
type input "3"
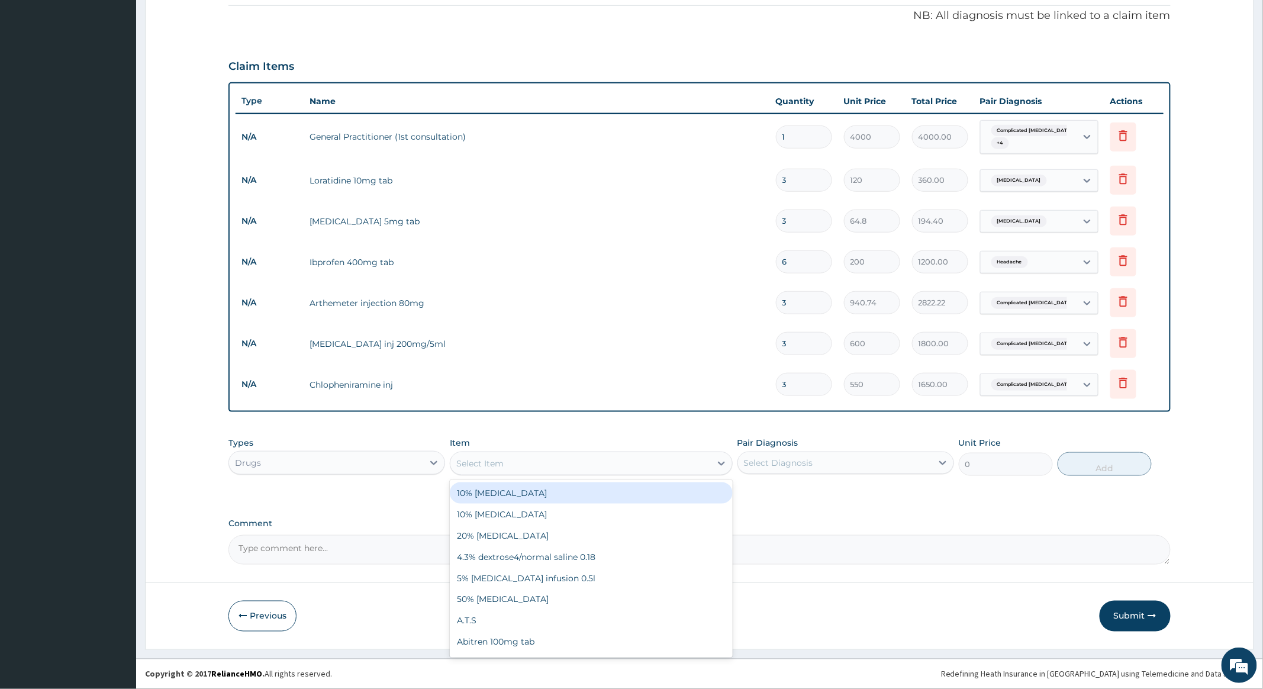
click at [597, 468] on div "Select Item" at bounding box center [580, 463] width 260 height 19
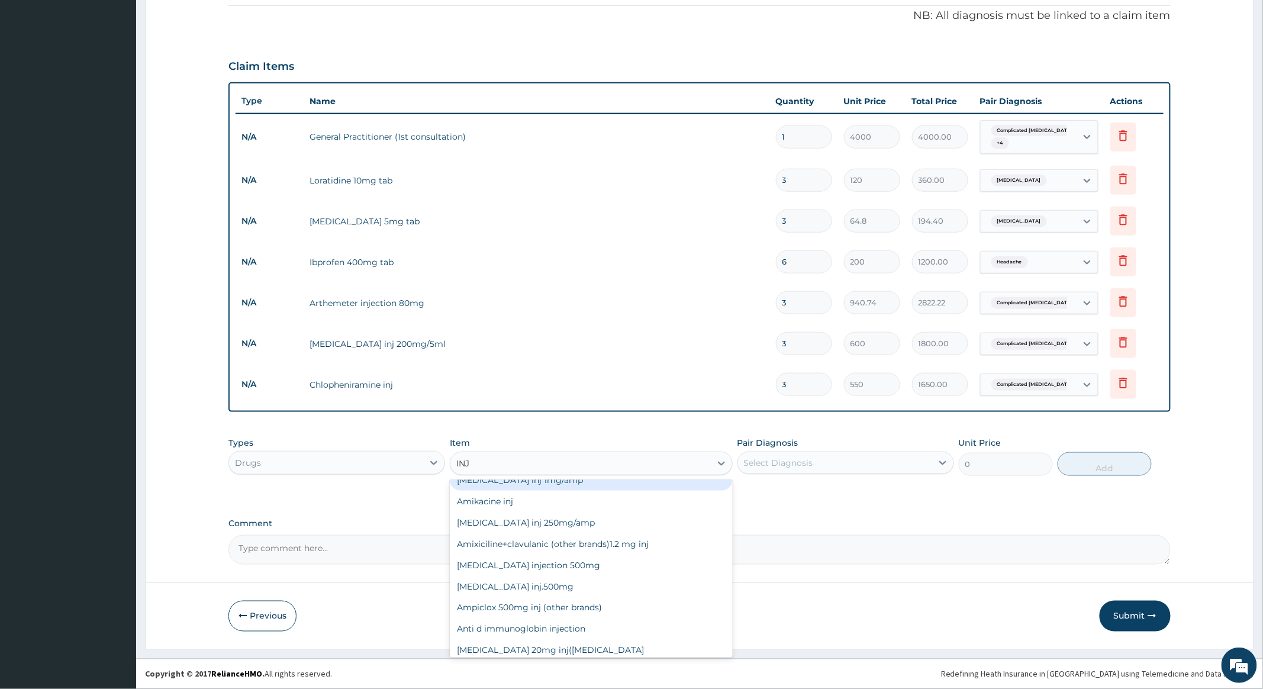
scroll to position [79, 0]
type input "I"
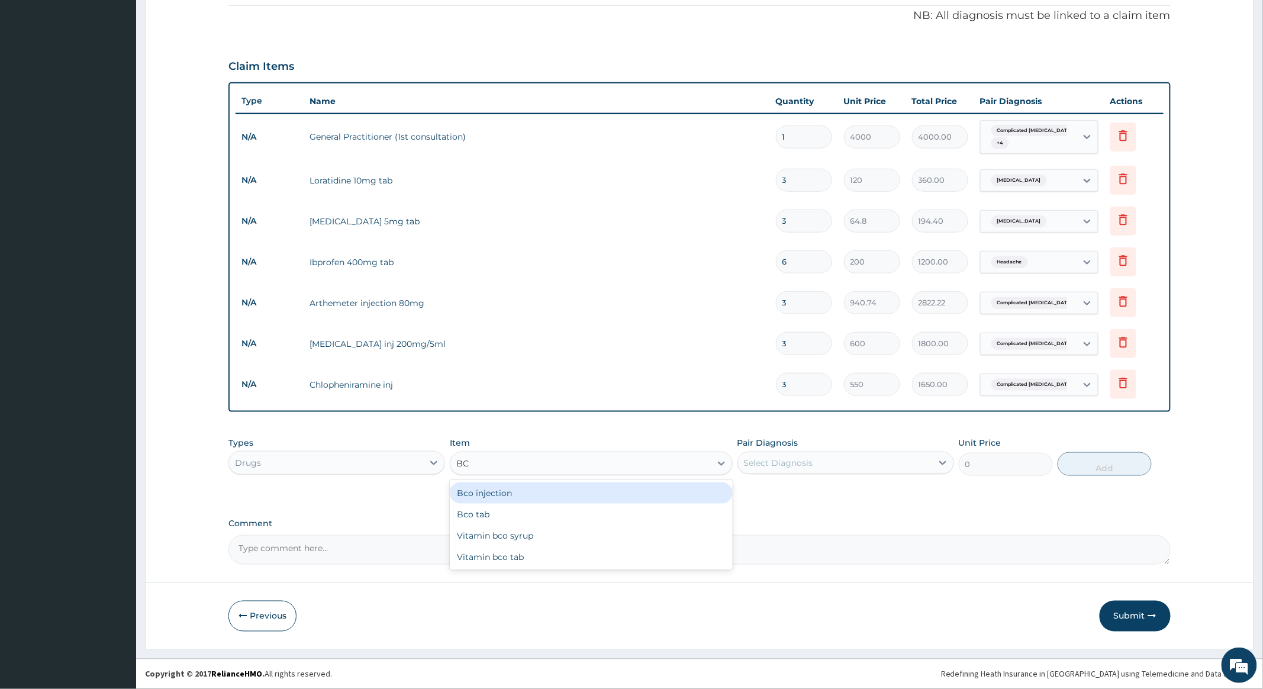
type input "BCO"
click at [510, 489] on div "Bco injection" at bounding box center [591, 492] width 282 height 21
type input "400"
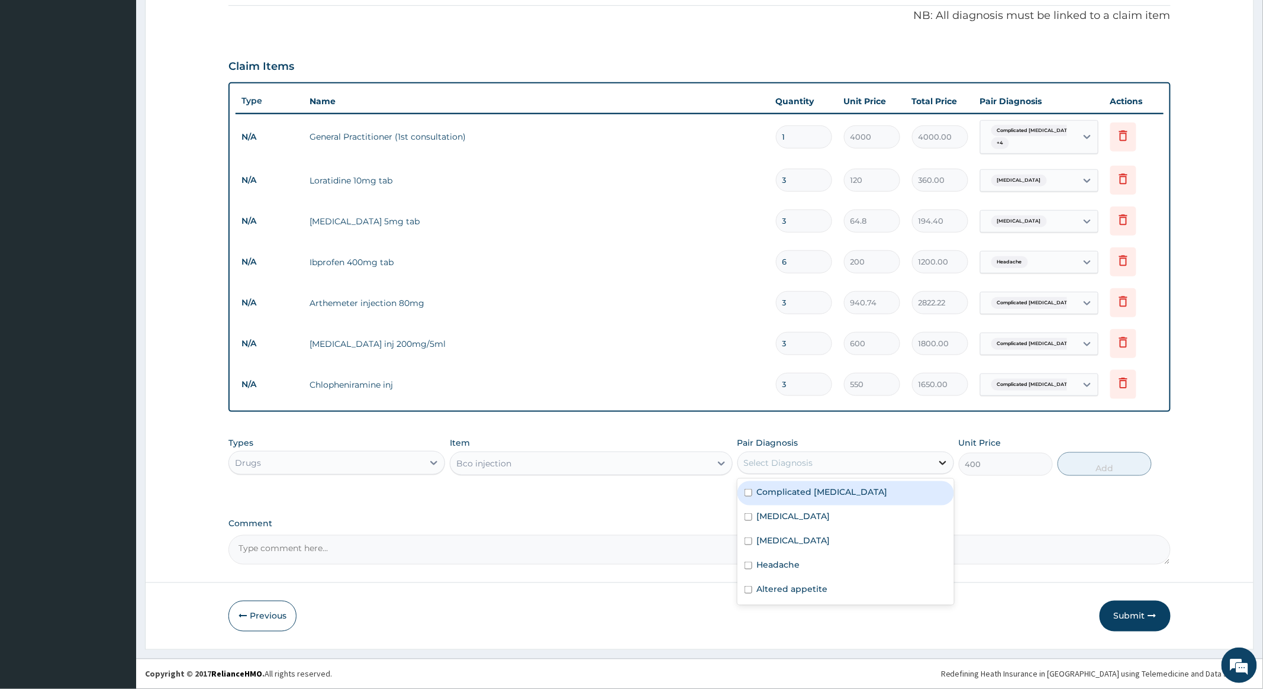
click at [932, 458] on div at bounding box center [942, 462] width 21 height 21
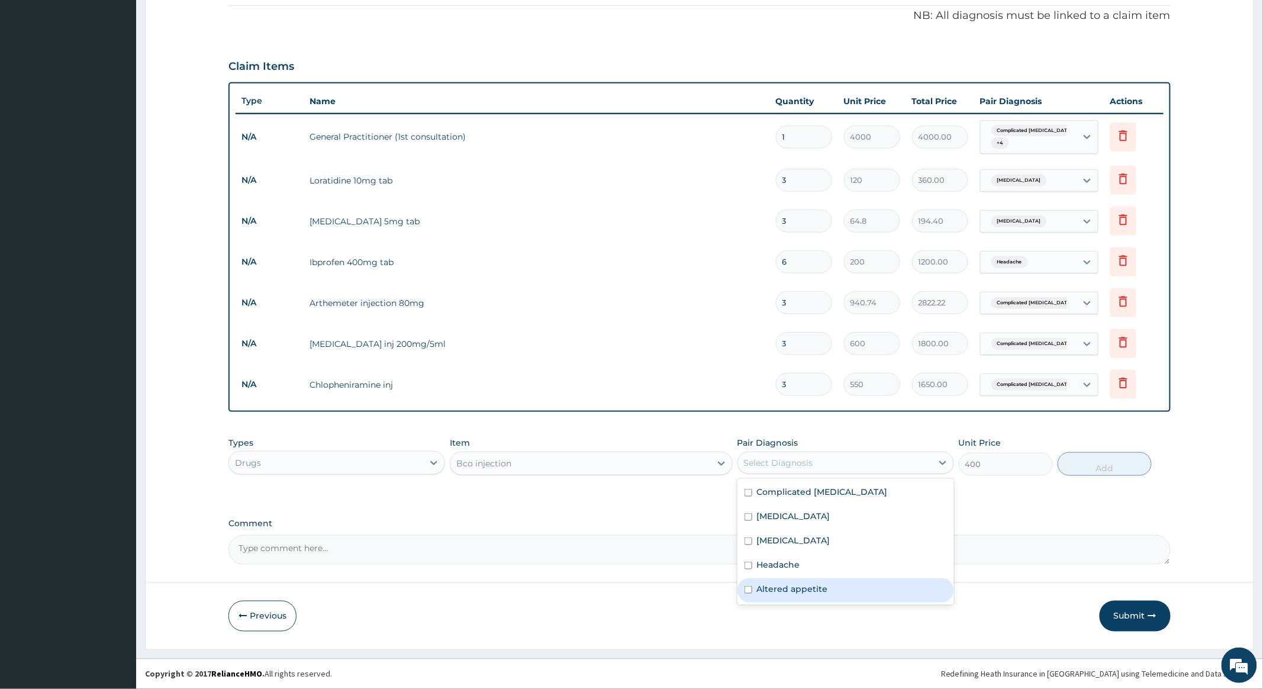
click at [745, 586] on input "checkbox" at bounding box center [749, 590] width 8 height 8
checkbox input "true"
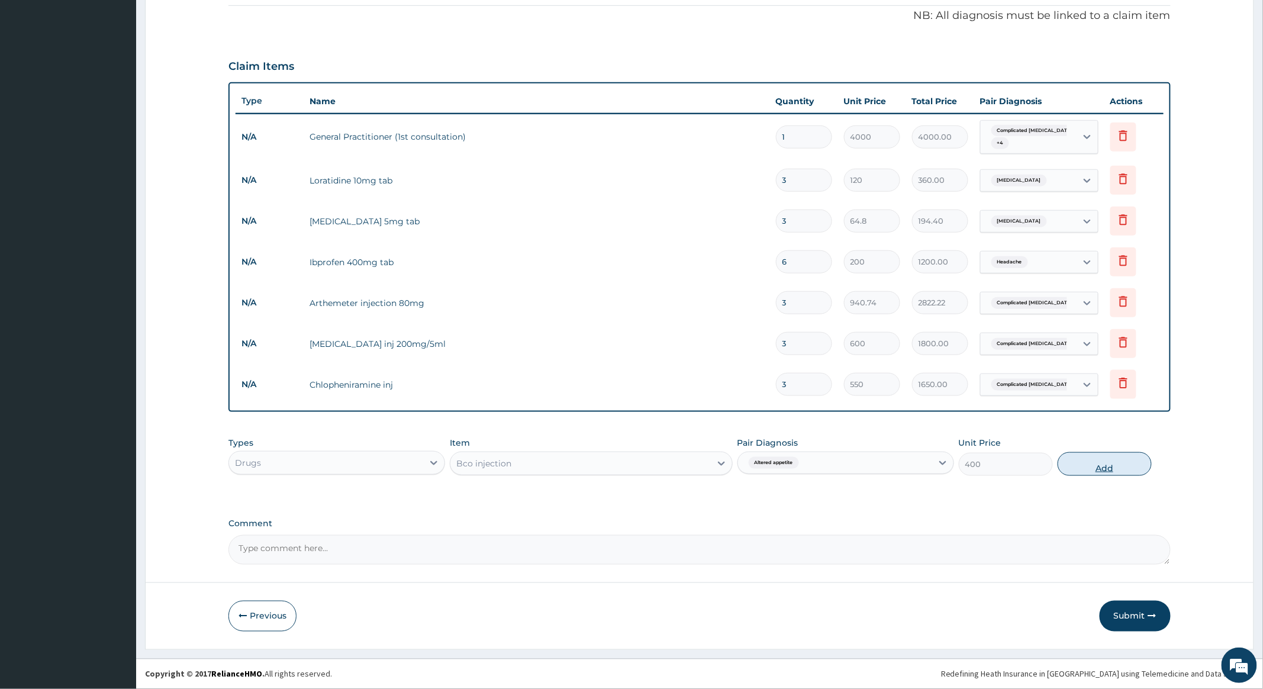
click at [1124, 465] on button "Add" at bounding box center [1105, 464] width 94 height 24
type input "0"
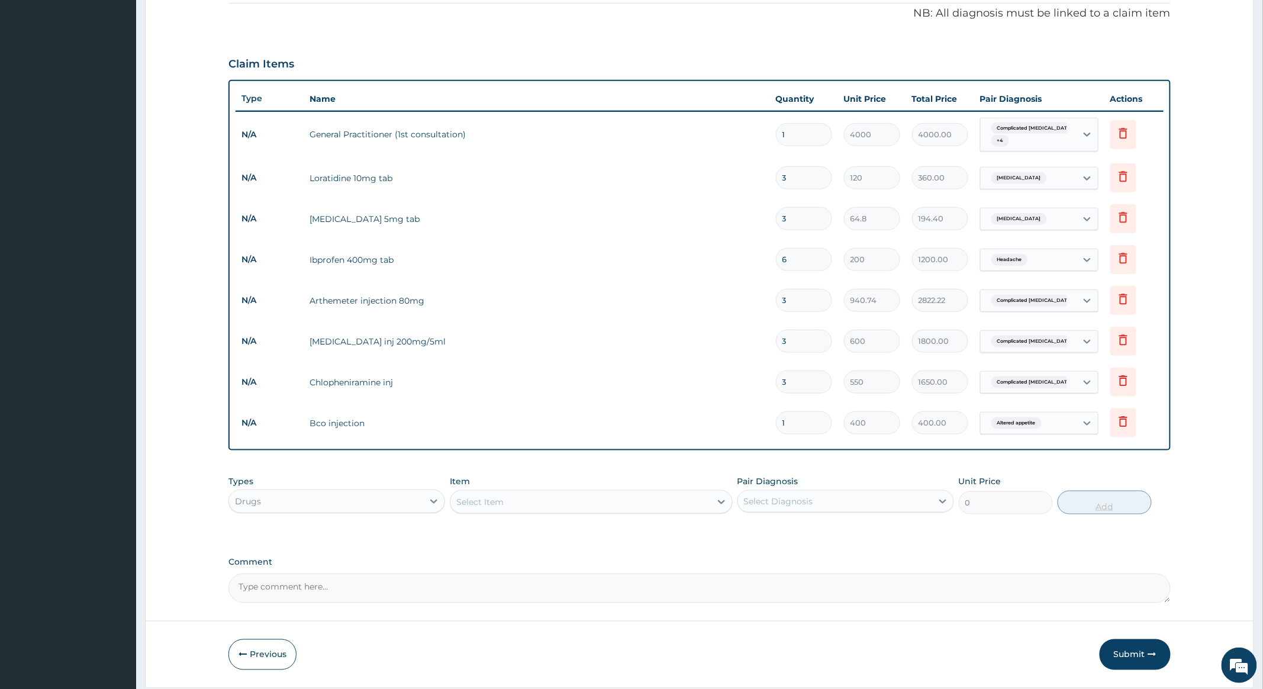
type input "0.00"
type input "3"
type input "1200.00"
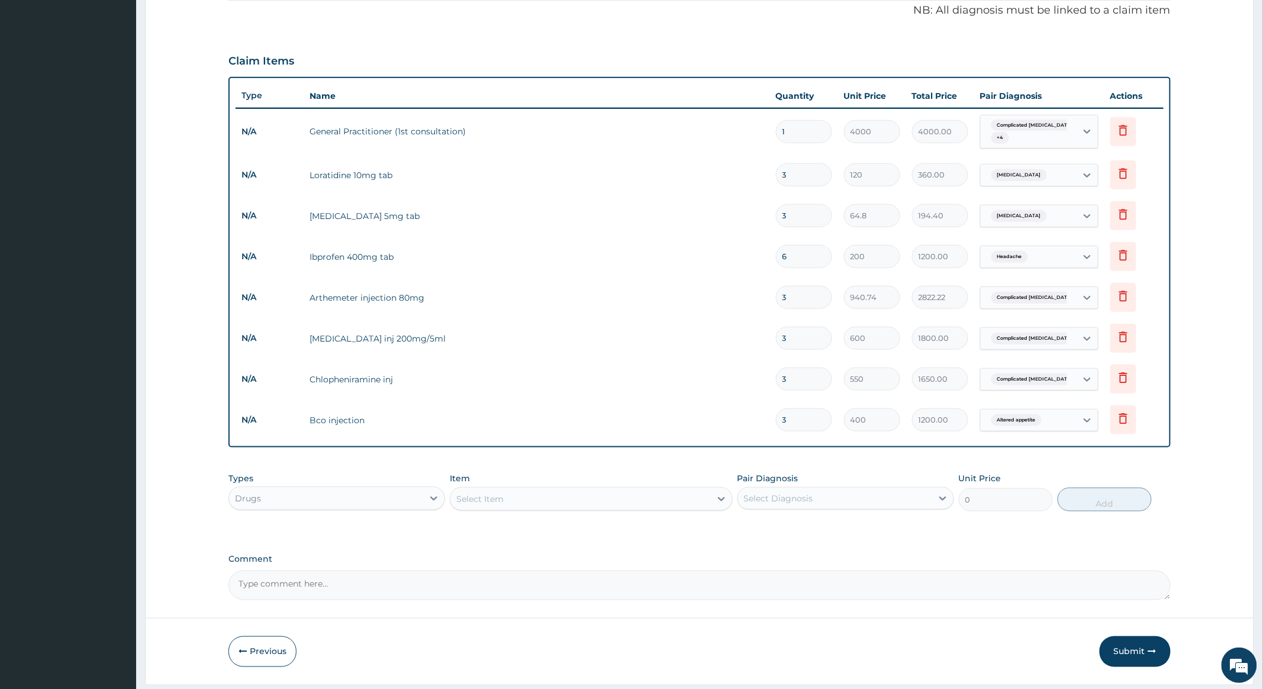
scroll to position [389, 0]
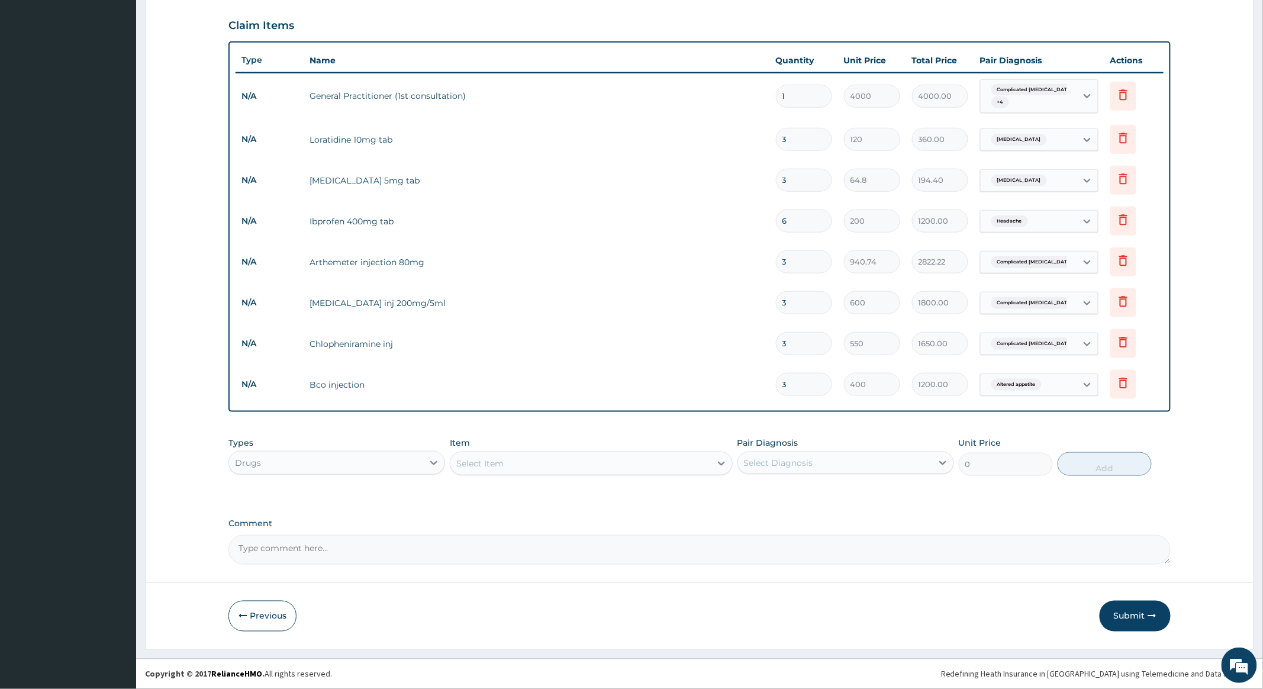
type input "3"
click at [315, 548] on textarea "Comment" at bounding box center [699, 550] width 942 height 30
type textarea "Due to the complexities of the malaria, inj Arthemeter was given alongside with…"
click at [1132, 610] on button "Submit" at bounding box center [1135, 616] width 71 height 31
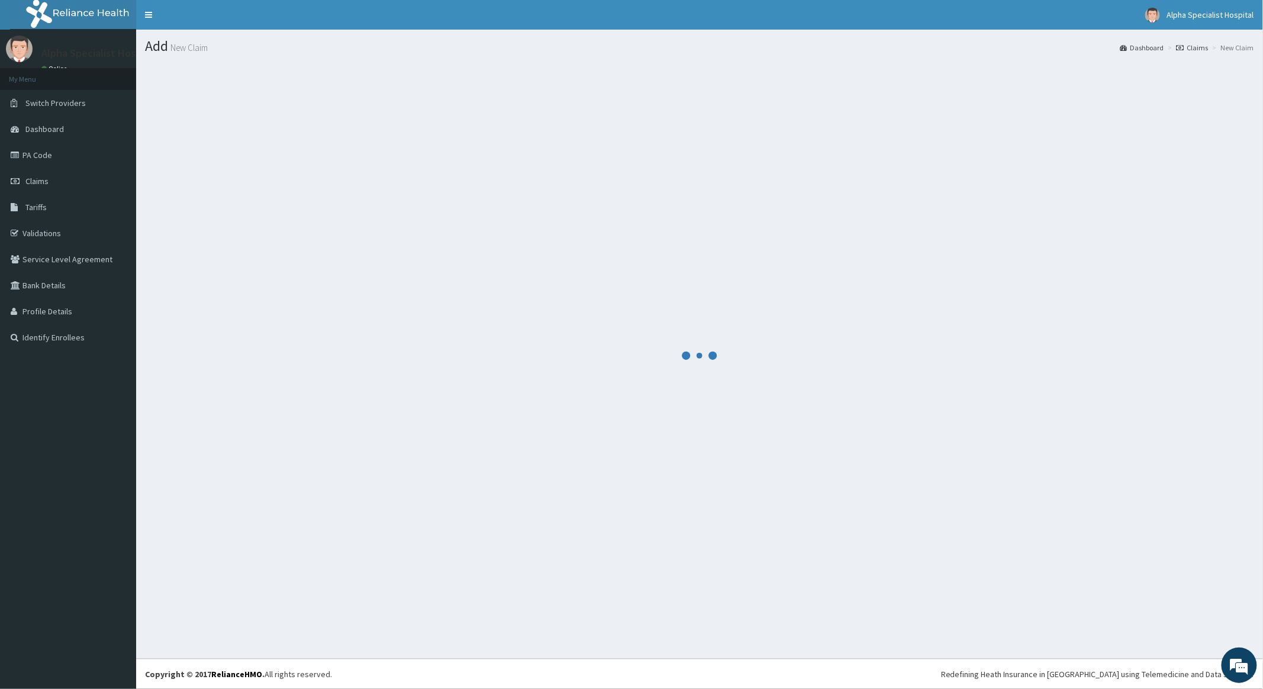
scroll to position [0, 0]
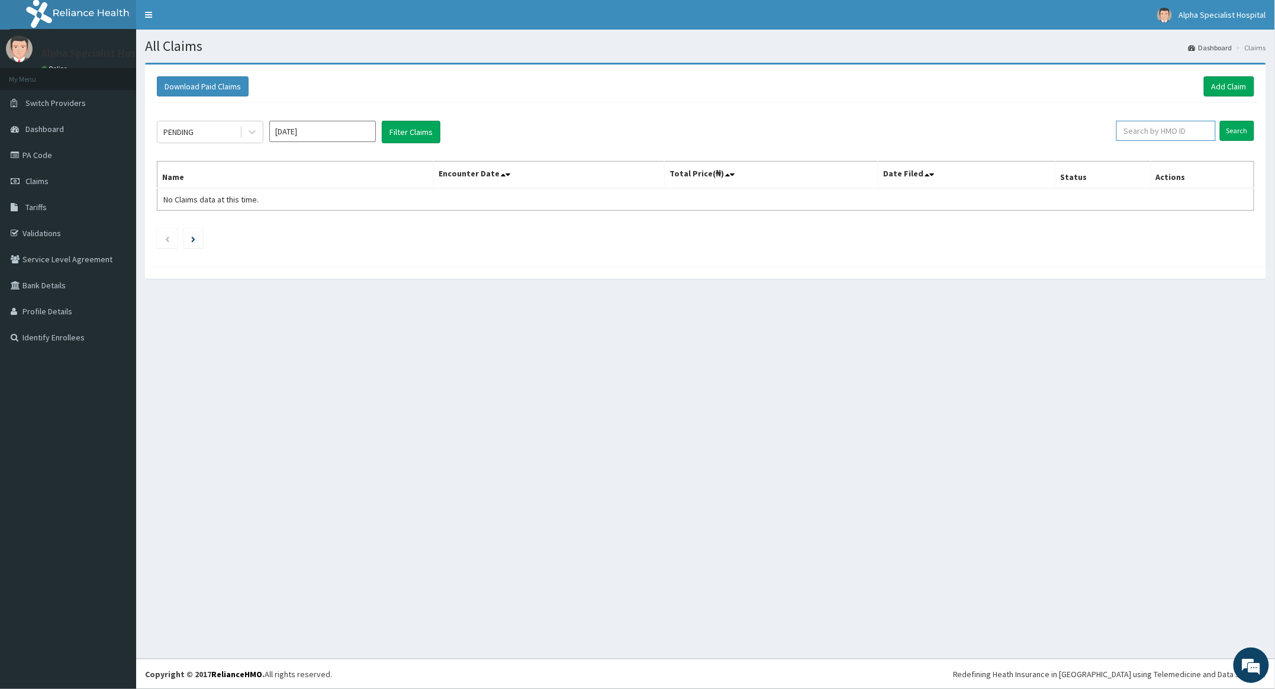
click at [1147, 131] on input "text" at bounding box center [1165, 131] width 99 height 20
type input "RSJ/10064/B"
click at [1239, 127] on input "Search" at bounding box center [1237, 131] width 34 height 20
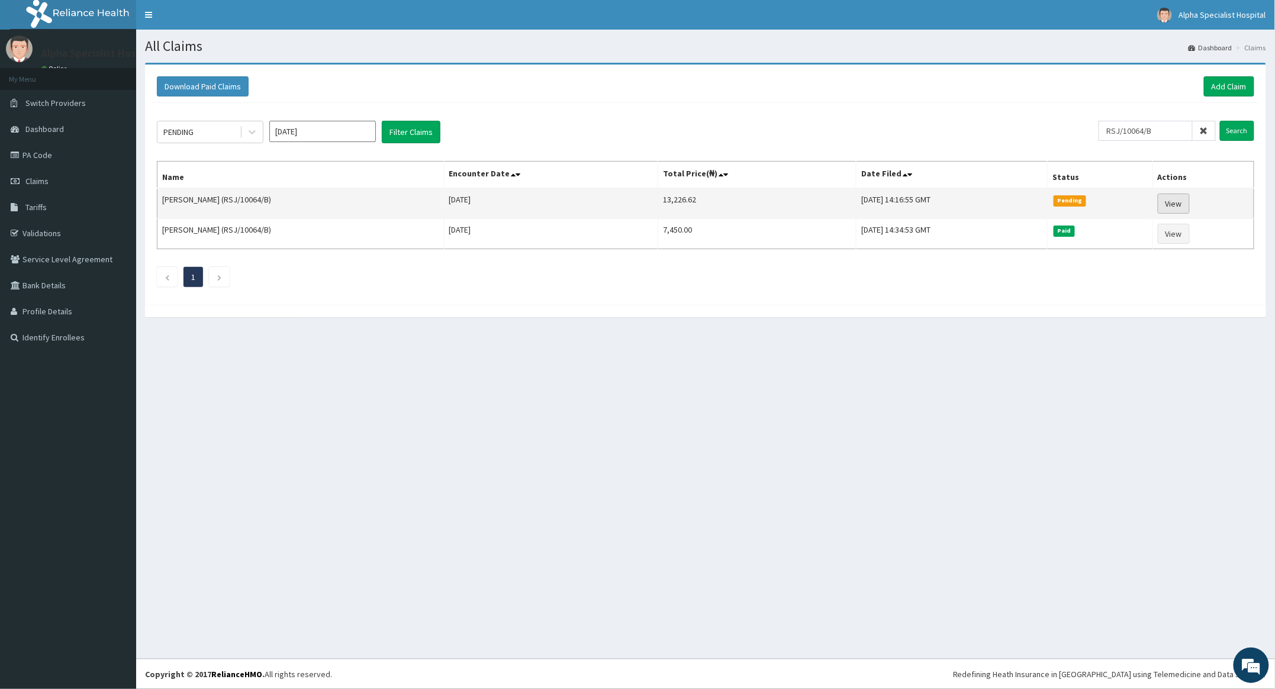
click at [1184, 204] on link "View" at bounding box center [1174, 204] width 32 height 20
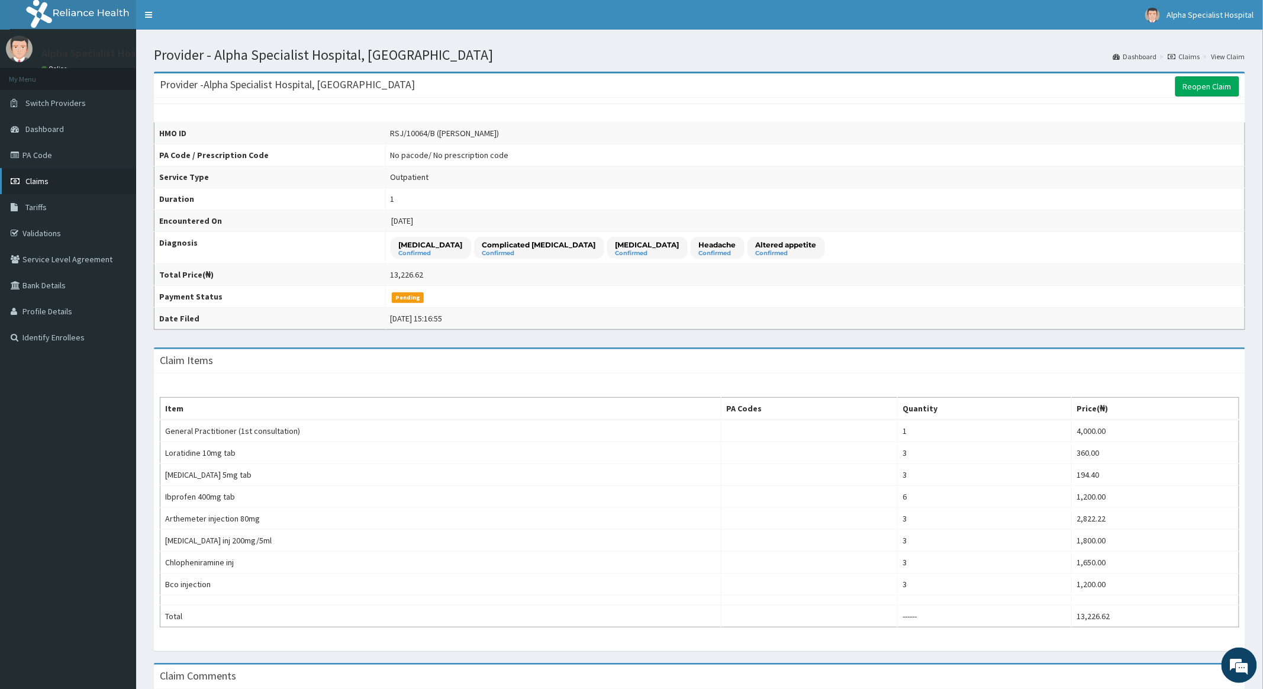
click at [40, 179] on span "Claims" at bounding box center [36, 181] width 23 height 11
